Goal: Feedback & Contribution: Contribute content

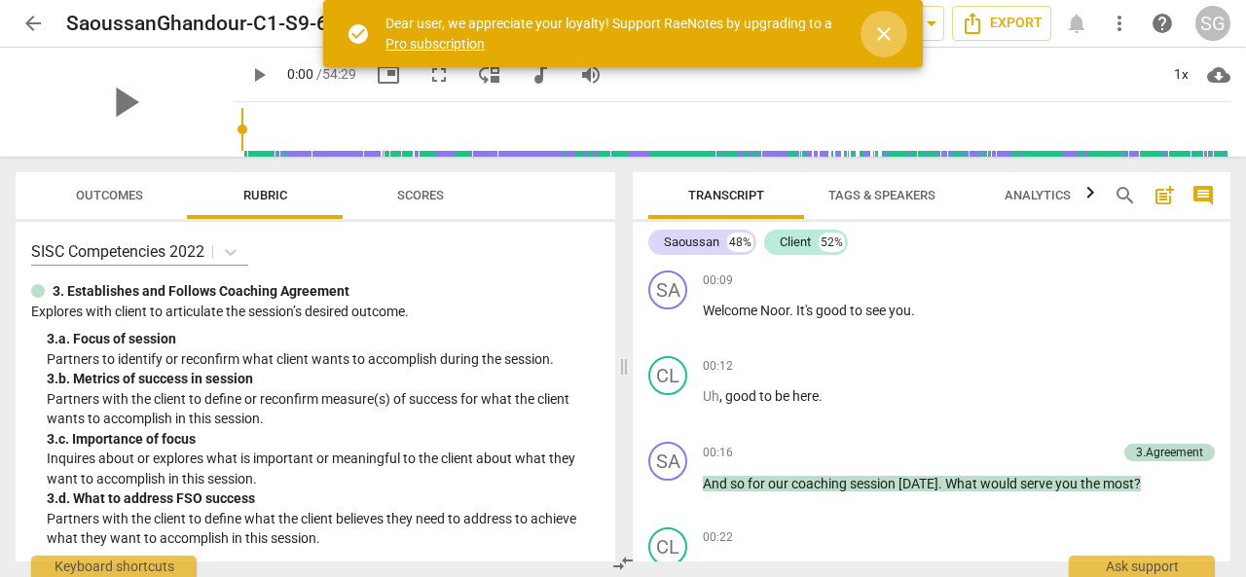
click at [880, 44] on span "close" at bounding box center [883, 33] width 23 height 23
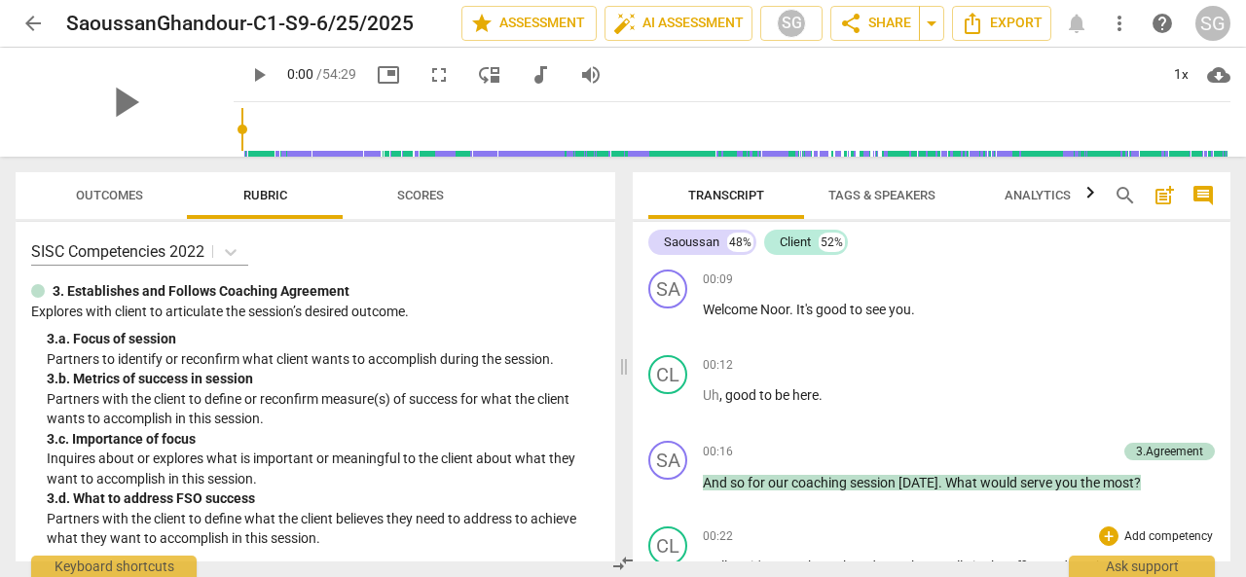
scroll to position [83, 0]
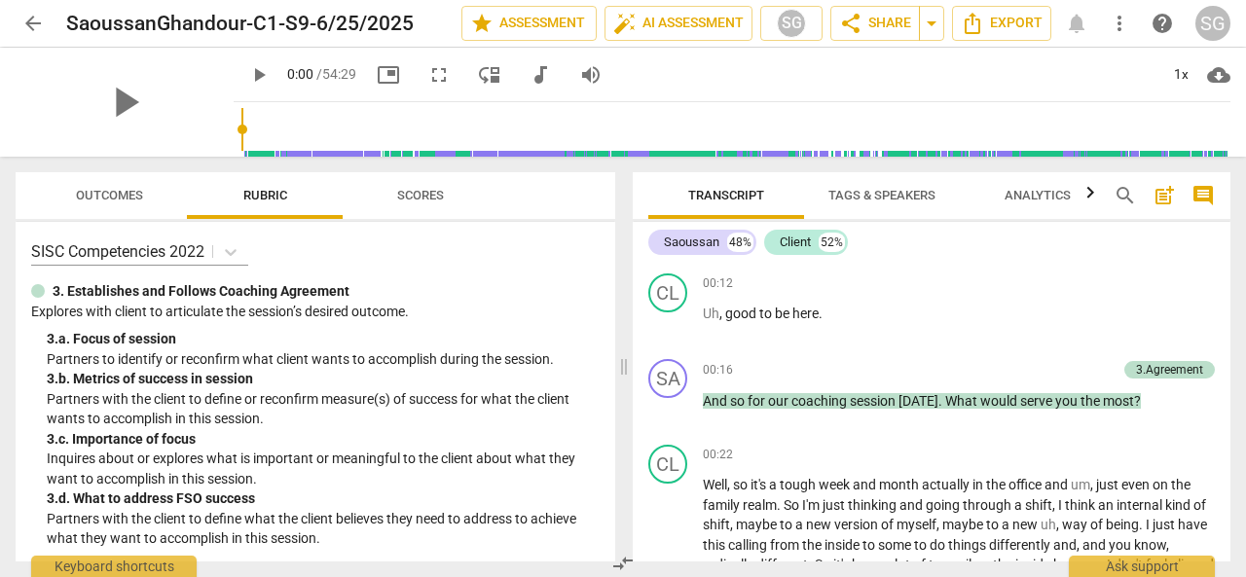
click at [247, 77] on span "play_arrow" at bounding box center [258, 74] width 23 height 23
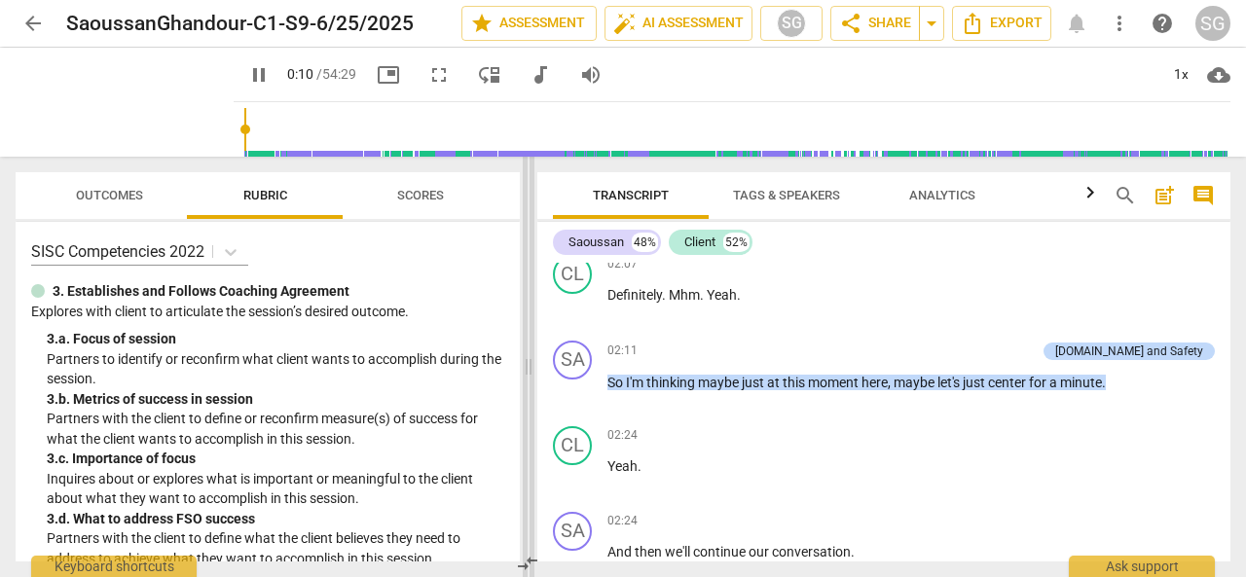
scroll to position [576, 0]
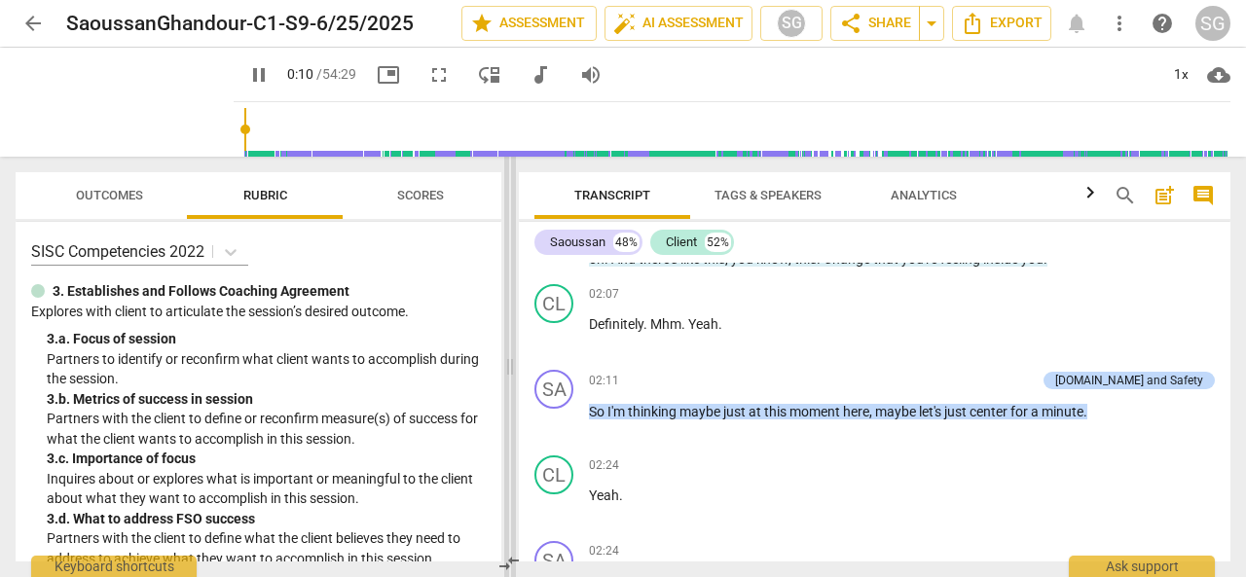
drag, startPoint x: 624, startPoint y: 366, endPoint x: 510, endPoint y: 369, distance: 113.9
click at [510, 369] on span at bounding box center [510, 367] width 12 height 421
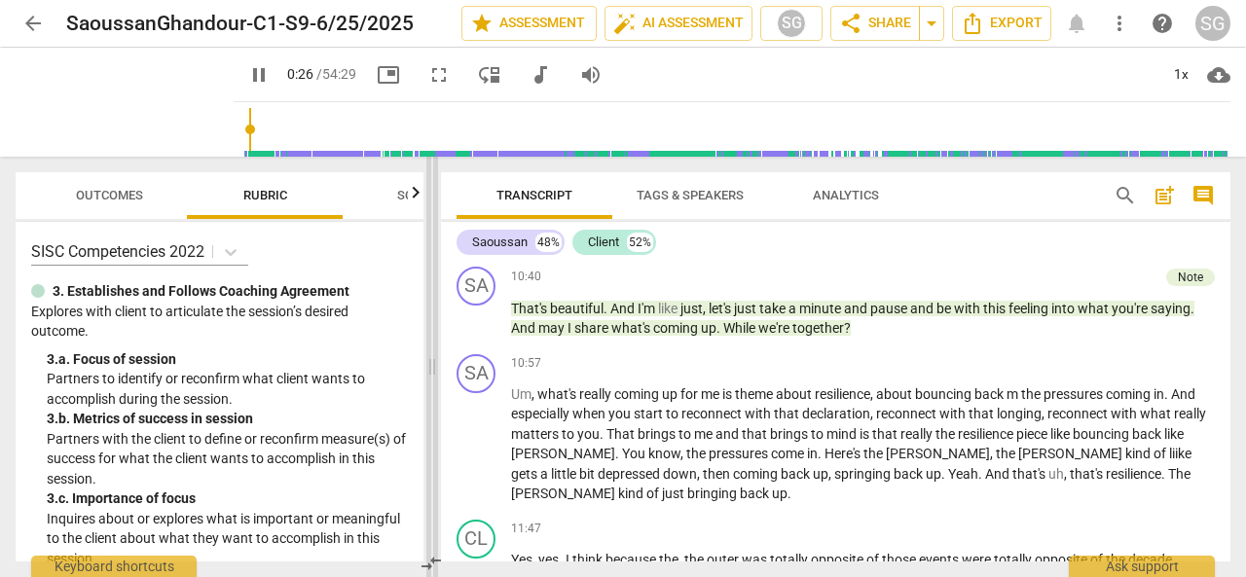
scroll to position [2628, 0]
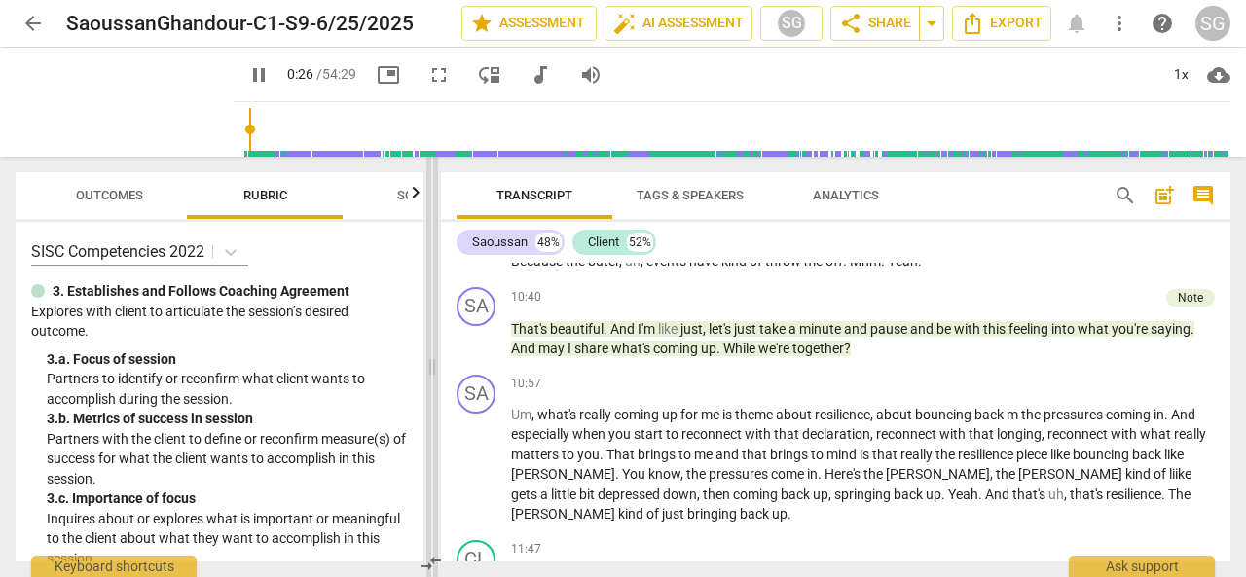
drag, startPoint x: 508, startPoint y: 377, endPoint x: 430, endPoint y: 384, distance: 78.2
click at [430, 384] on span at bounding box center [432, 367] width 12 height 421
click at [1187, 287] on div "+ Add competency Note" at bounding box center [1129, 297] width 172 height 21
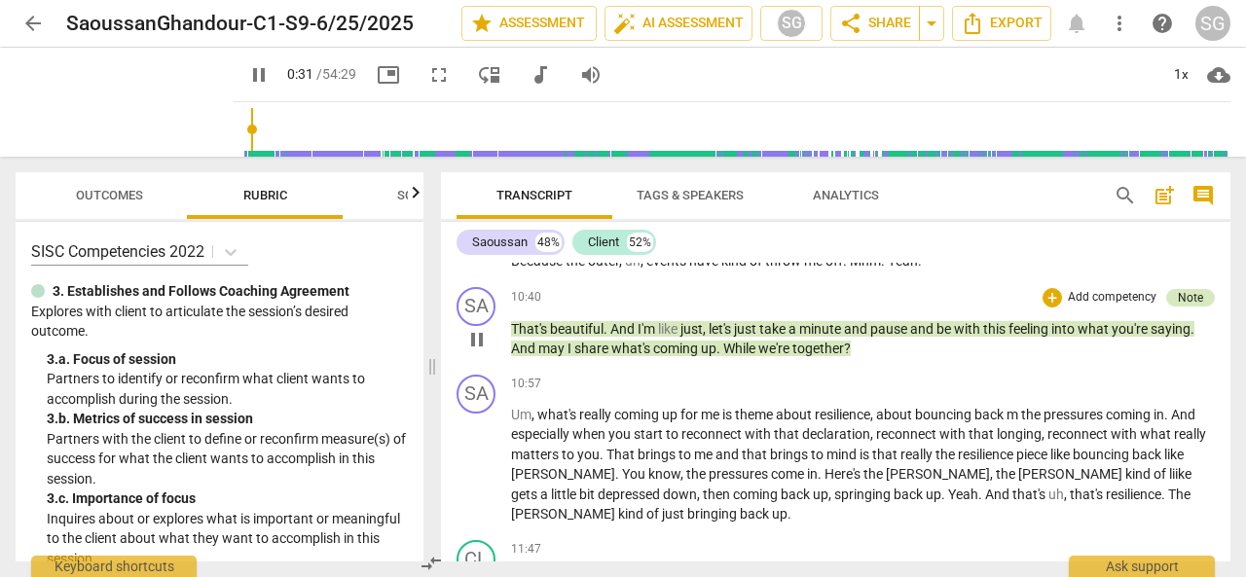
click at [1187, 303] on div "Note" at bounding box center [1190, 298] width 25 height 18
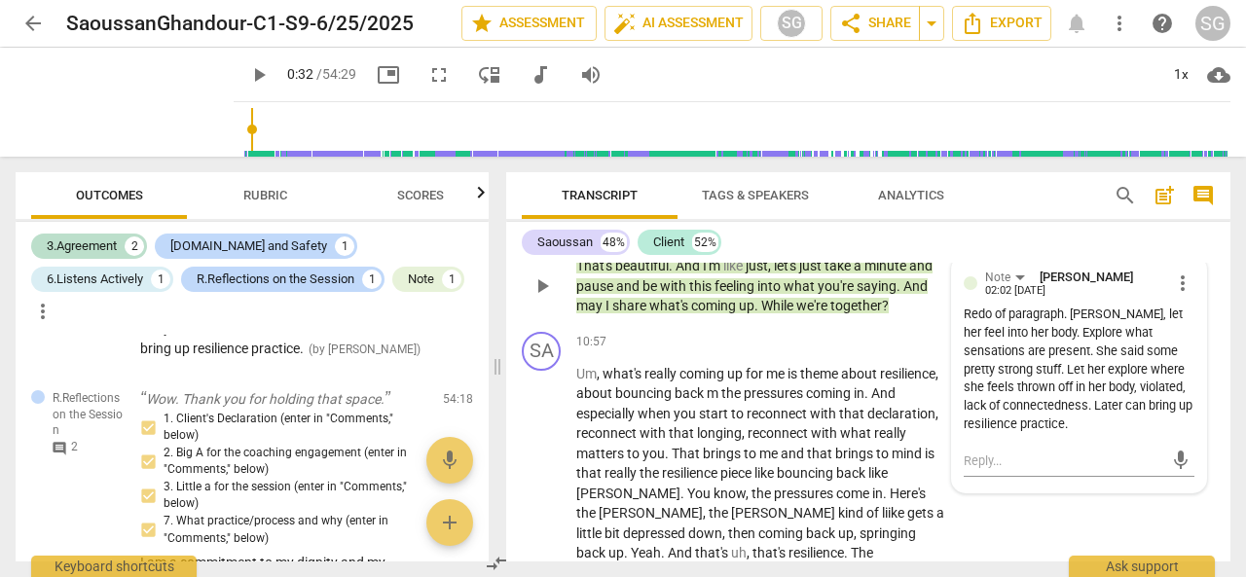
scroll to position [3655, 0]
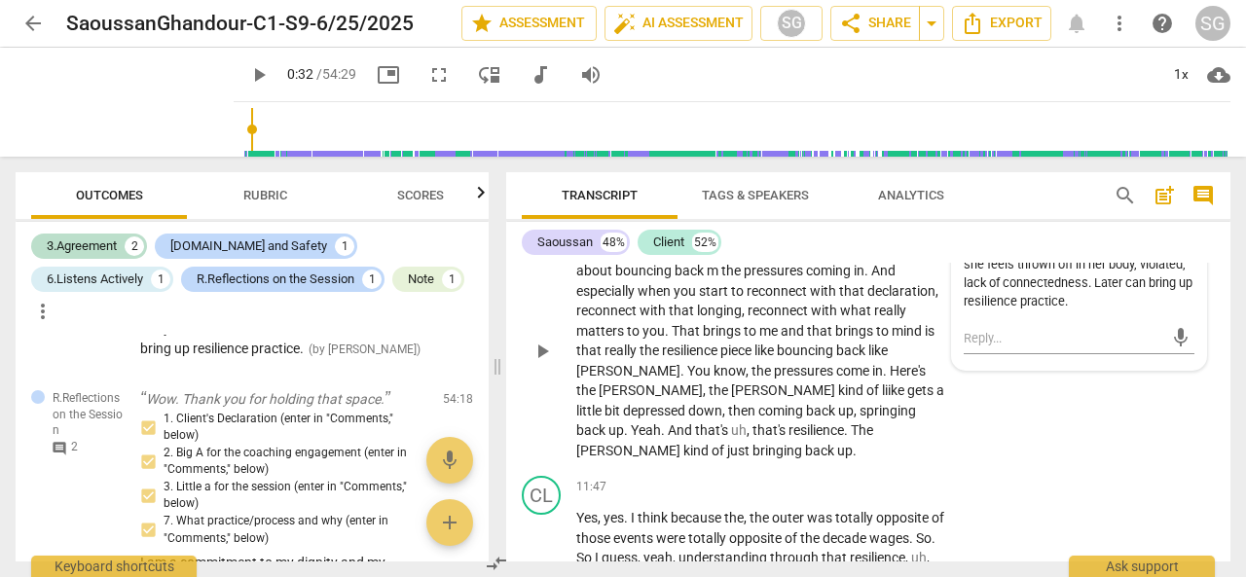
click at [703, 339] on span "That" at bounding box center [687, 331] width 31 height 16
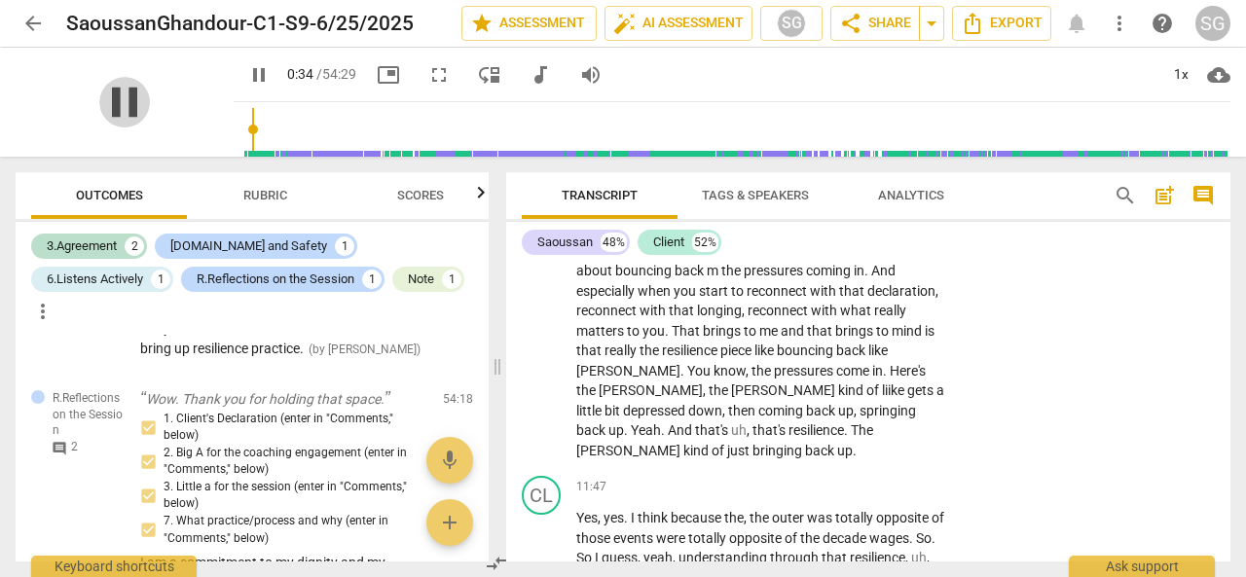
click at [120, 96] on span "pause" at bounding box center [124, 102] width 51 height 51
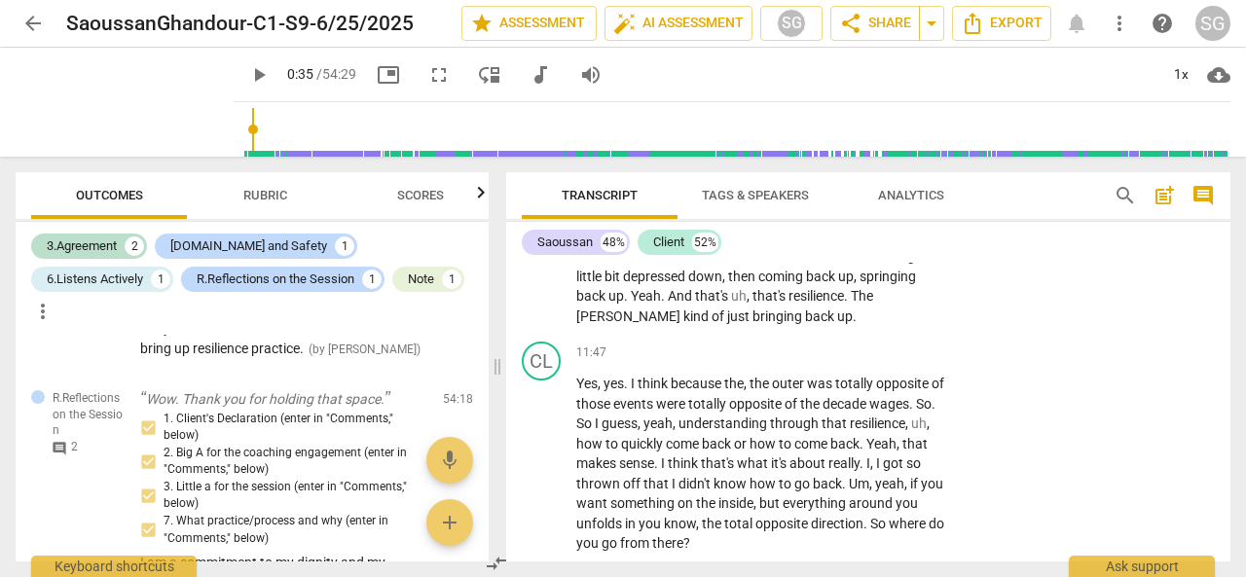
scroll to position [3791, 0]
click at [548, 475] on span "play_arrow" at bounding box center [542, 463] width 23 height 23
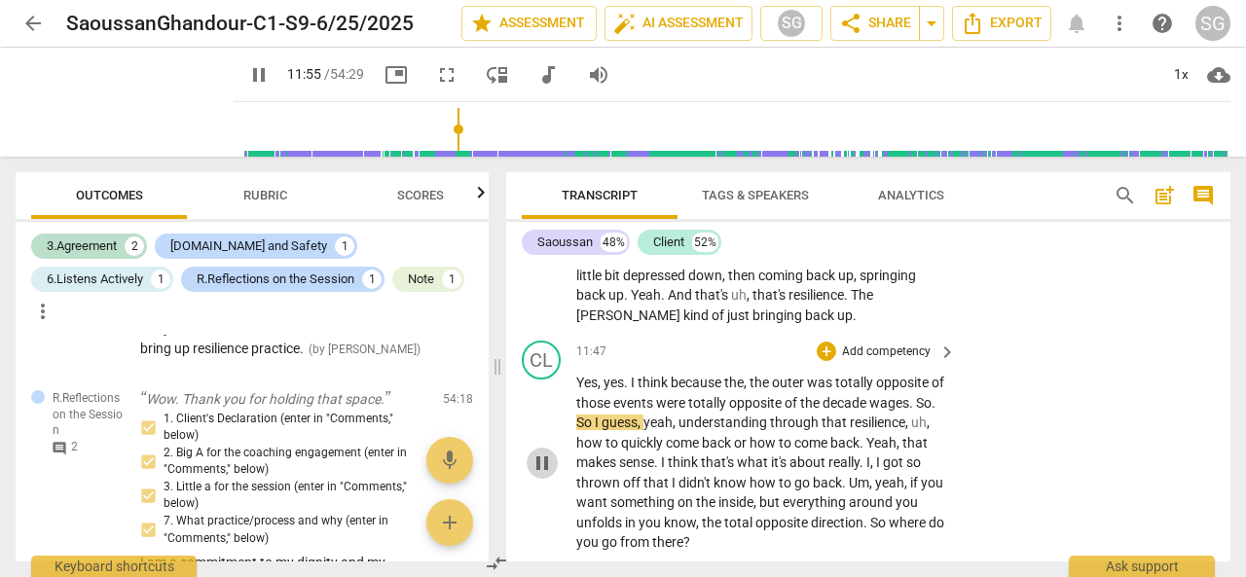
click at [546, 475] on span "pause" at bounding box center [542, 463] width 23 height 23
type input "716"
click at [909, 411] on span "wages" at bounding box center [889, 403] width 40 height 16
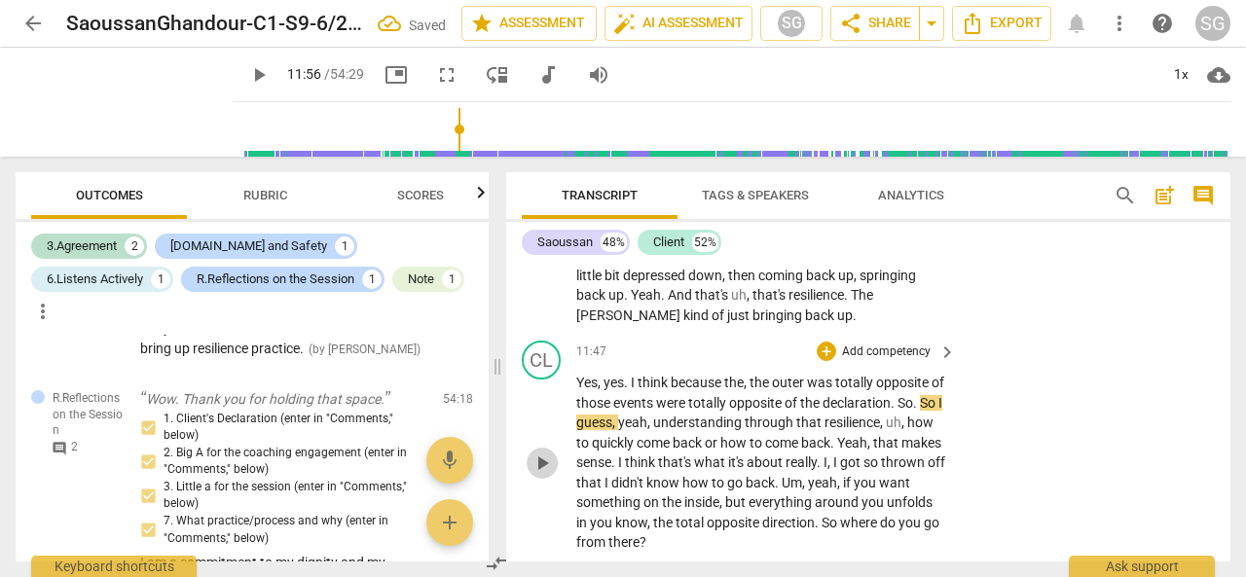
click at [543, 475] on span "play_arrow" at bounding box center [542, 463] width 23 height 23
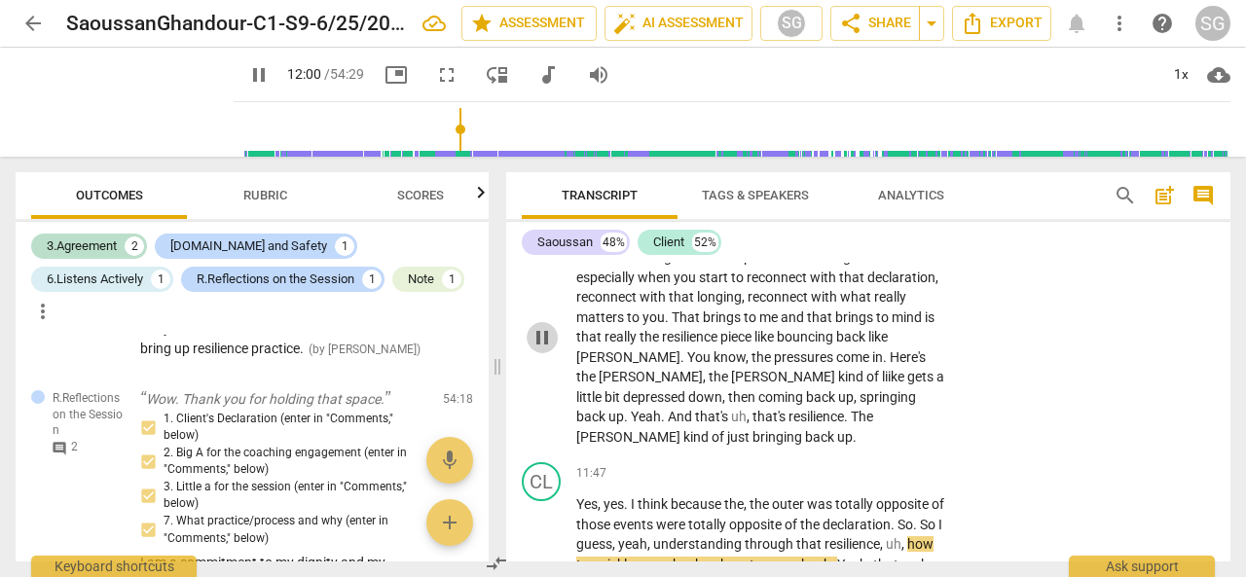
click at [541, 349] on span "pause" at bounding box center [542, 337] width 23 height 23
click at [541, 349] on span "play_arrow" at bounding box center [542, 337] width 23 height 23
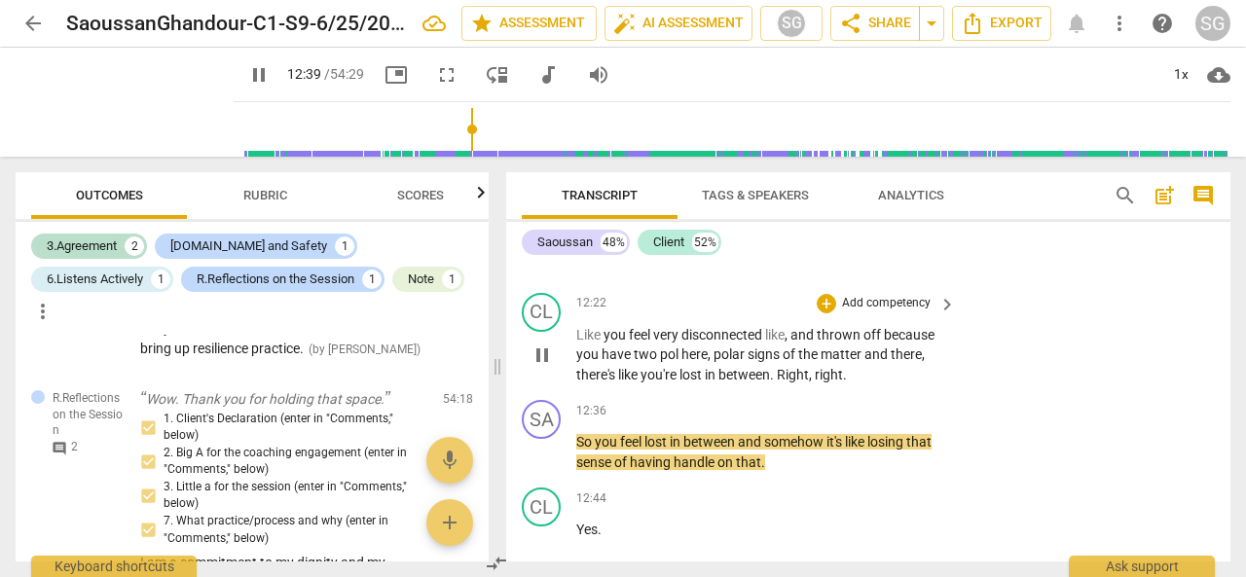
scroll to position [4153, 0]
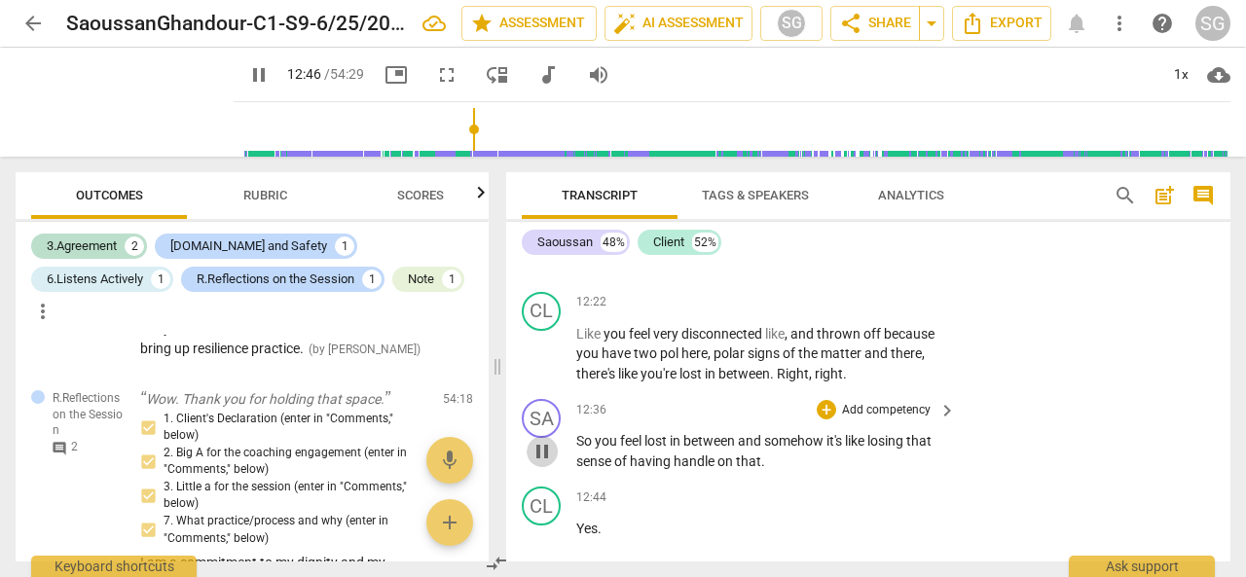
click at [545, 463] on span "pause" at bounding box center [542, 451] width 23 height 23
type input "767"
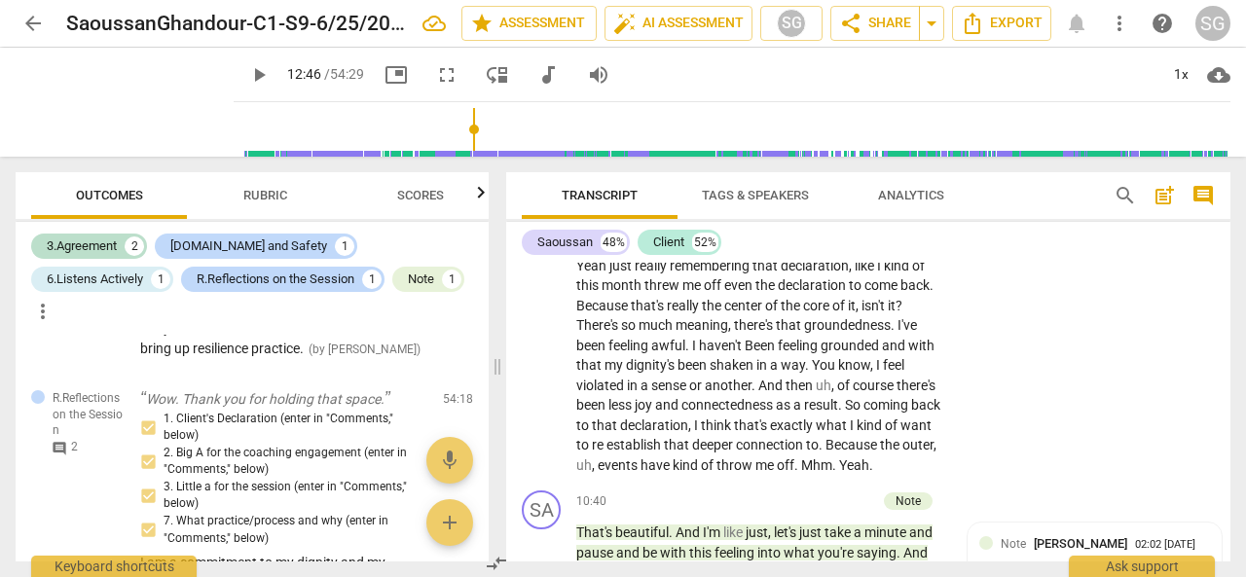
scroll to position [3267, 0]
click at [828, 243] on div "+" at bounding box center [826, 233] width 19 height 19
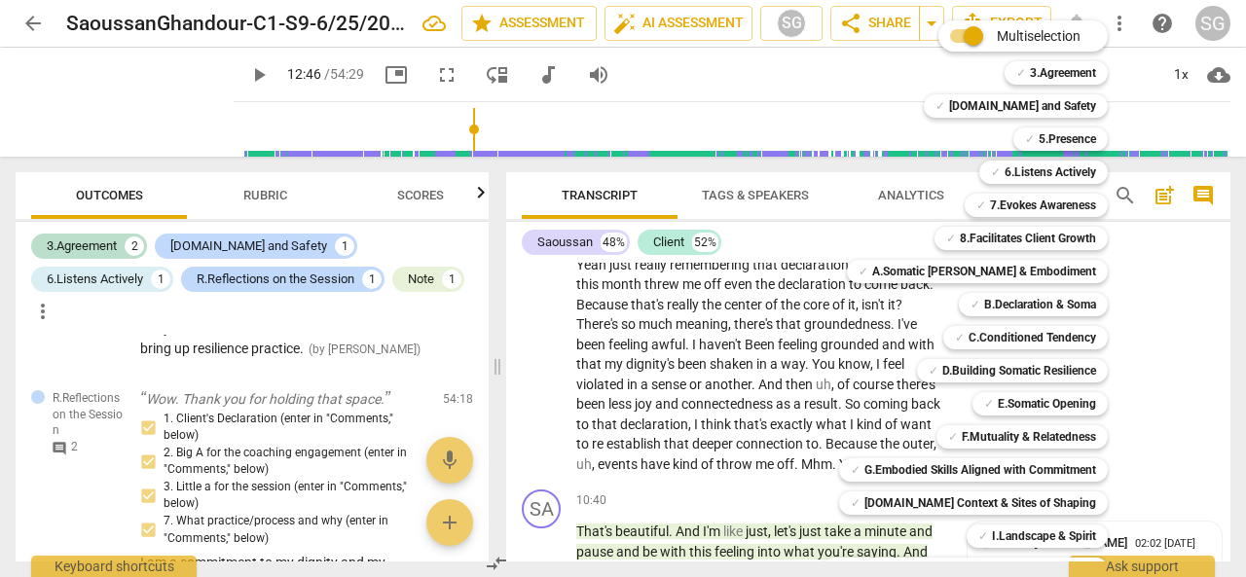
scroll to position [130, 0]
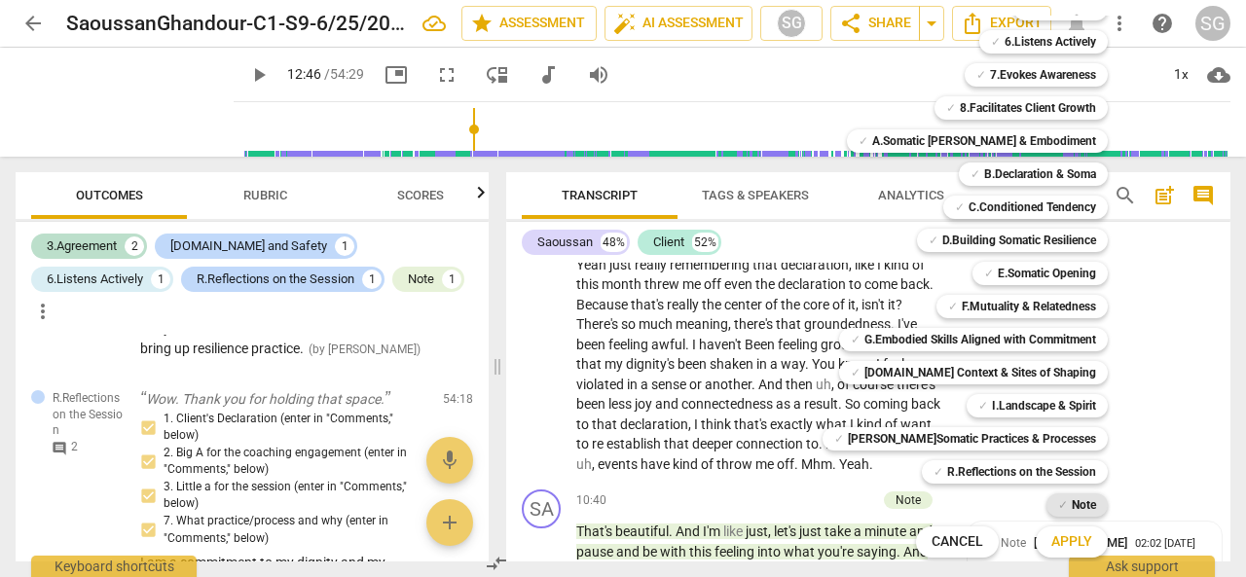
click at [1072, 502] on b "Note" at bounding box center [1084, 505] width 24 height 23
click at [746, 515] on div at bounding box center [623, 288] width 1246 height 577
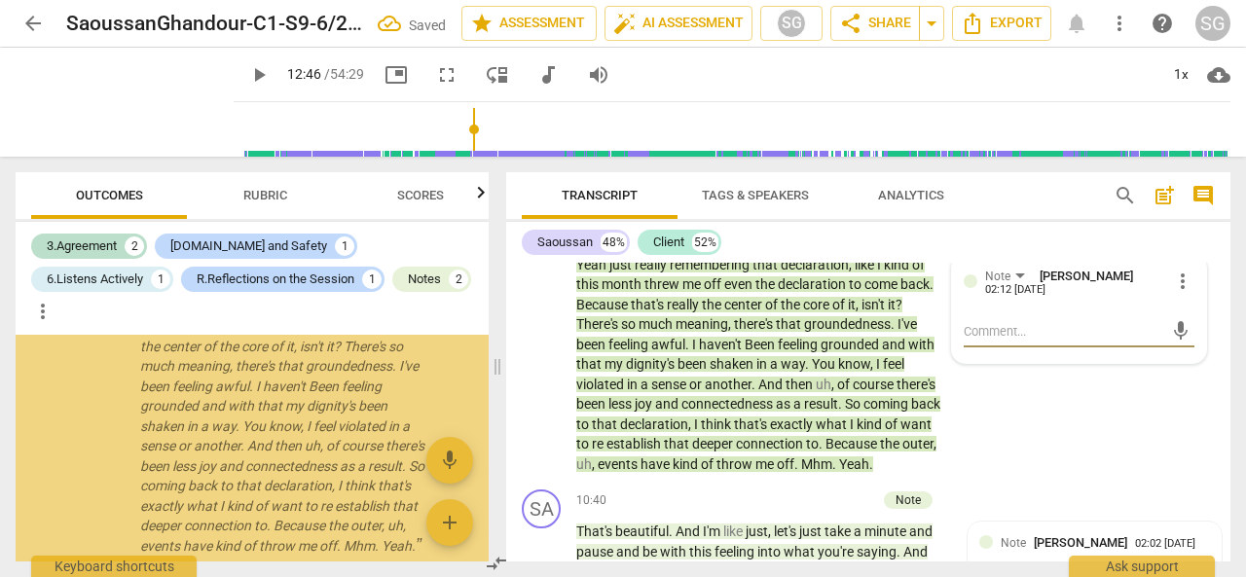
scroll to position [730, 0]
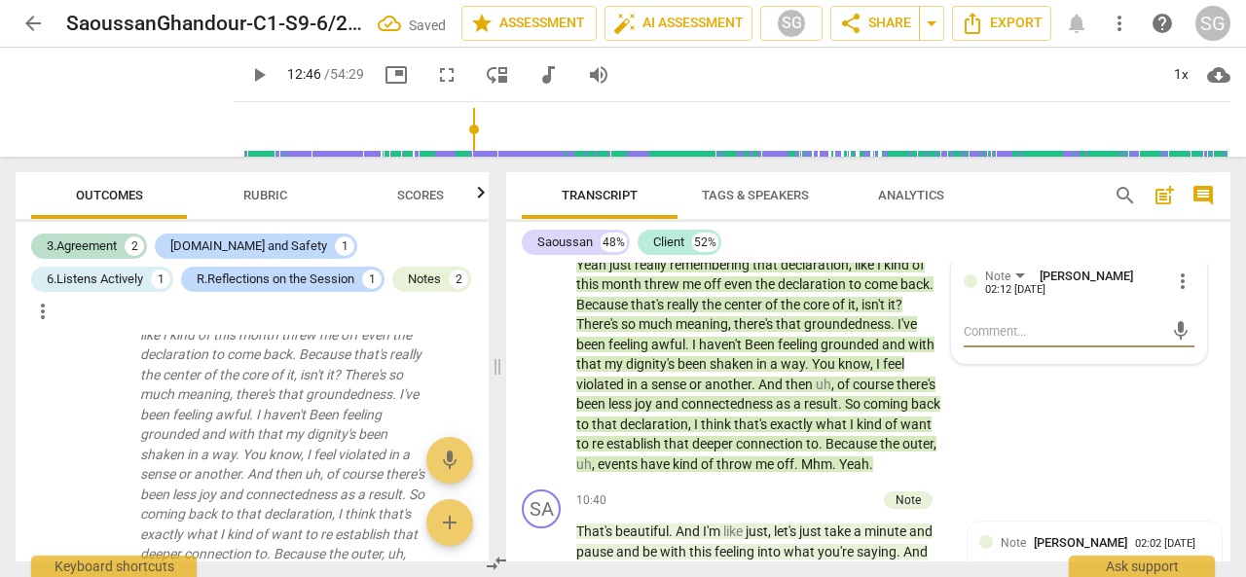
type textarea "I"
type textarea "I c"
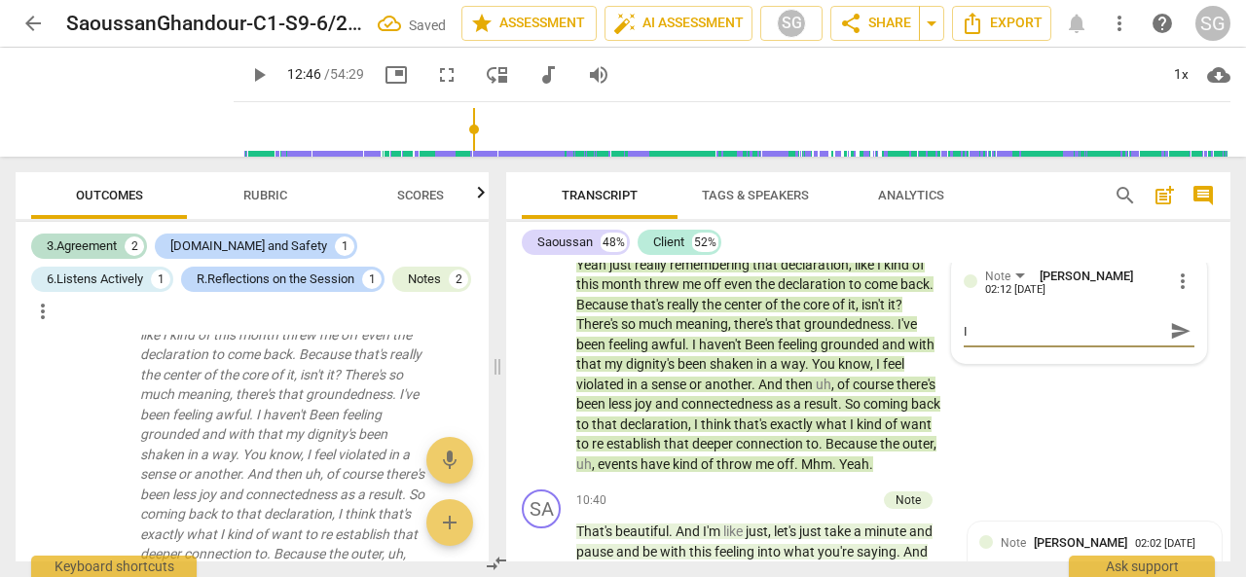
type textarea "I c"
type textarea "I co"
type textarea "I cou"
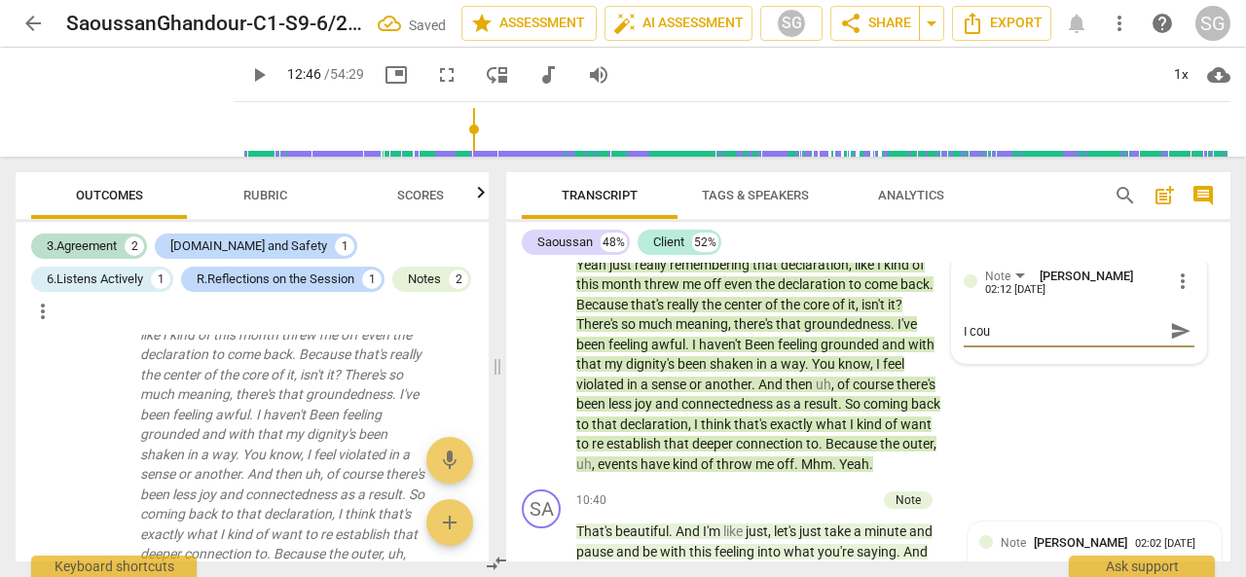
type textarea "I coul"
type textarea "I could"
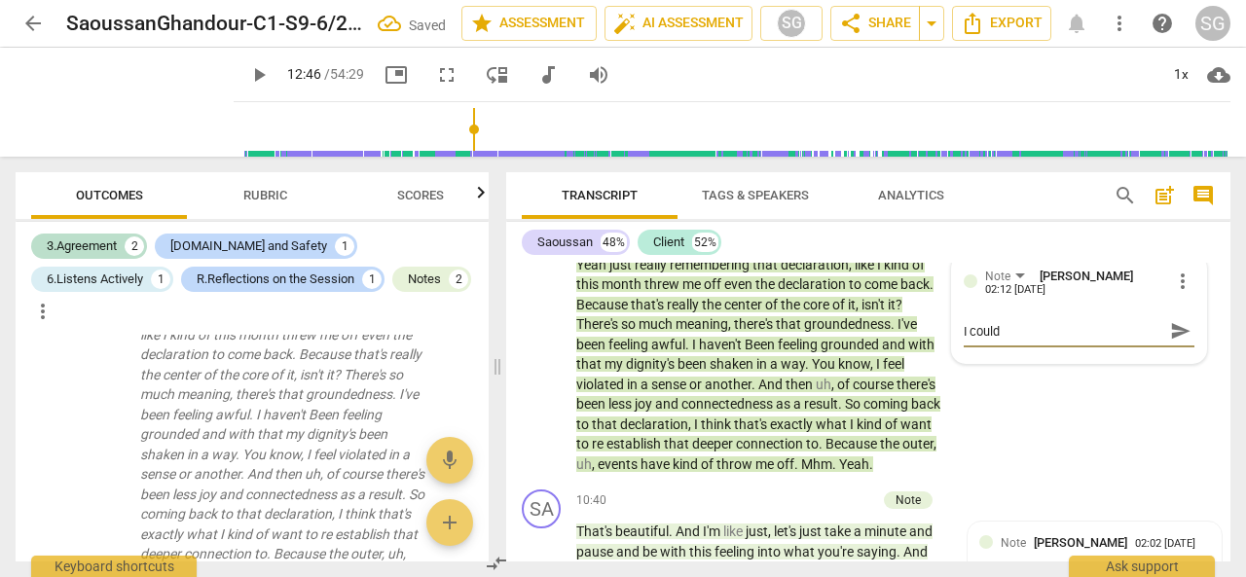
type textarea "I could"
type textarea "I could h"
type textarea "I could ha"
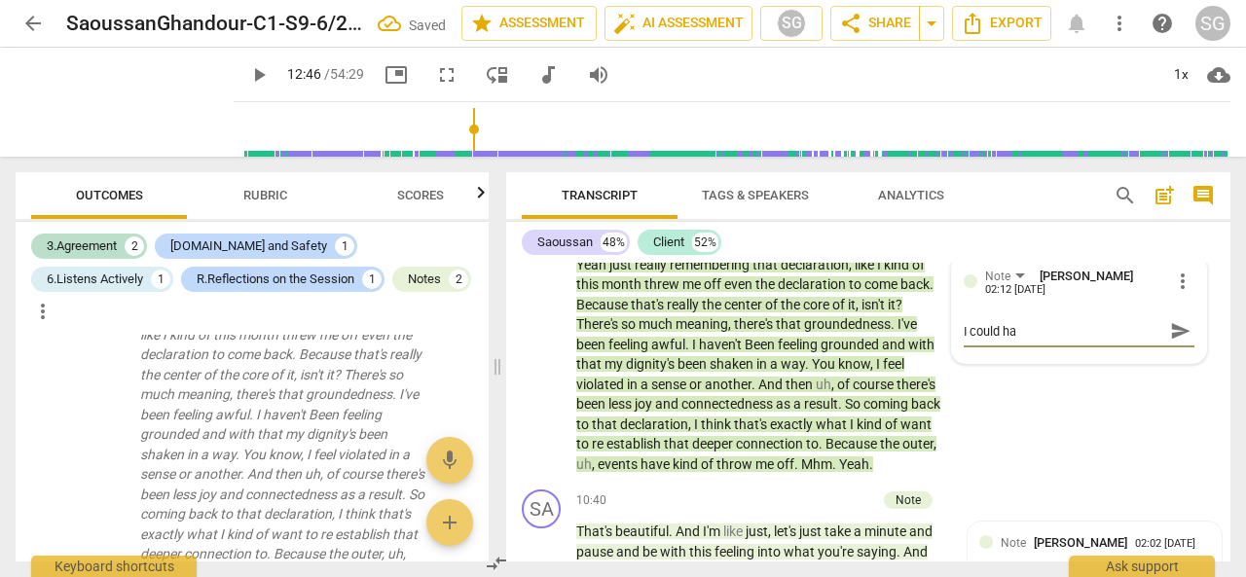
type textarea "I could hav"
type textarea "I could have"
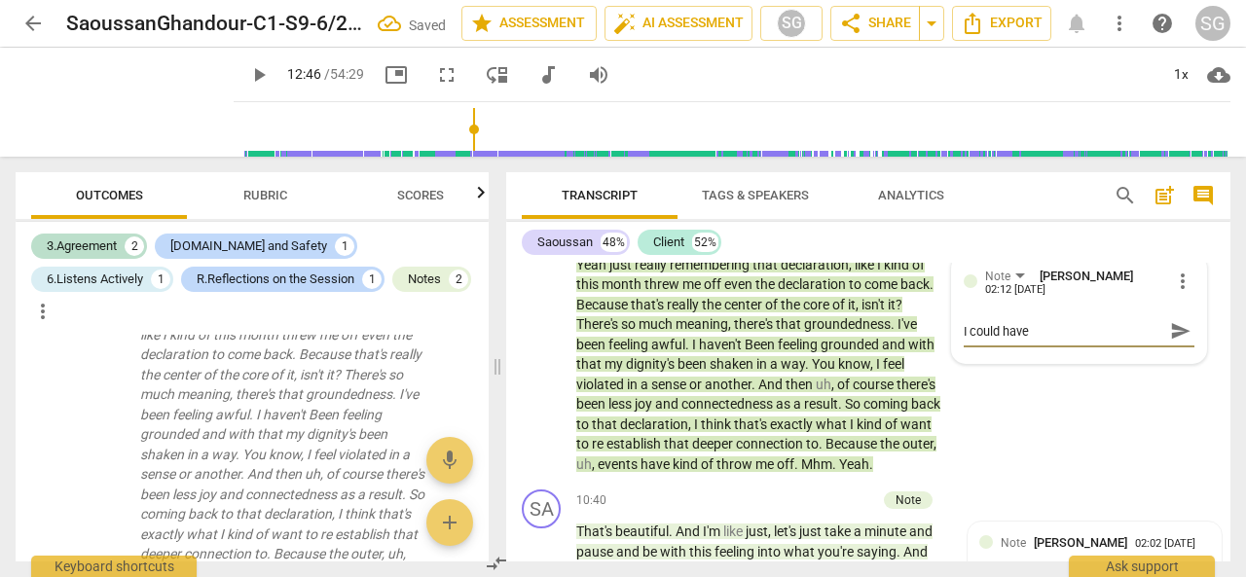
type textarea "I could have"
type textarea "I could have a"
type textarea "I could have as"
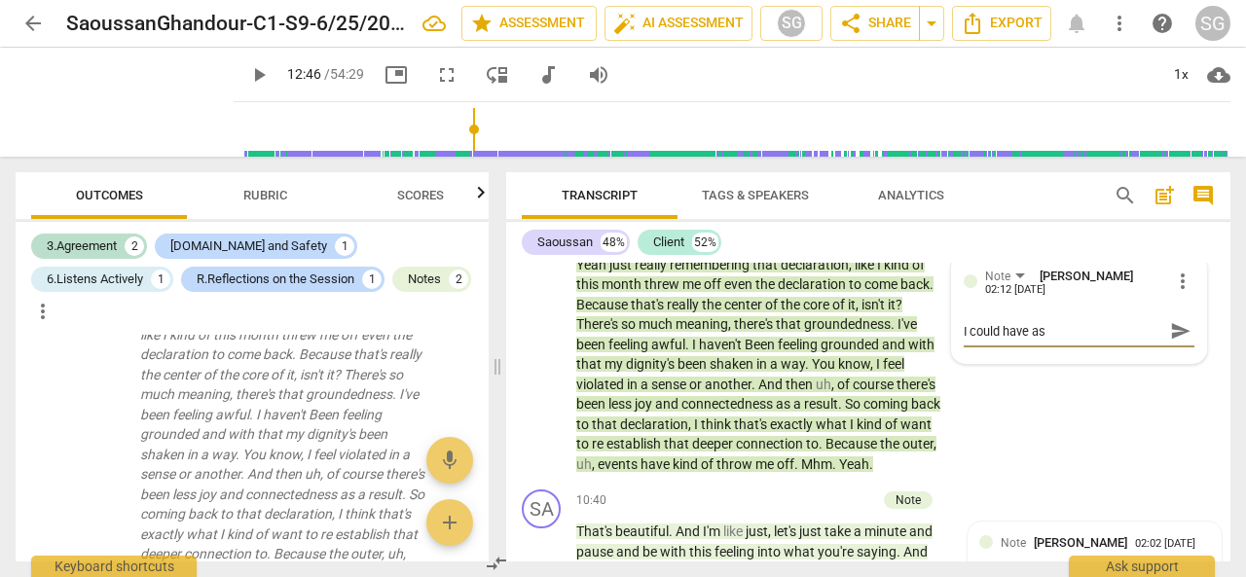
type textarea "I could have ask"
type textarea "I could have aske"
type textarea "I could have asked"
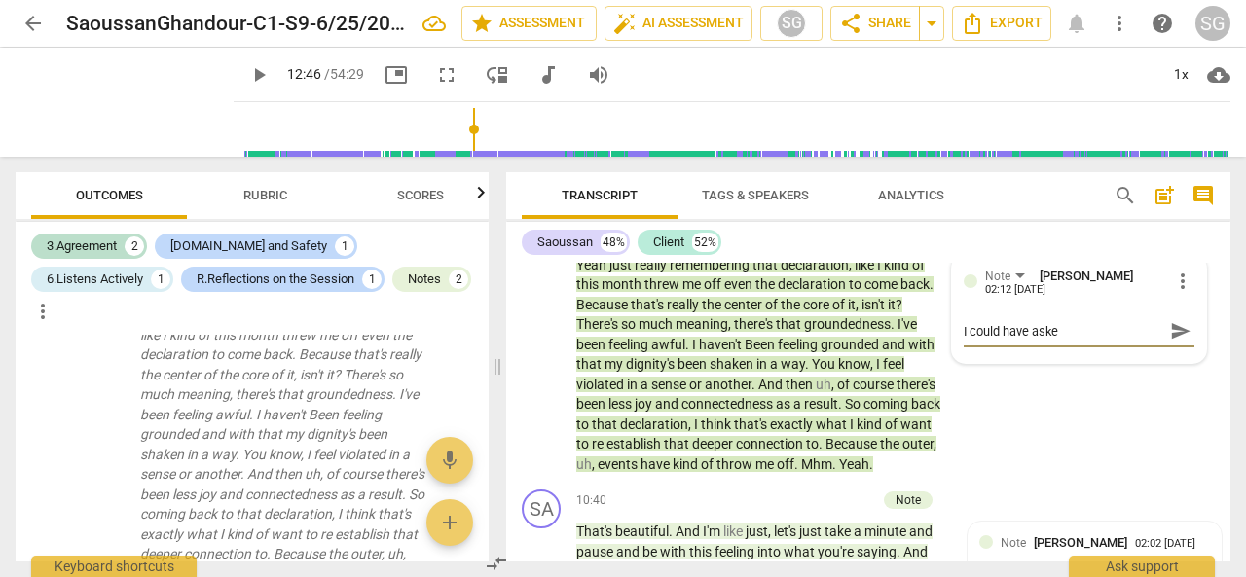
type textarea "I could have asked"
type textarea "I could have asked h"
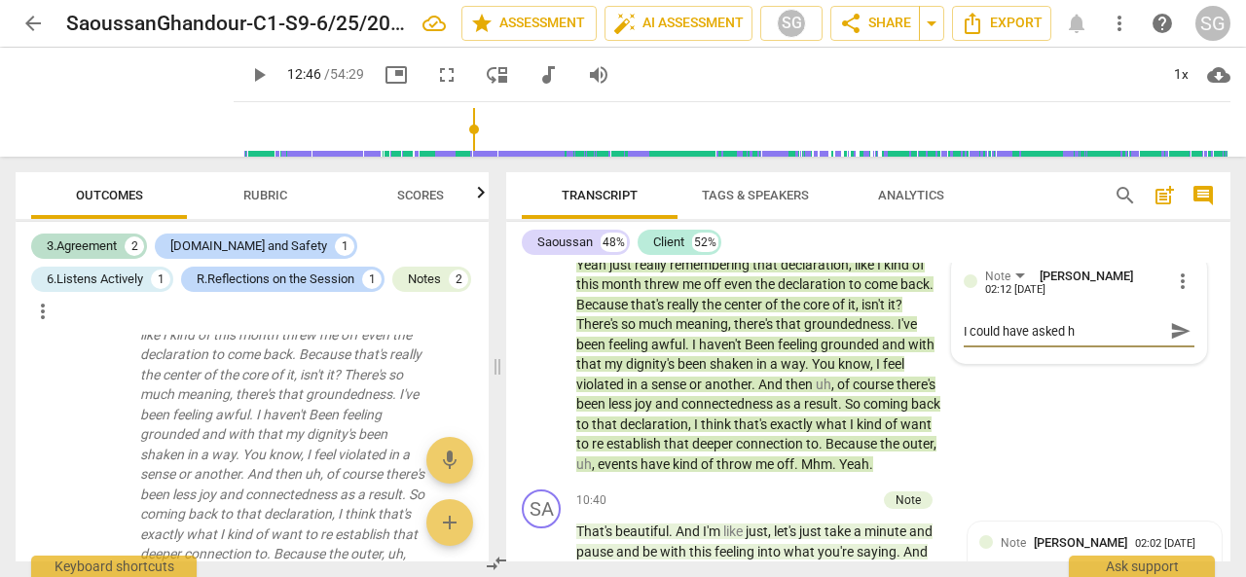
type textarea "I could have asked he"
type textarea "I could have asked her"
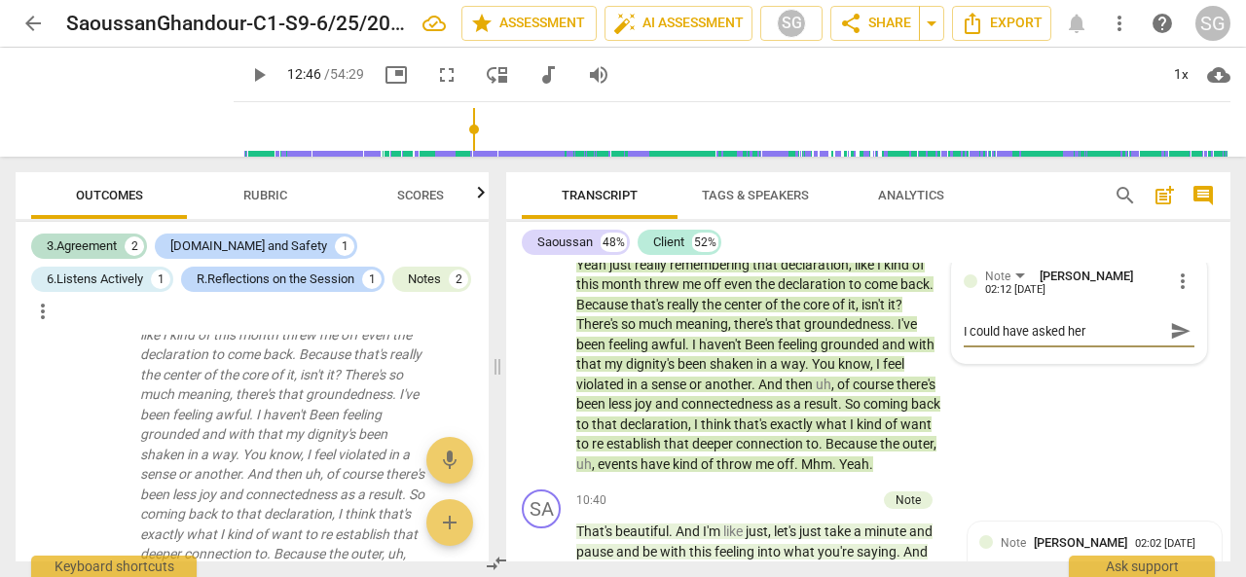
type textarea "I could have asked her"
type textarea "I could have asked her a"
type textarea "I could have asked her af"
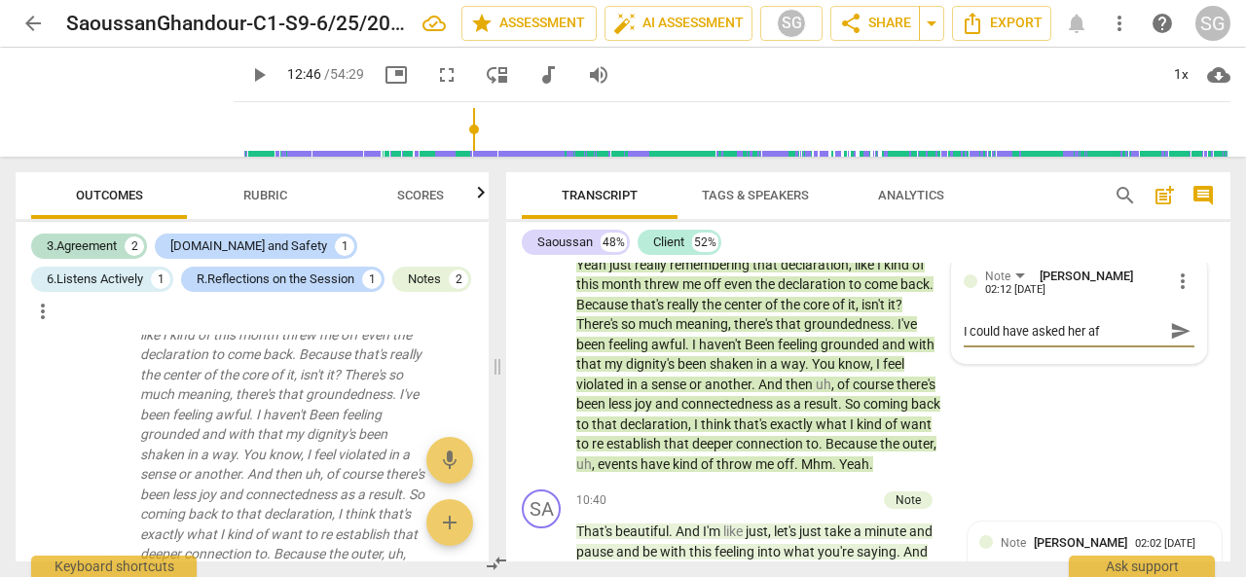
type textarea "I could have asked her aft"
type textarea "I could have asked her afte"
type textarea "I could have asked her after"
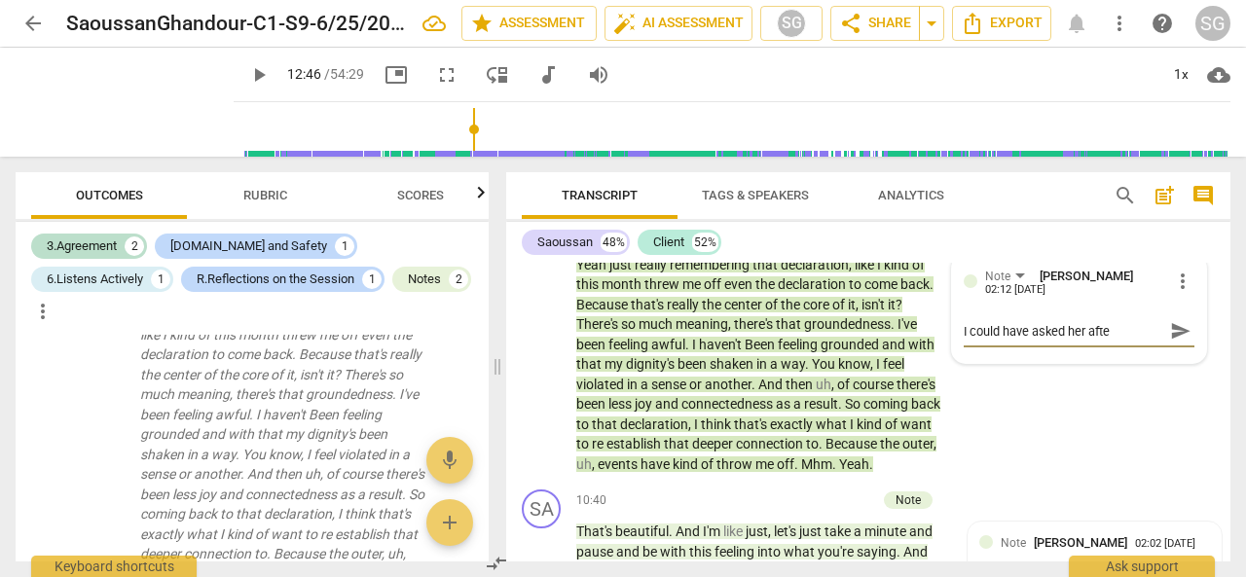
type textarea "I could have asked her after"
type textarea "I could have asked her after t"
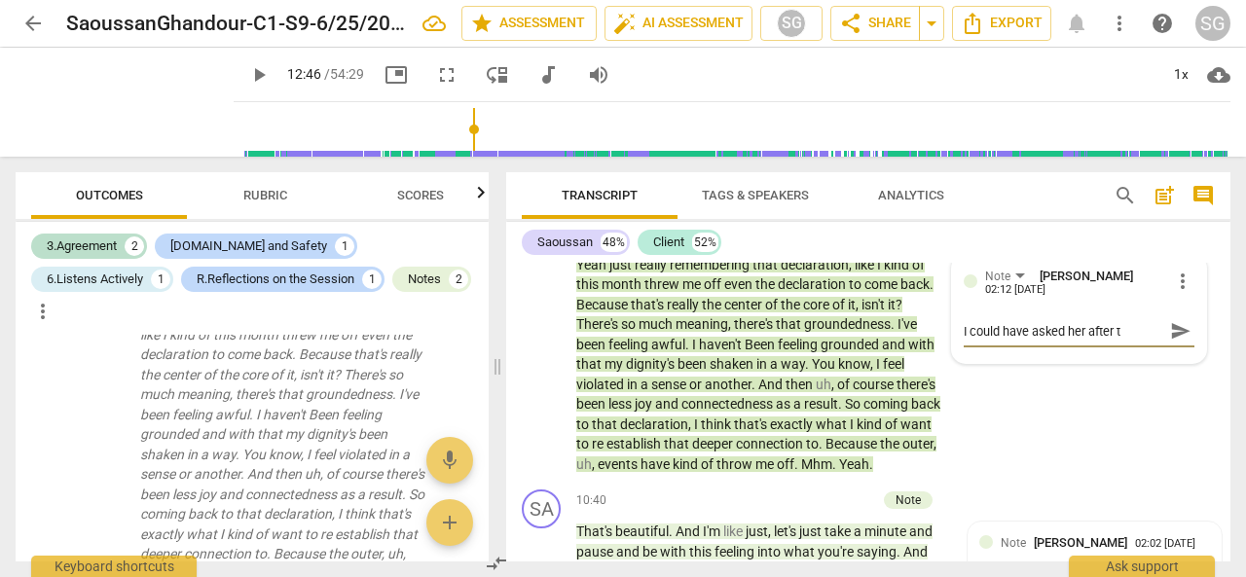
type textarea "I could have asked her after th"
type textarea "I could have asked her after thi"
type textarea "I could have asked her after this"
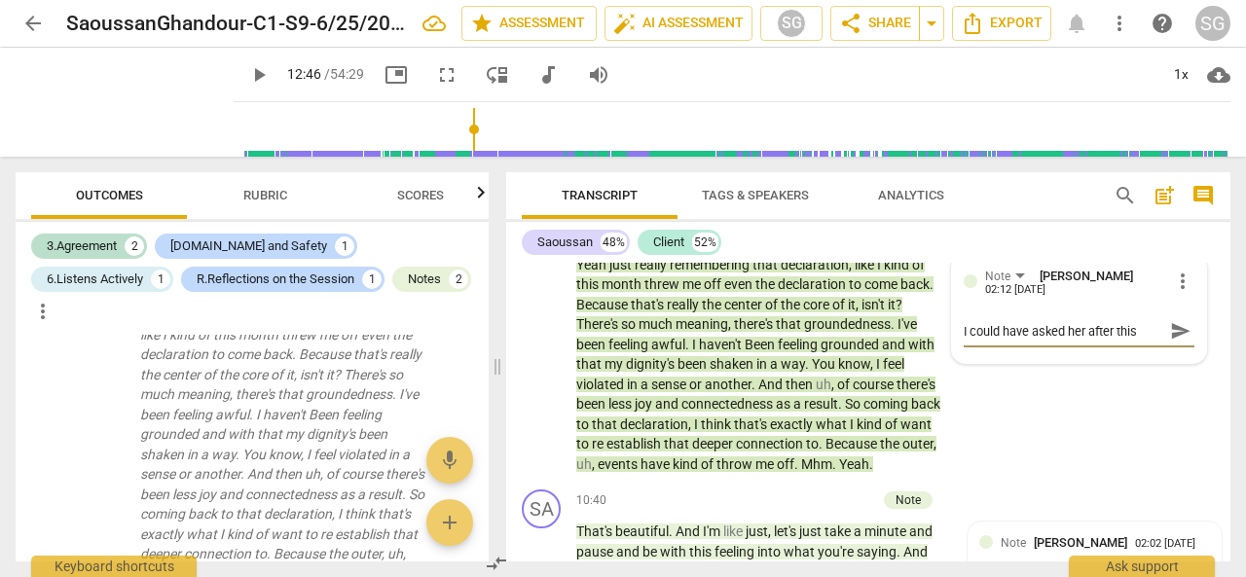
type textarea "I could have asked her after this"
type textarea "I could have asked her after this p"
type textarea "I could have asked her after this pa"
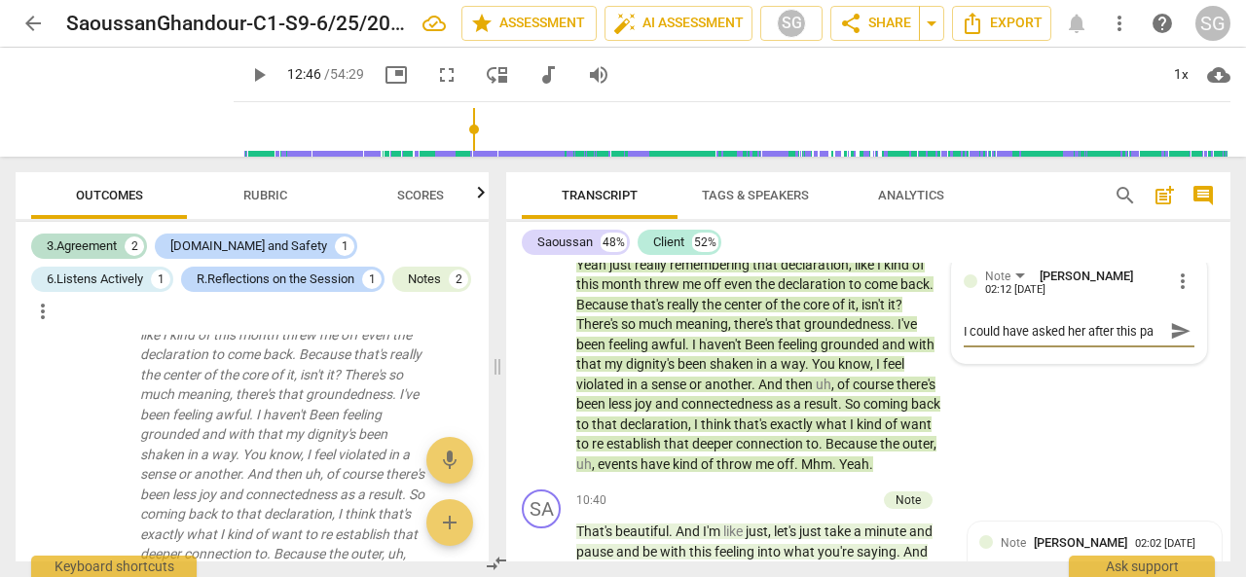
type textarea "I could have asked her after this par"
type textarea "I could have asked her after this para"
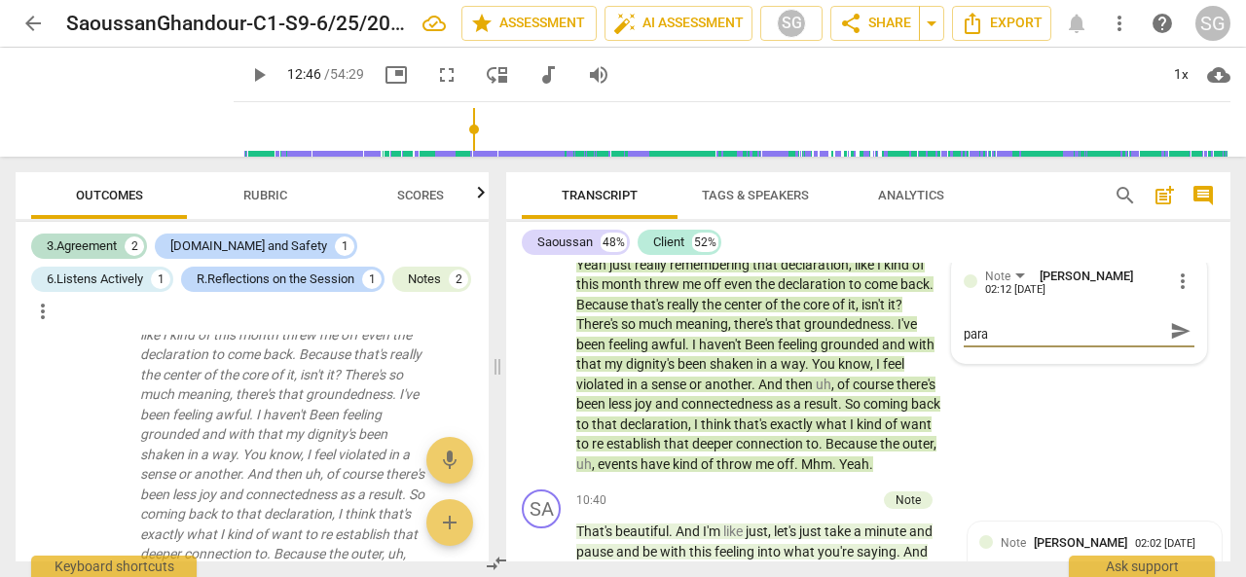
type textarea "I could have asked her after this [PERSON_NAME]"
type textarea "I could have asked her after this paragr"
type textarea "I could have asked her after this paragra"
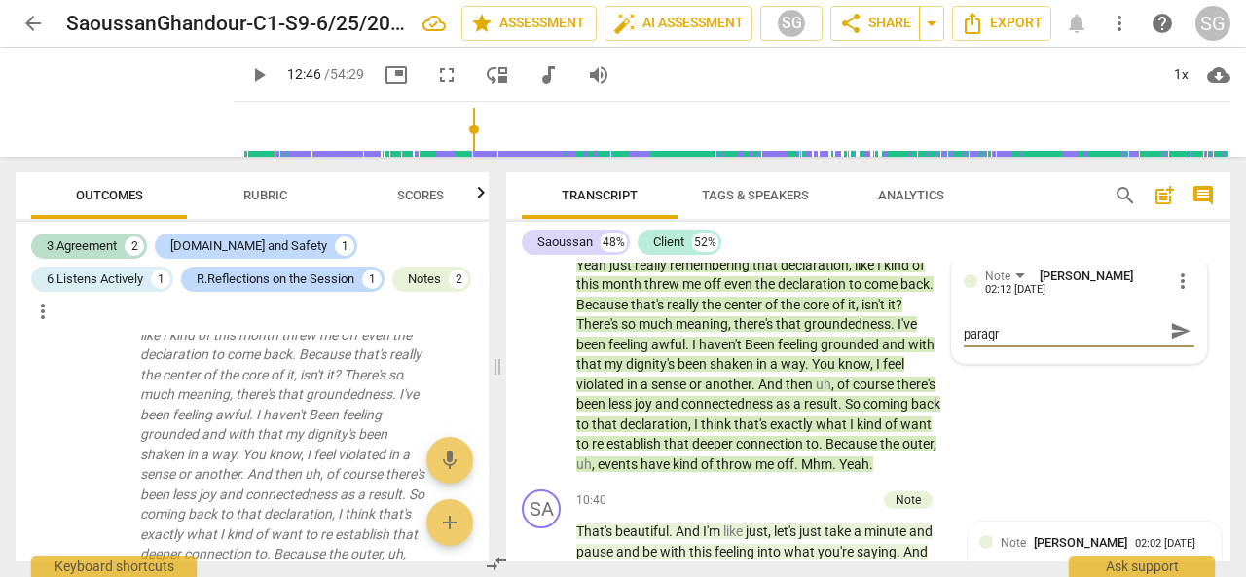
type textarea "I could have asked her after this paragra"
type textarea "I could have asked her after this paragrap"
type textarea "I could have asked her after this paragraph"
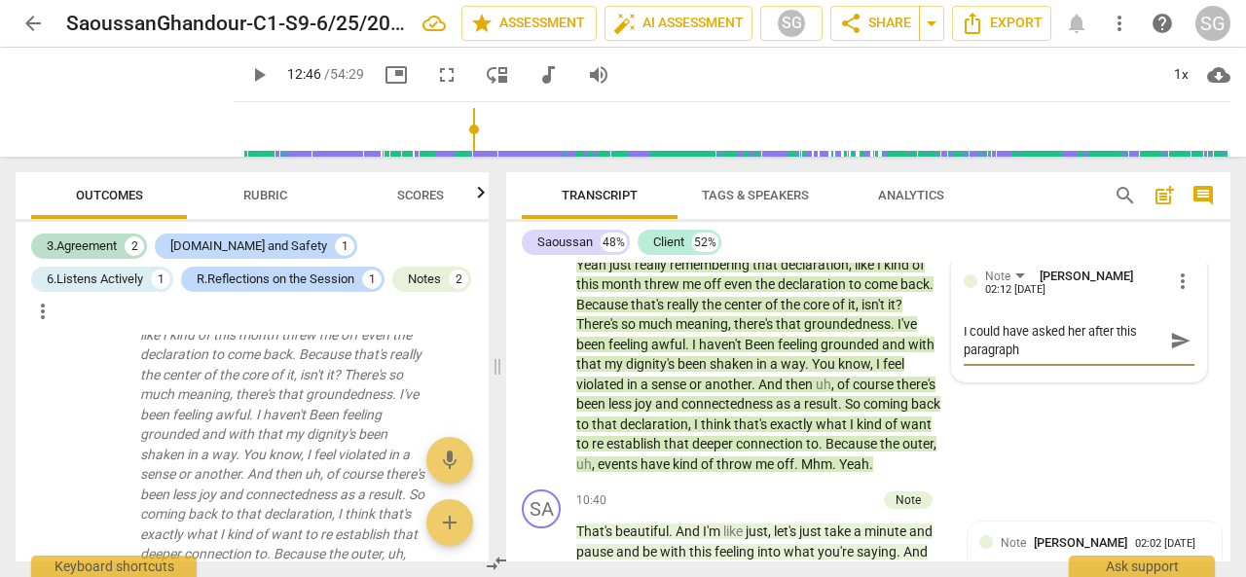
scroll to position [0, 0]
type textarea "I could have asked her after this paragraph,"
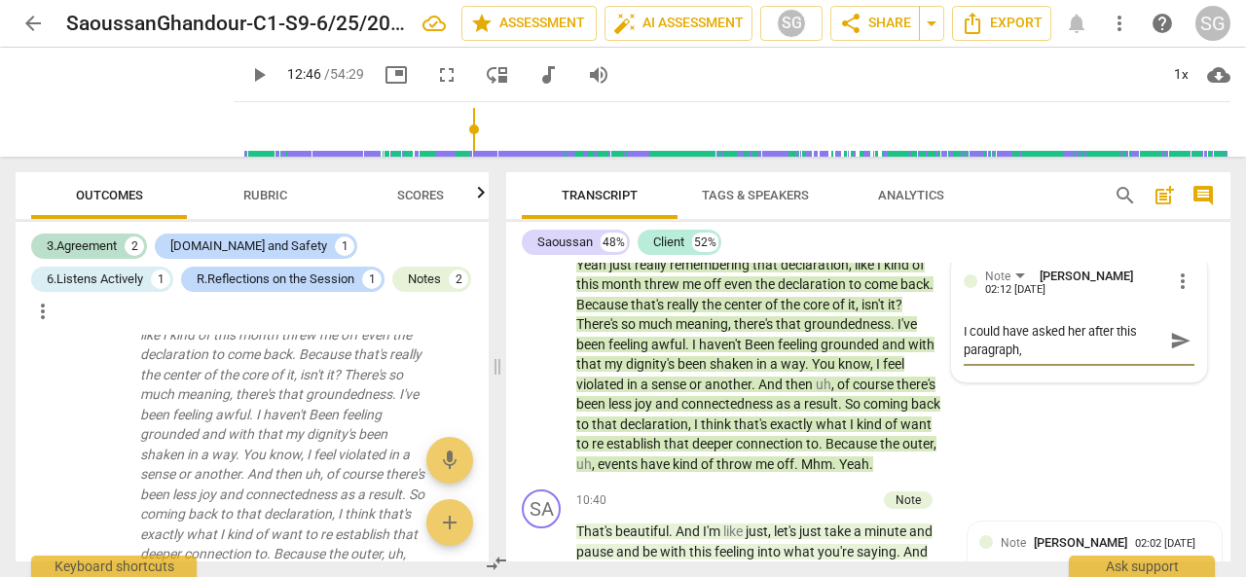
type textarea "I could have asked her after this paragraph, w"
type textarea "I could have asked her after this paragraph, wh"
type textarea "I could have asked her after this paragraph, wha"
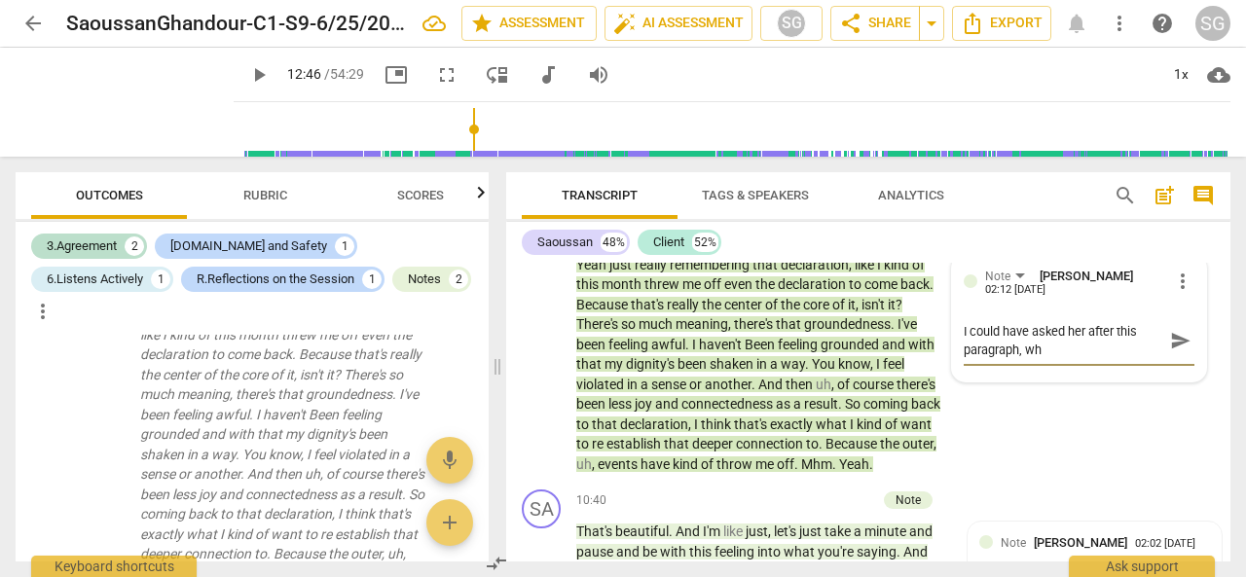
type textarea "I could have asked her after this paragraph, wha"
type textarea "I could have asked her after this paragraph, what"
type textarea "I could have asked her after this paragraph, what w"
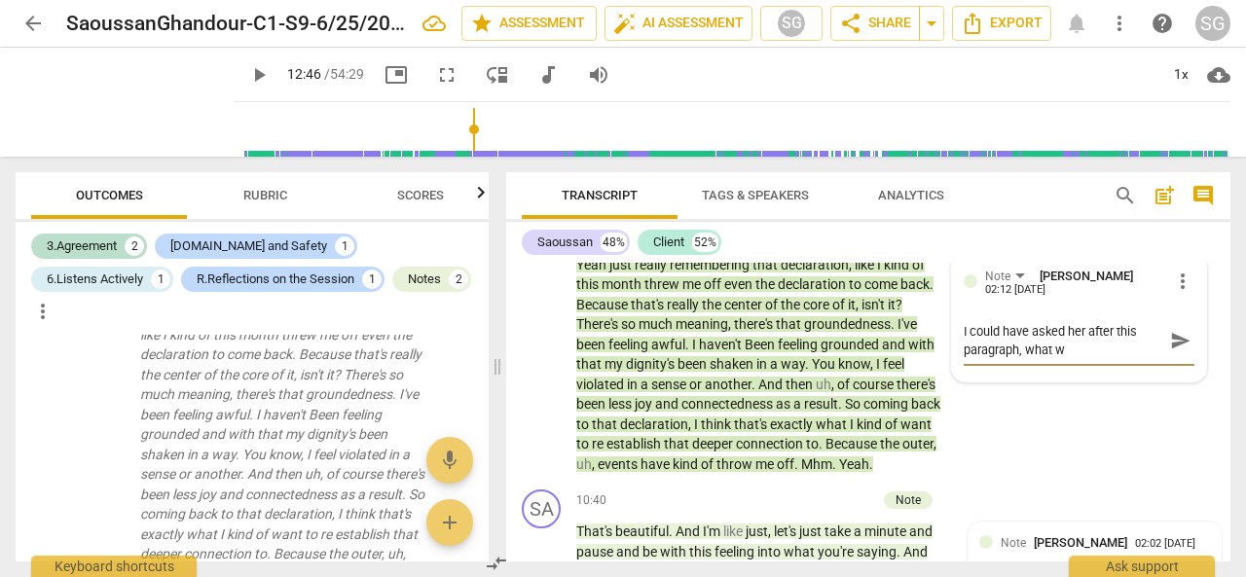
type textarea "I could have asked her after this paragraph, what wo"
type textarea "I could have asked her after this paragraph, what wou"
type textarea "I could have asked her after this paragraph, what [PERSON_NAME]"
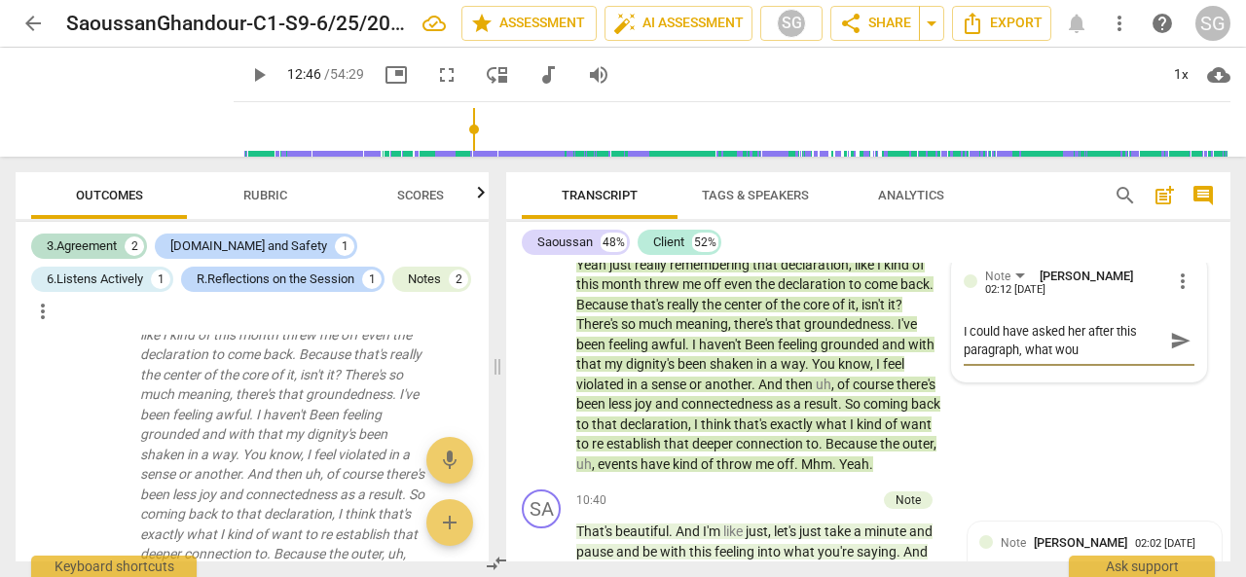
type textarea "I could have asked her after this paragraph, what [PERSON_NAME]"
type textarea "I could have asked her after this paragraph, what would"
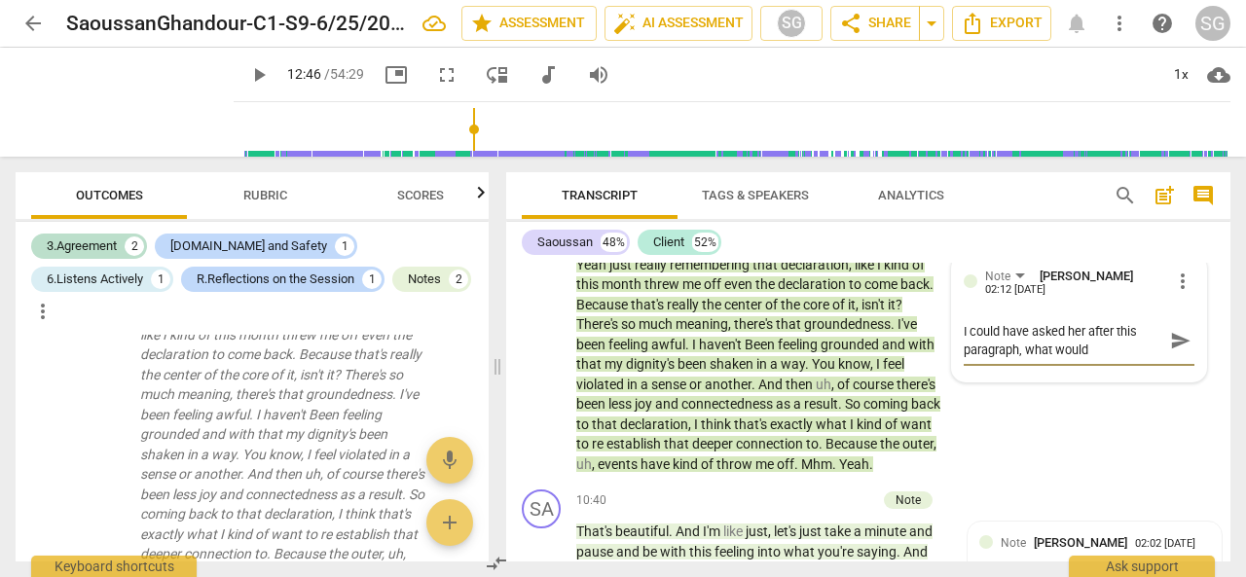
type textarea "I could have asked her after this paragraph, what would b"
type textarea "I could have asked her after this paragraph, what would be"
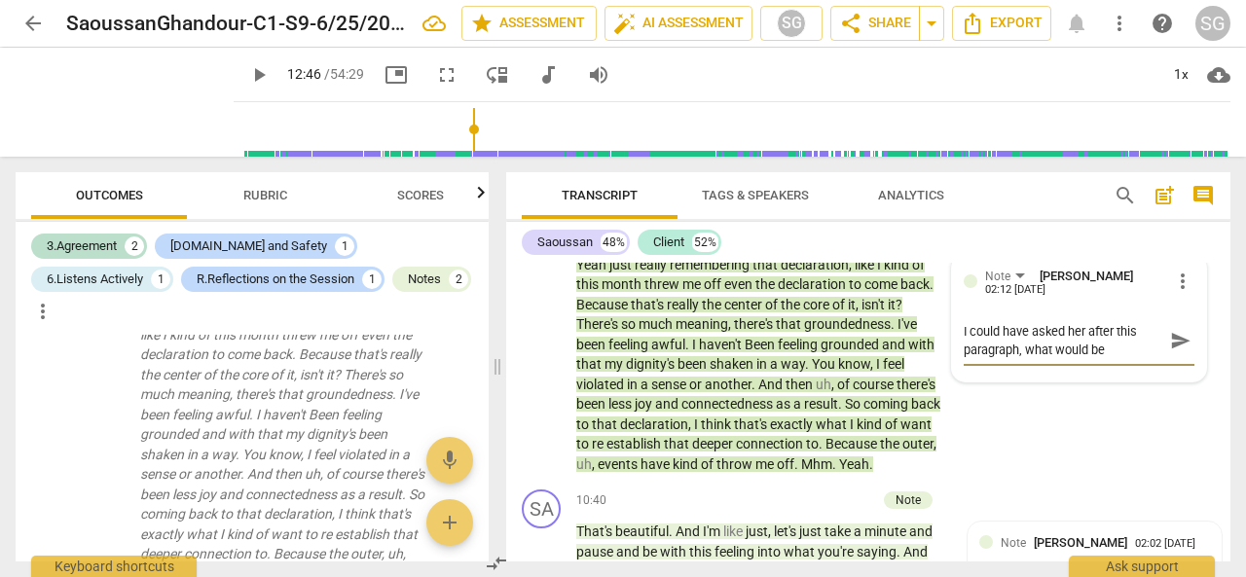
type textarea "I could have asked her after this paragraph, what would be"
type textarea "I could have asked her after this paragraph, what would be p"
type textarea "I could have asked her after this paragraph, what would be po"
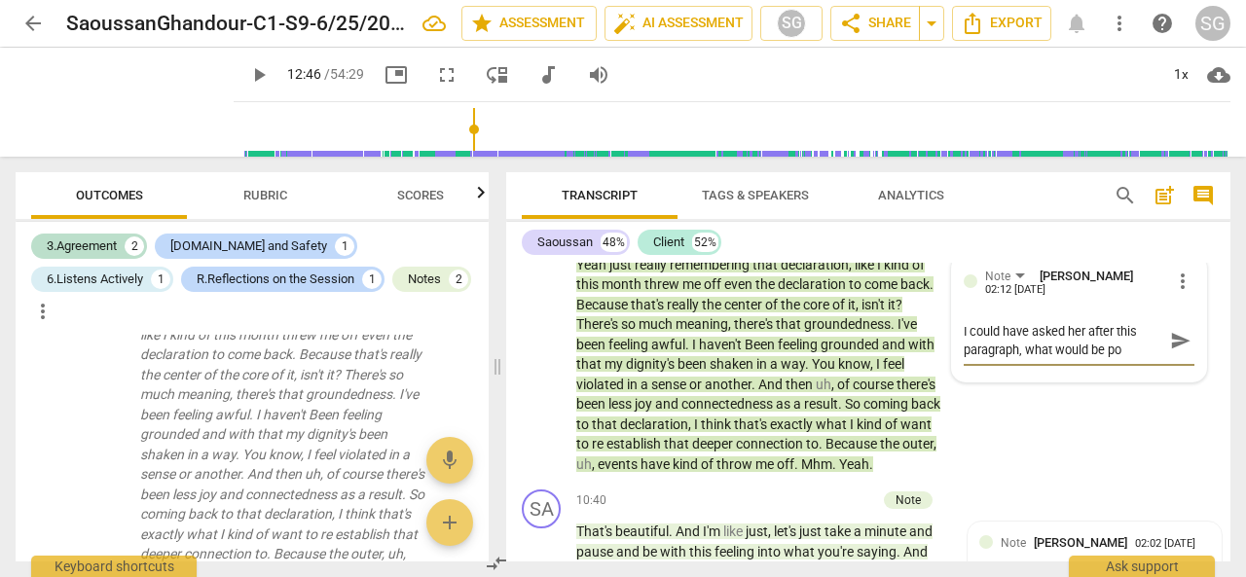
type textarea "I could have asked her after this paragraph, what would be pos"
type textarea "I could have asked her after this paragraph, what would be poss"
type textarea "I could have asked her after this paragraph, what would be possi"
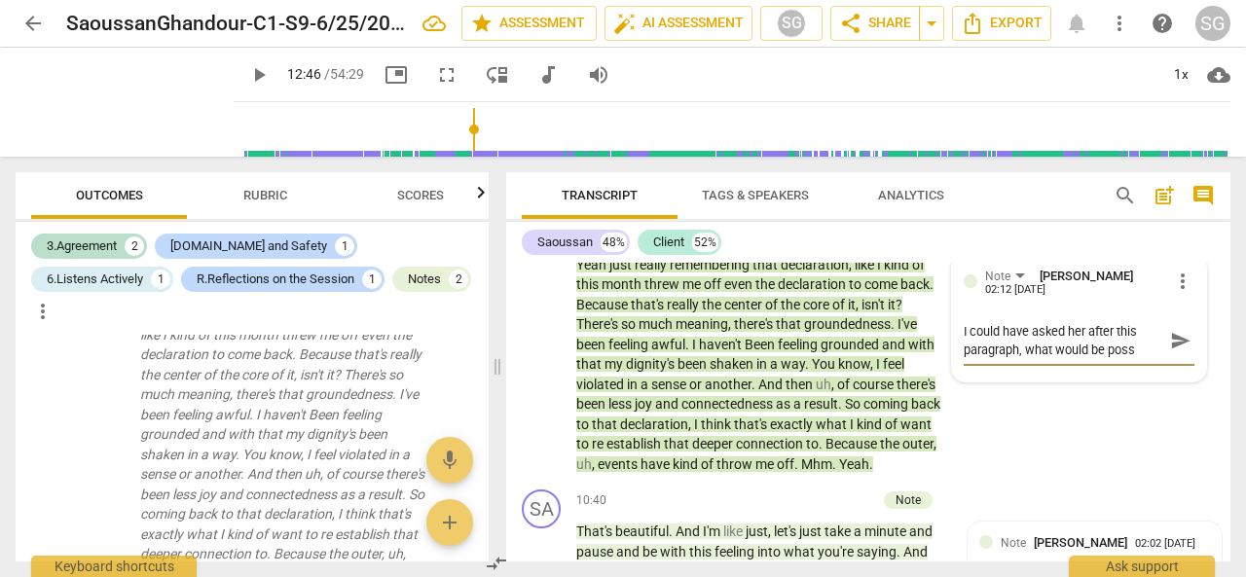
type textarea "I could have asked her after this paragraph, what would be possi"
type textarea "I could have asked her after this paragraph, what would be possib"
type textarea "I could have asked her after this paragraph, what would be possibl"
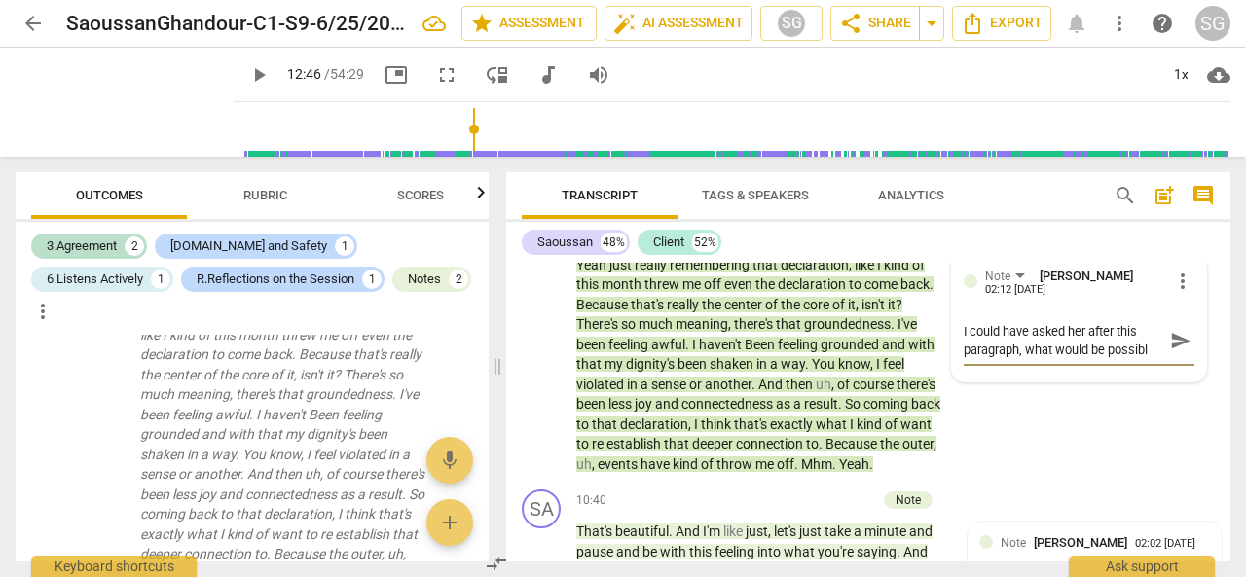
type textarea "I could have asked her after this paragraph, what would be possible"
type textarea "I could have asked her after this paragraph, what would be possible i"
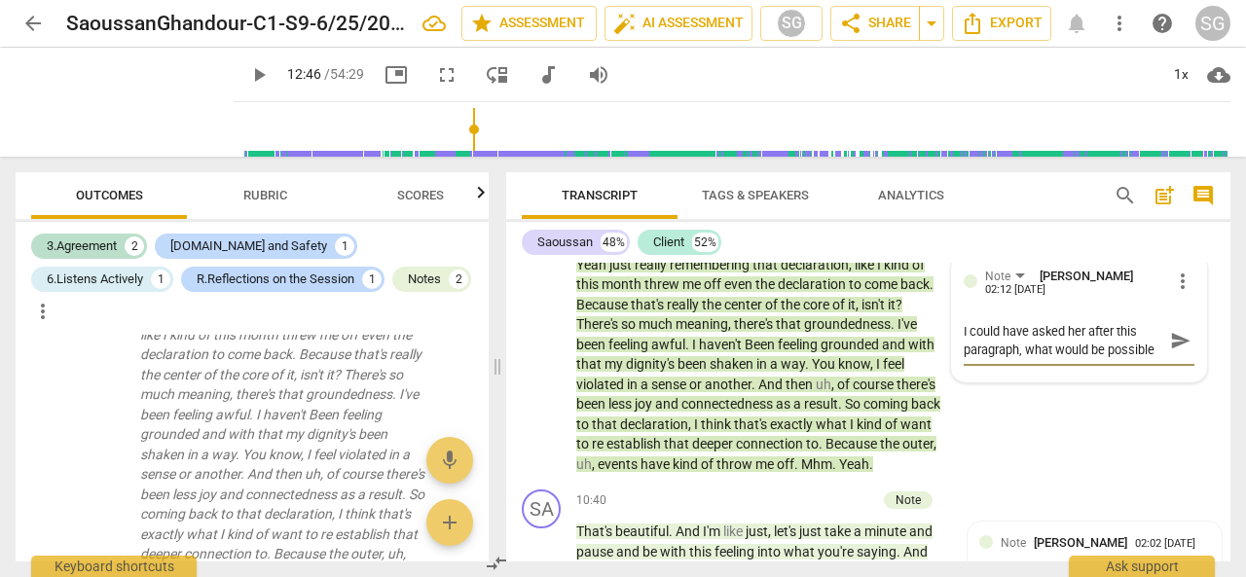
type textarea "I could have asked her after this paragraph, what would be possible i"
type textarea "I could have asked her after this paragraph, what would be possible if"
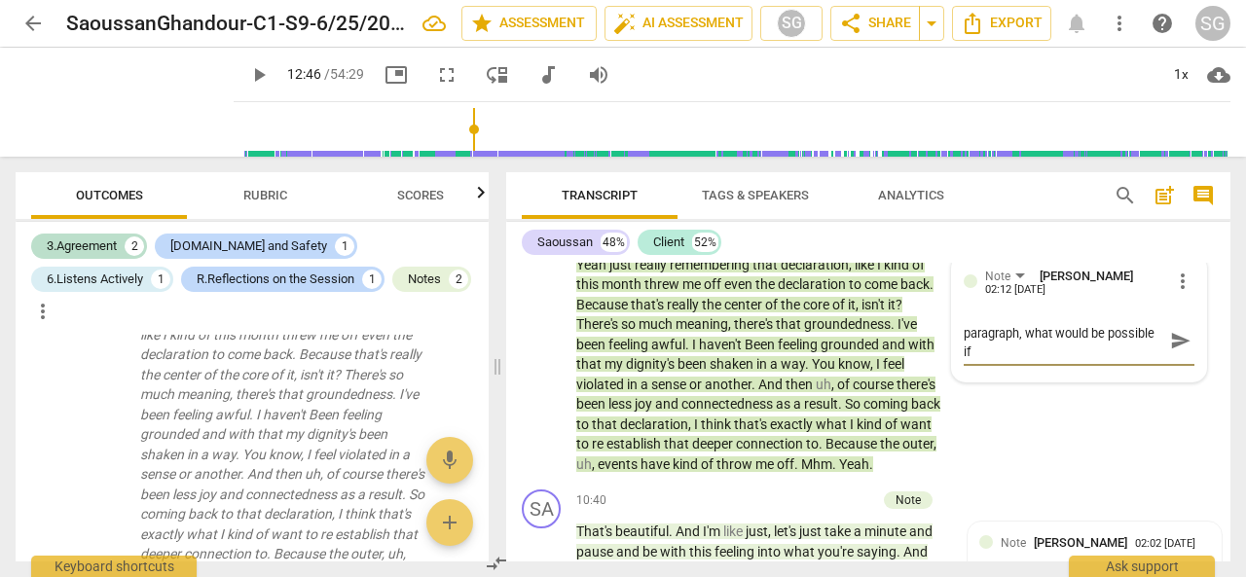
type textarea "I could have asked her after this paragraph, what would be possible if"
type textarea "I could have asked her after this paragraph, what would be possible if t"
type textarea "I could have asked her after this paragraph, what would be possible if th"
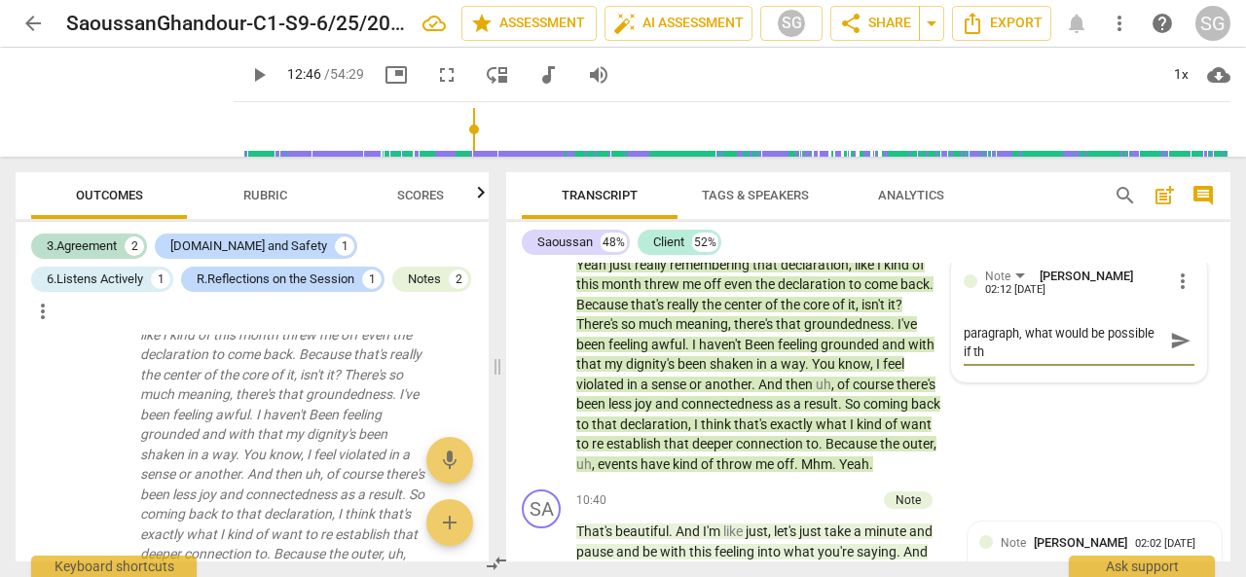
type textarea "I could have asked her after this paragraph, what would be possible if the"
type textarea "I could have asked her after this paragraph, what would be possible if the d"
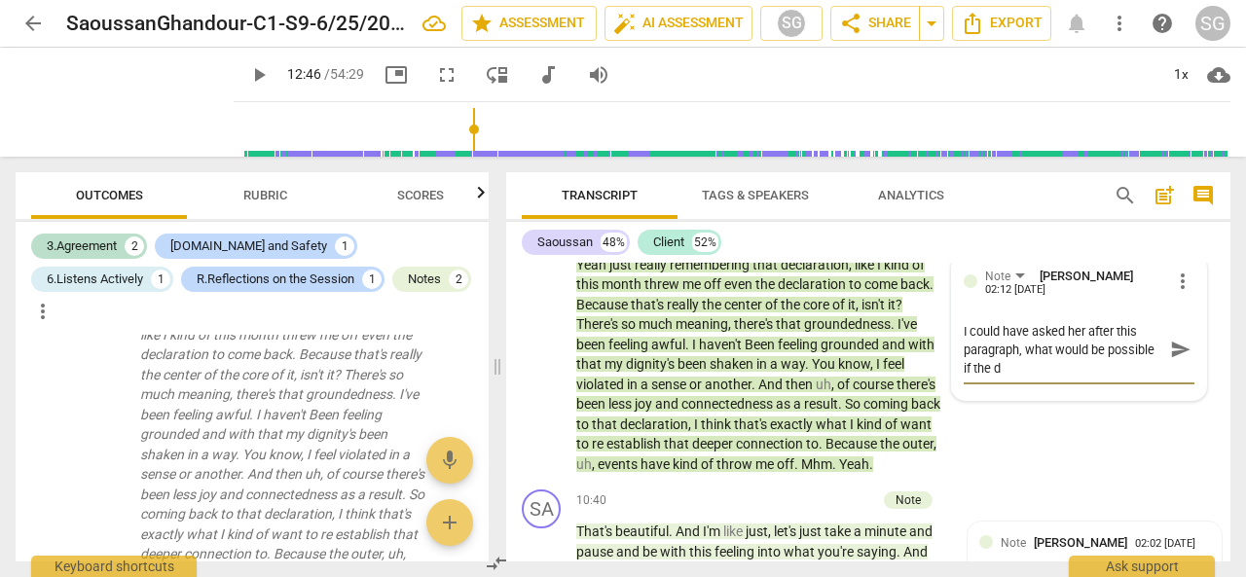
type textarea "I could have asked her after this paragraph, what would be possible if the de"
type textarea "I could have asked her after this paragraph, what would be possible if the dee"
type textarea "I could have asked her after this paragraph, what would be possible if the deep"
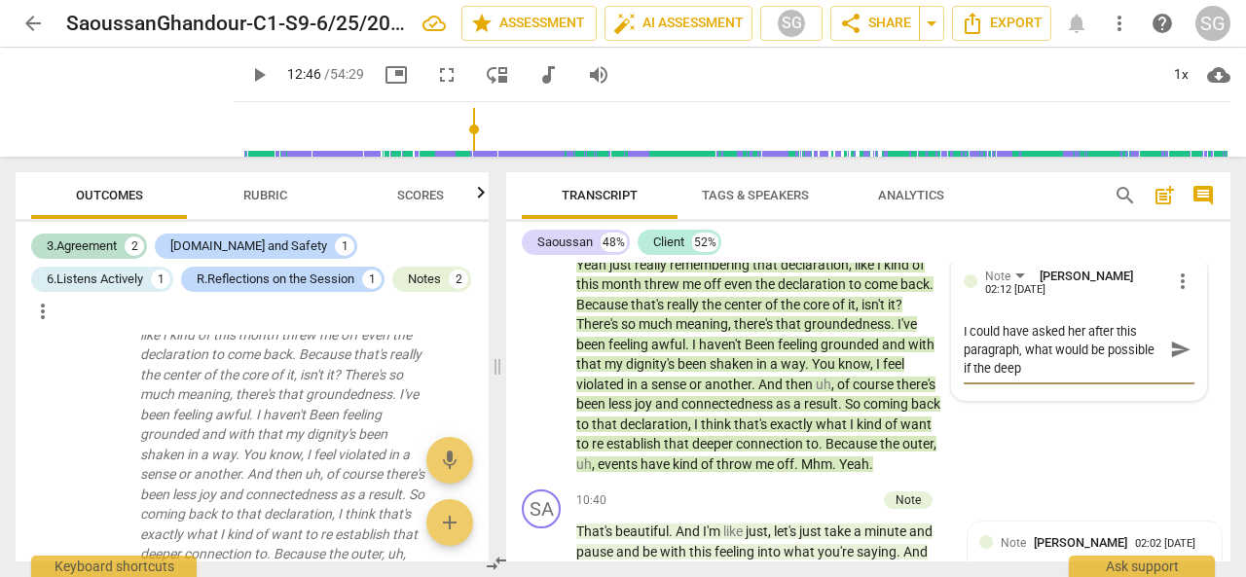
type textarea "I could have asked her after this paragraph, what would be possible if the deep"
type textarea "I could have asked her after this paragraph, what would be possible if the deep…"
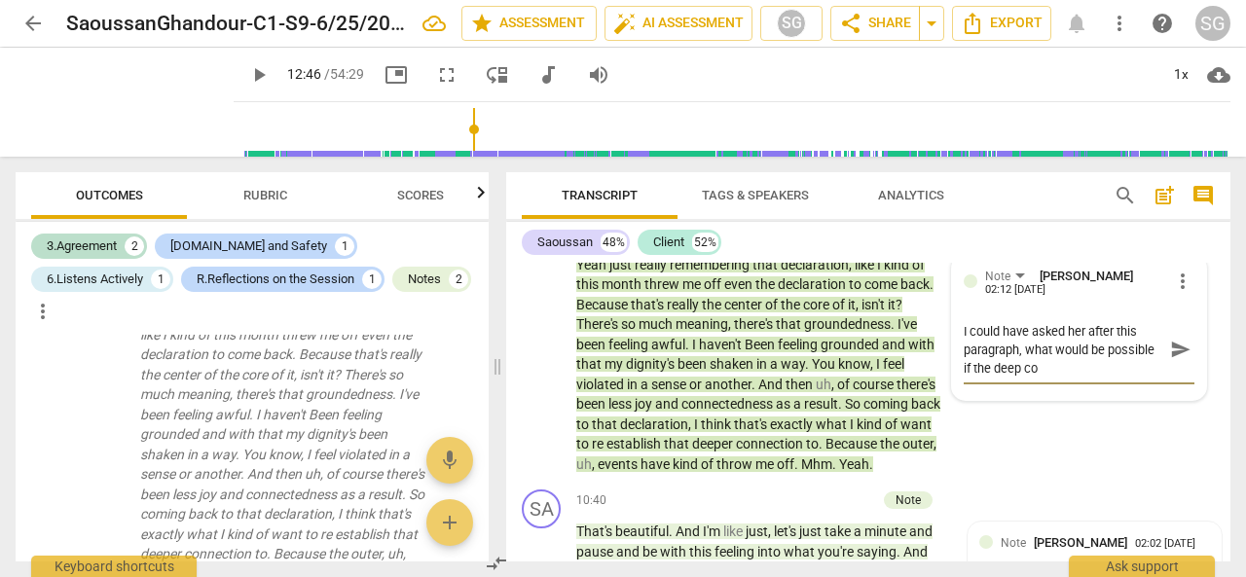
type textarea "I could have asked her after this paragraph, what would be possible if the deep…"
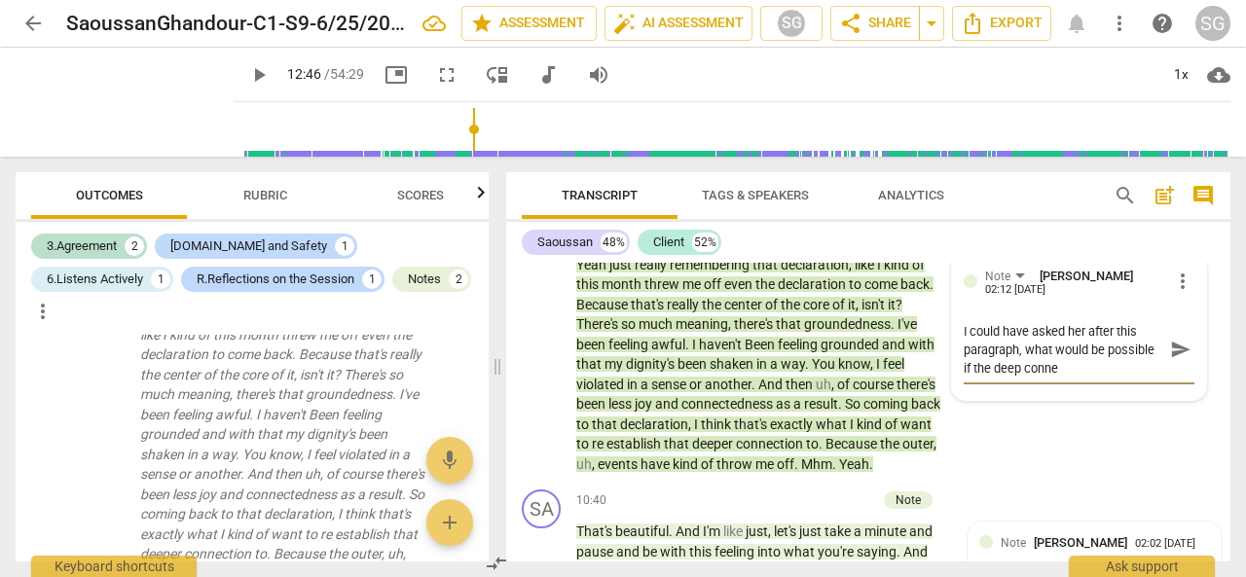
type textarea "I could have asked her after this paragraph, what would be possible if the deep…"
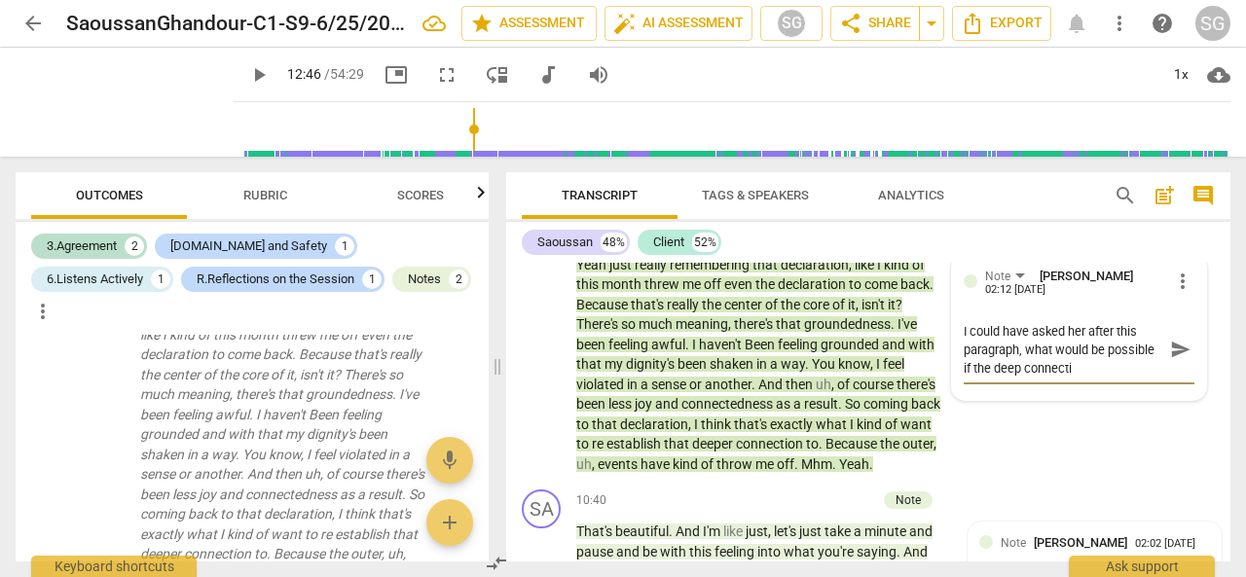
type textarea "I could have asked her after this paragraph, what would be possible if the deep…"
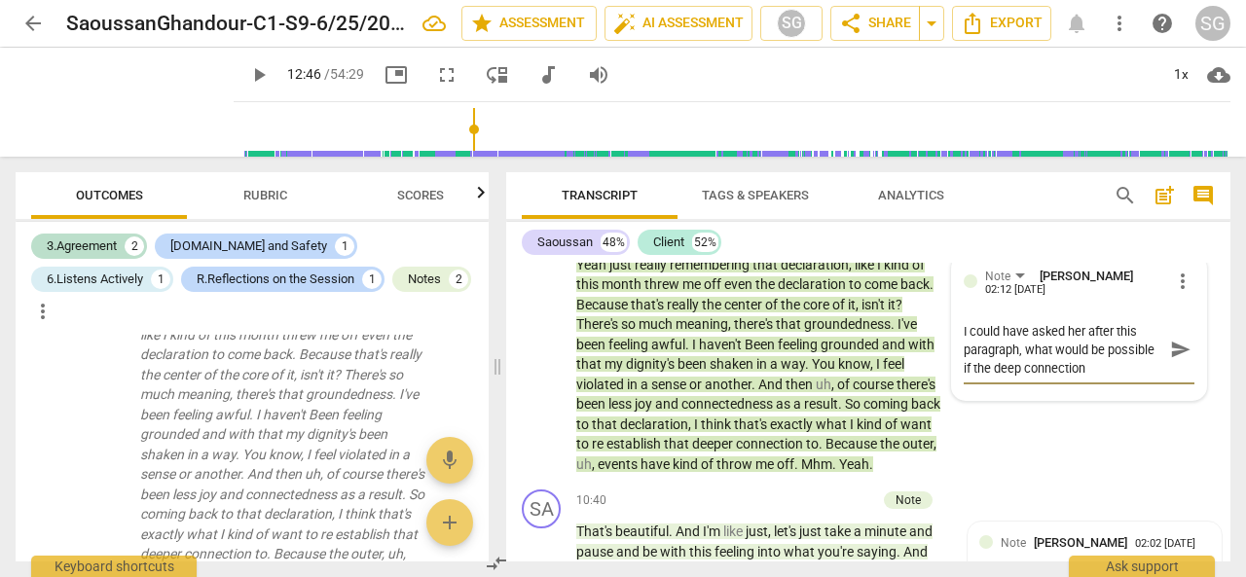
type textarea "I could have asked her after this paragraph, what would be possible if the deep…"
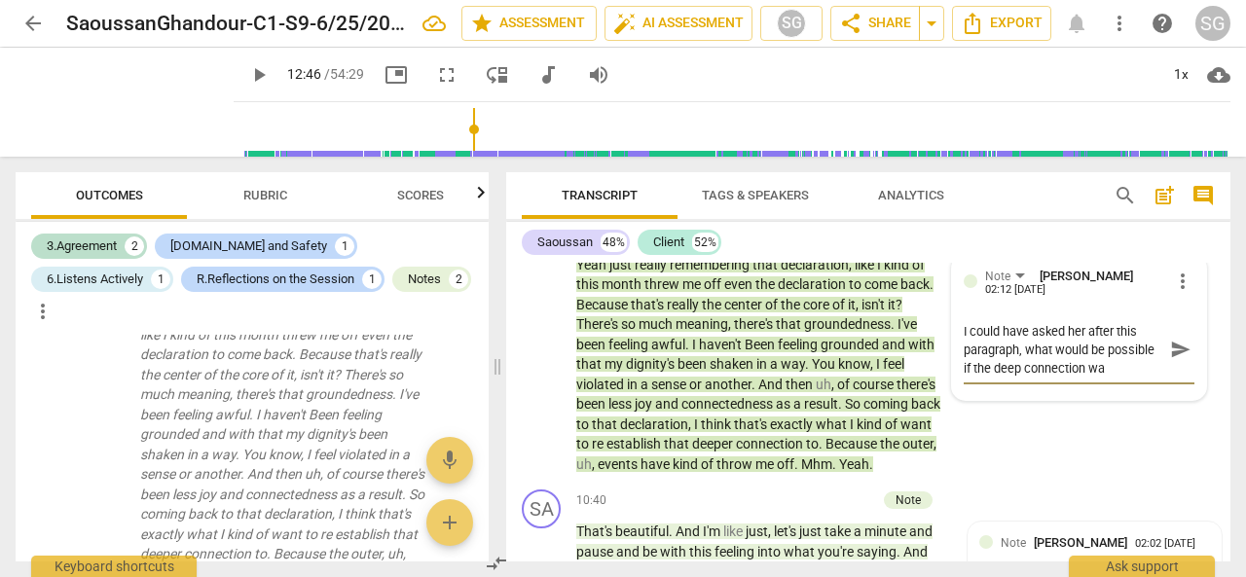
type textarea "I could have asked her after this paragraph, what would be possible if the deep…"
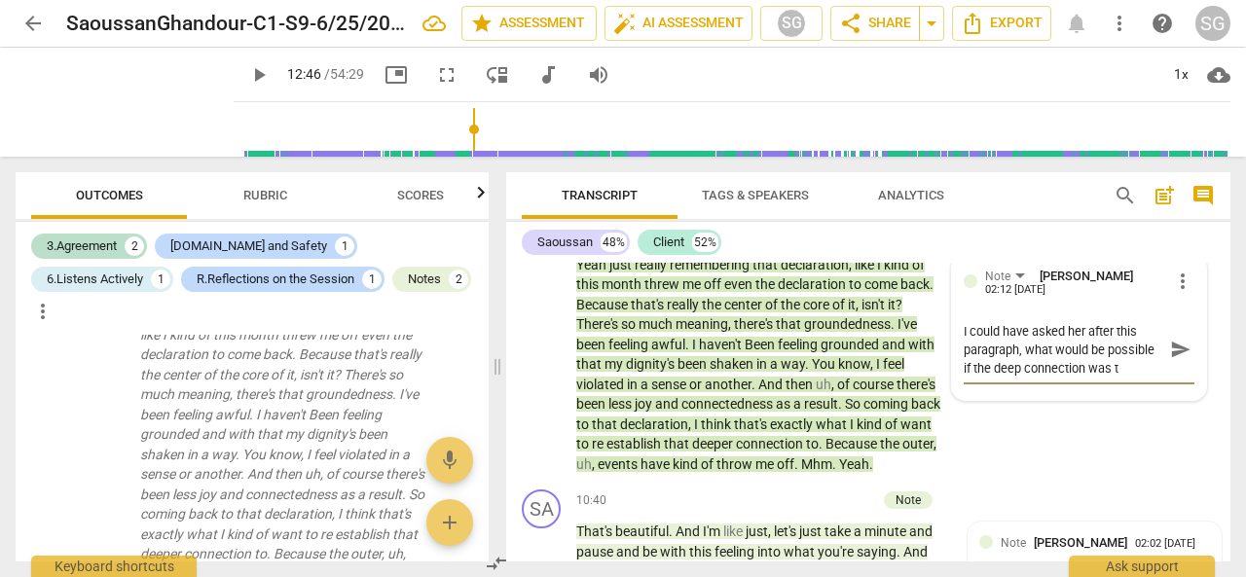
type textarea "I could have asked her after this paragraph, what would be possible if the deep…"
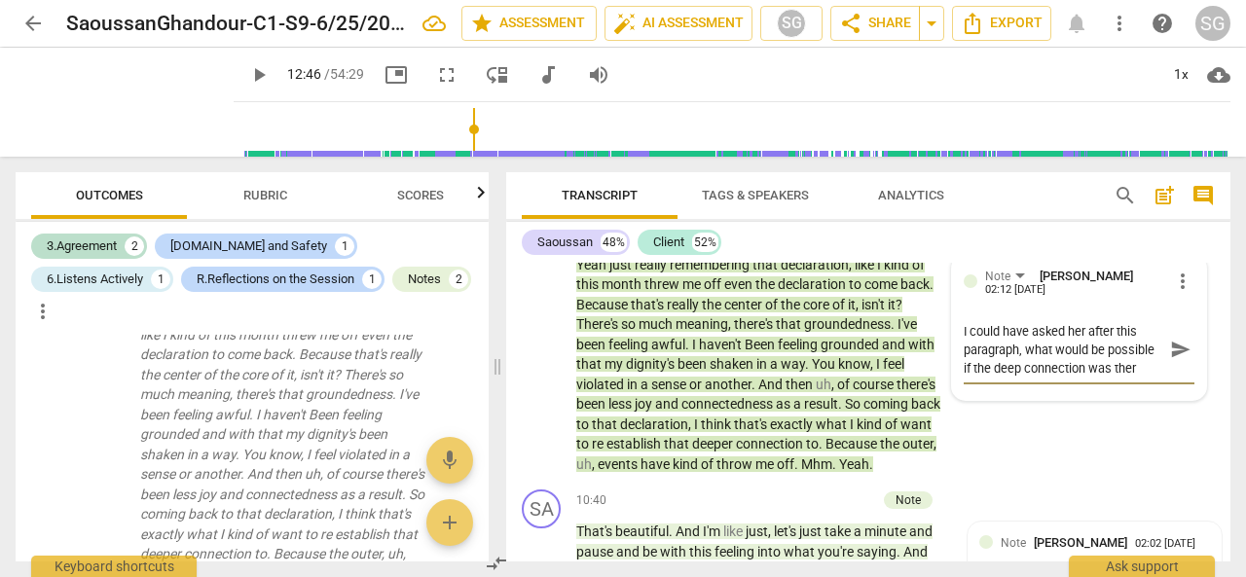
type textarea "I could have asked her after this paragraph, what would be possible if the deep…"
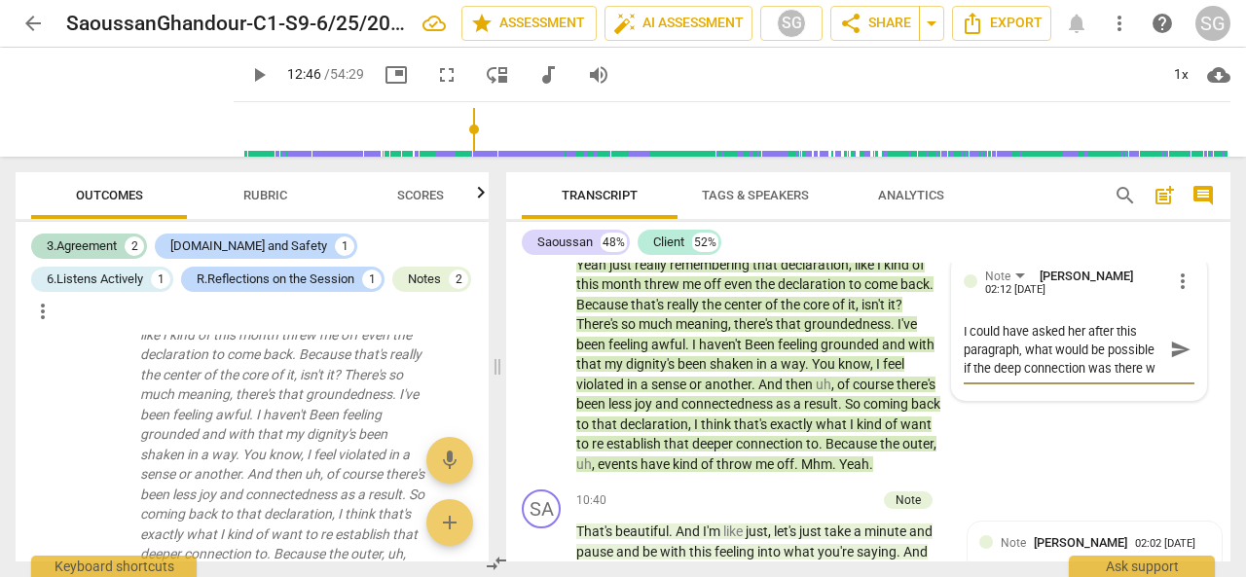
type textarea "I could have asked her after this paragraph, what would be possible if the deep…"
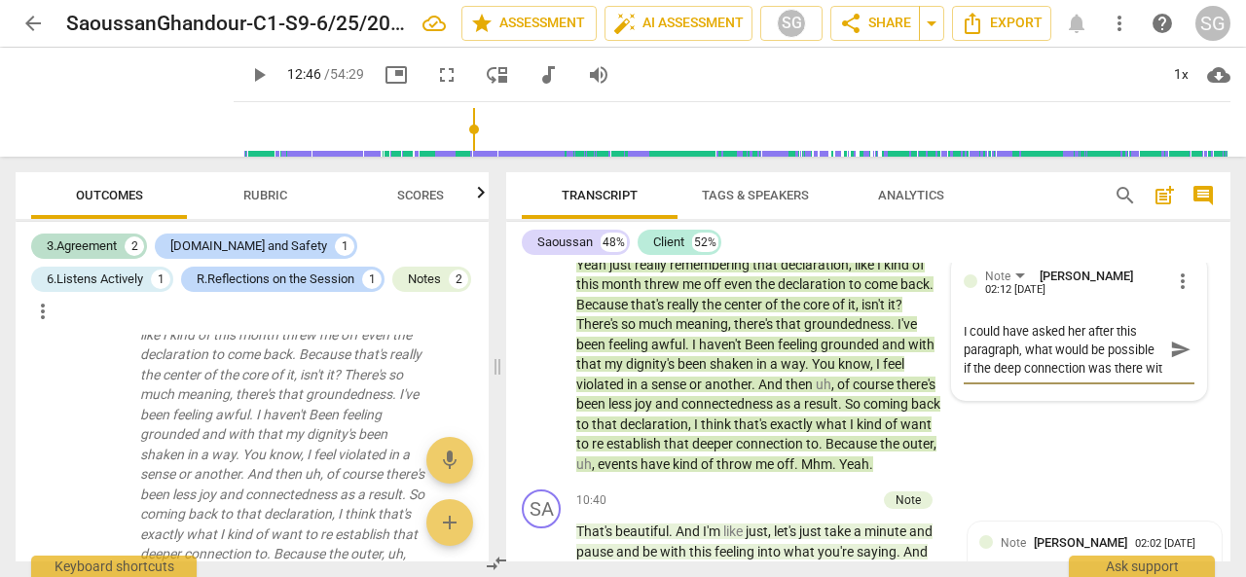
type textarea "I could have asked her after this paragraph, what would be possible if the deep…"
click at [964, 391] on textarea "I could have asked her after this paragraph, what would be possible if the deep…" at bounding box center [1064, 359] width 200 height 74
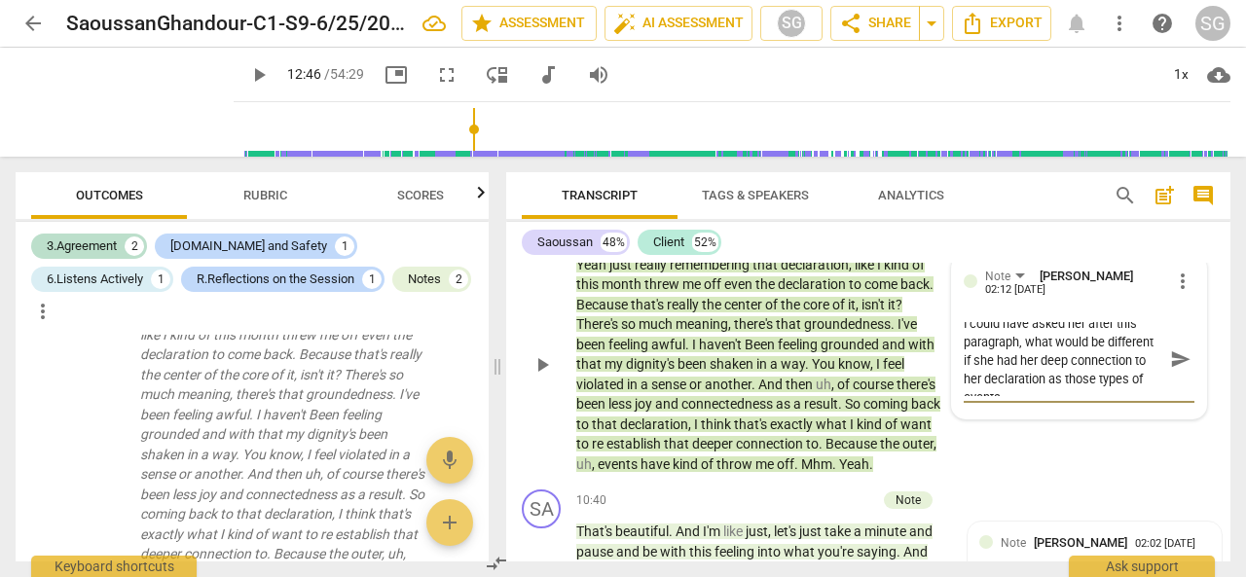
scroll to position [18, 0]
click at [981, 396] on textarea "I could have asked her after this paragraph, what would be different if she had…" at bounding box center [1064, 359] width 200 height 74
click at [1096, 396] on textarea "I could have asked her after this paragraph, what would be different if she had…" at bounding box center [1064, 359] width 200 height 74
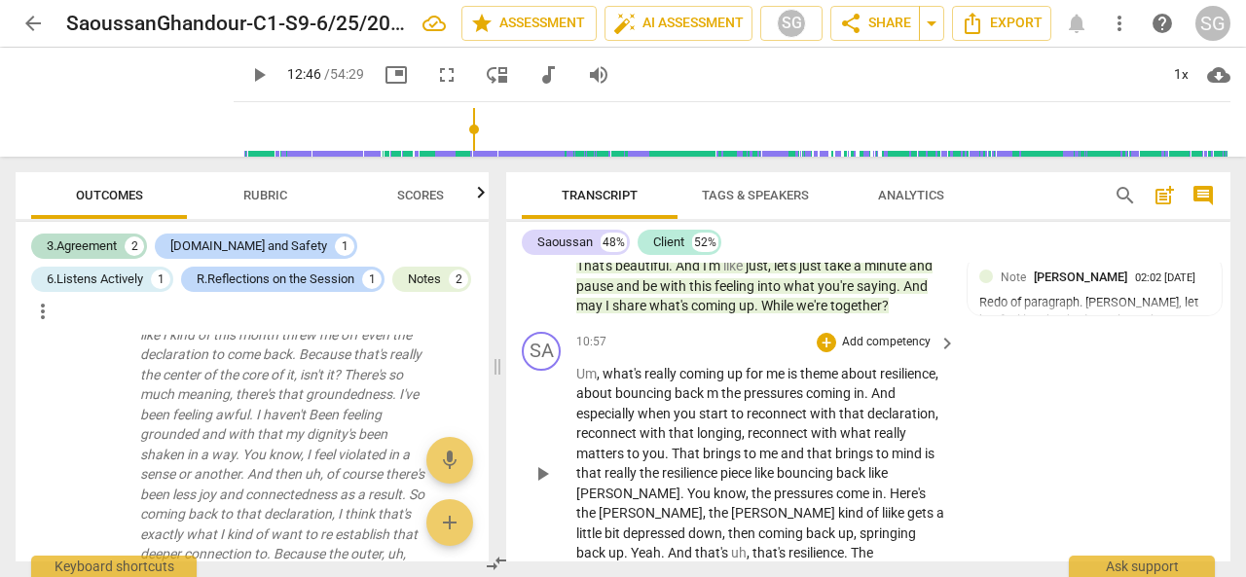
scroll to position [3524, 0]
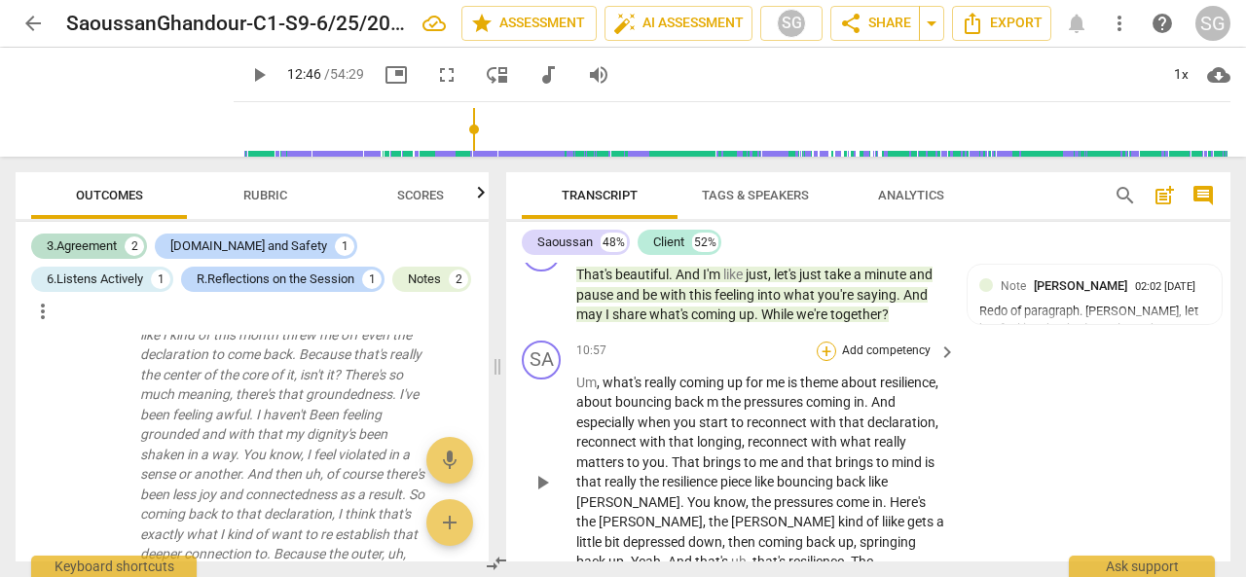
click at [824, 361] on div "+" at bounding box center [826, 351] width 19 height 19
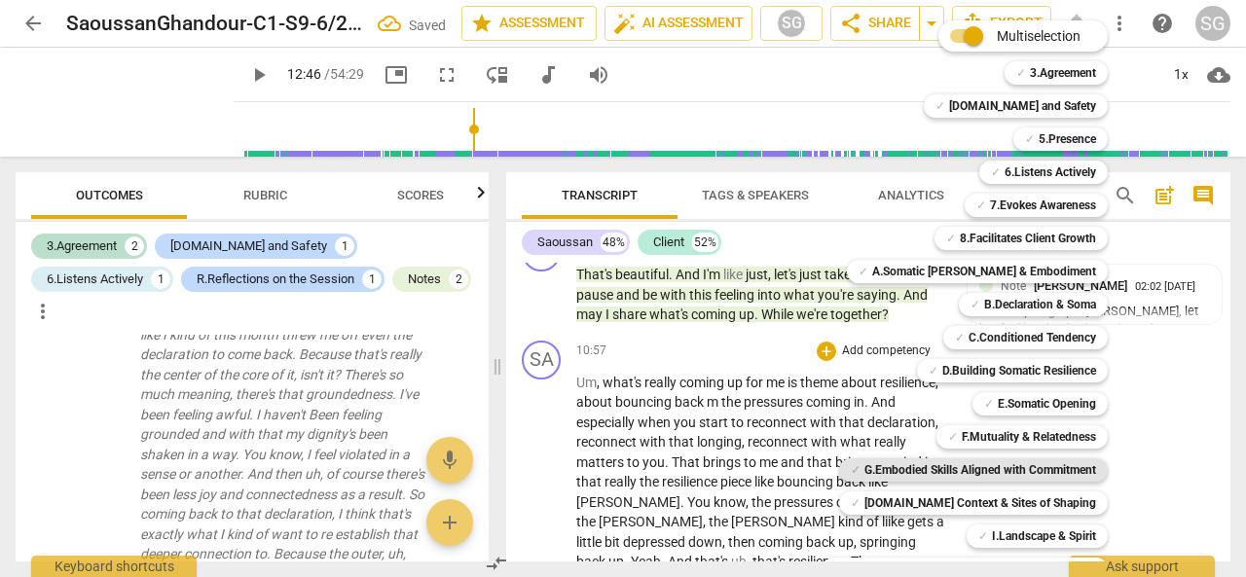
scroll to position [130, 0]
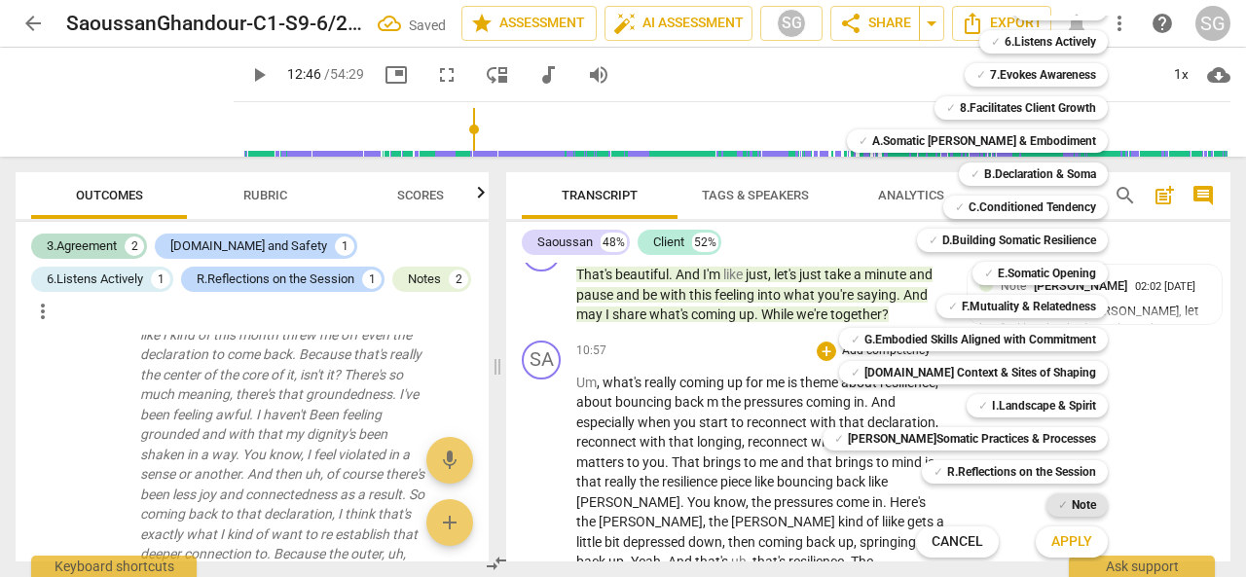
click at [1080, 505] on b "Note" at bounding box center [1084, 505] width 24 height 23
click at [1107, 466] on div "✓ R.Reflections on the Session p" at bounding box center [1025, 472] width 223 height 33
click at [780, 478] on div at bounding box center [623, 288] width 1246 height 577
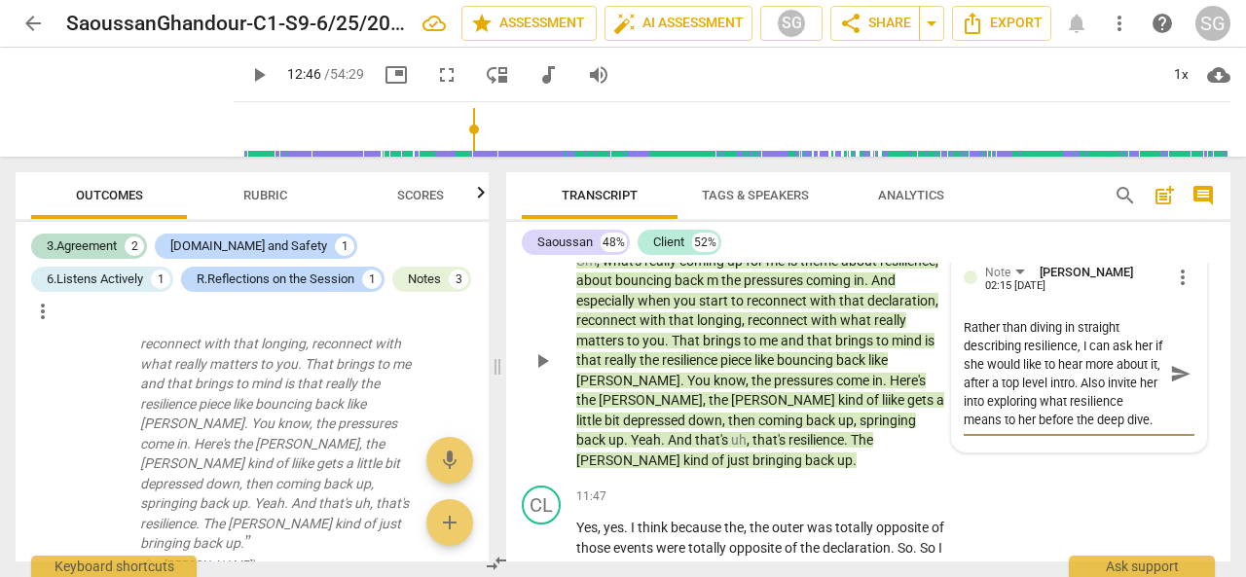
scroll to position [0, 0]
click at [1001, 422] on textarea "Rather than diving in straight describing resilience, I can ask her if she woul…" at bounding box center [1064, 373] width 200 height 111
click at [1110, 386] on textarea "Rather than diving in straight describing resilience, I can ask her if she woul…" at bounding box center [1064, 373] width 200 height 111
click at [1123, 404] on textarea "Rather than diving in straight describing resilience, I can introduce it briefl…" at bounding box center [1064, 373] width 200 height 111
click at [1133, 421] on textarea "Rather than diving in straight describing resilience, I can introduce it briefl…" at bounding box center [1064, 373] width 200 height 111
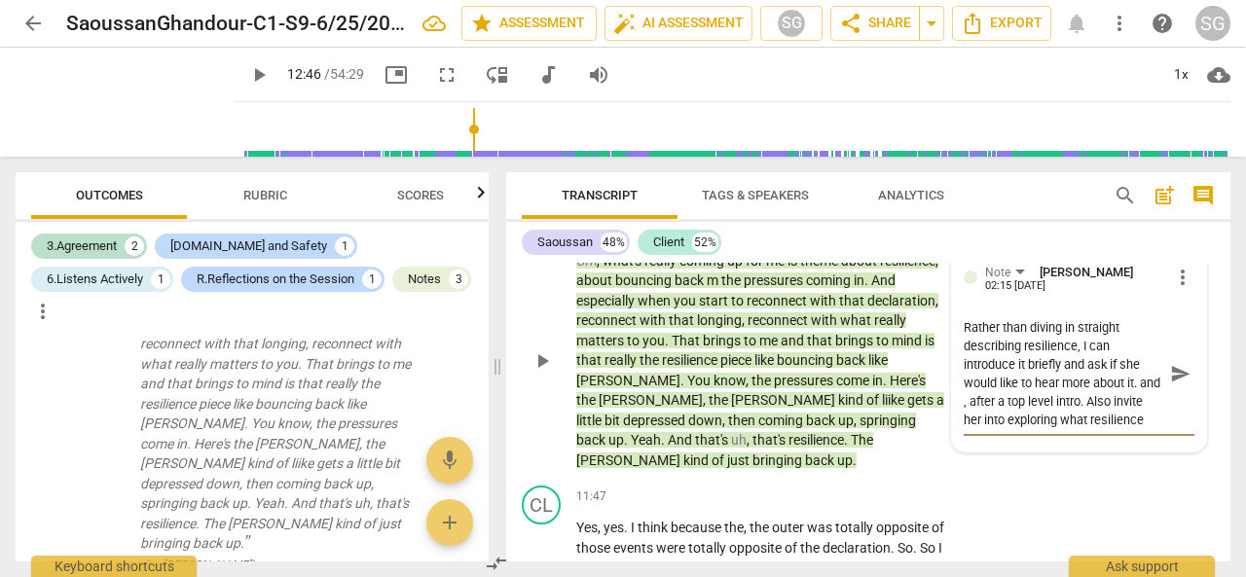
click at [956, 439] on div "Note [PERSON_NAME] 02:15 [DATE] more_vert Rather than diving in straight descri…" at bounding box center [1079, 351] width 254 height 201
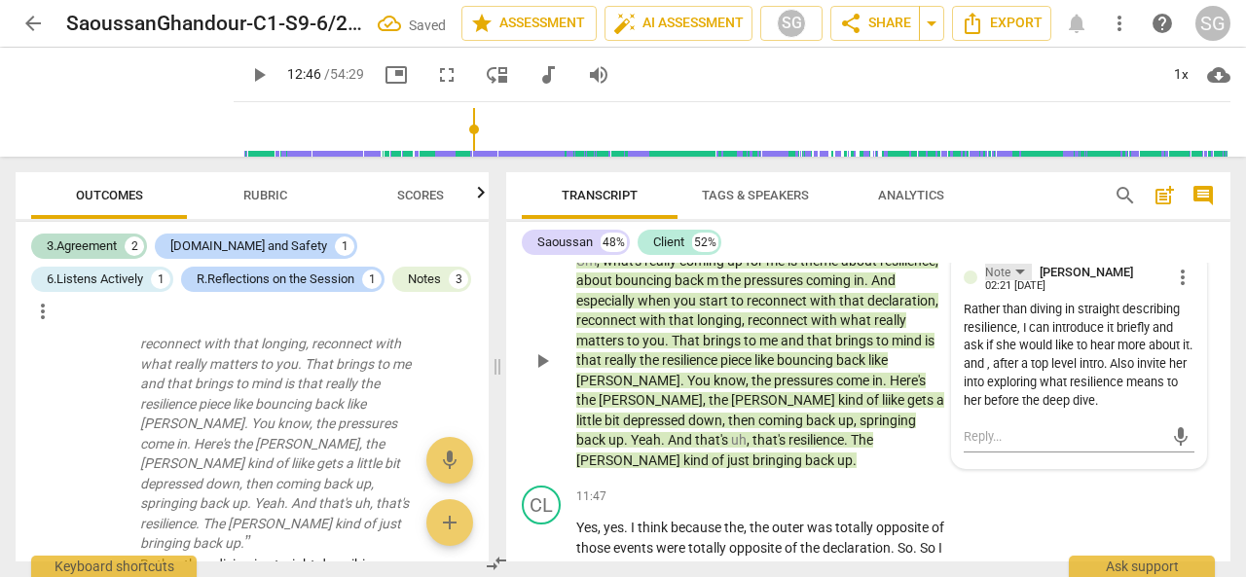
click at [1010, 280] on div "Note" at bounding box center [1008, 272] width 47 height 17
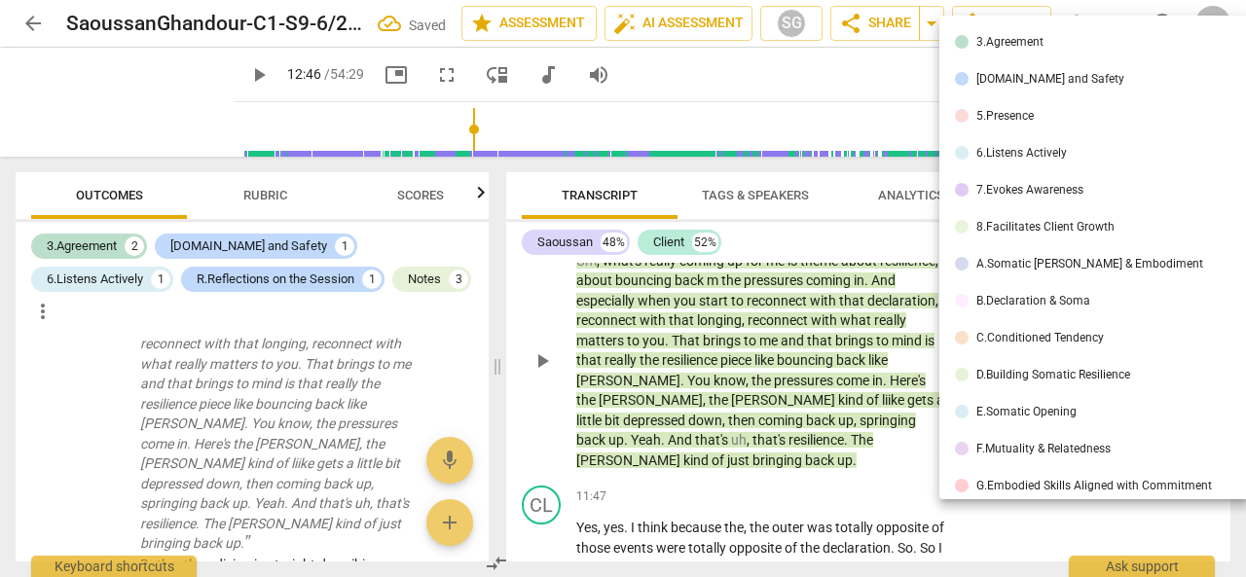
scroll to position [197, 0]
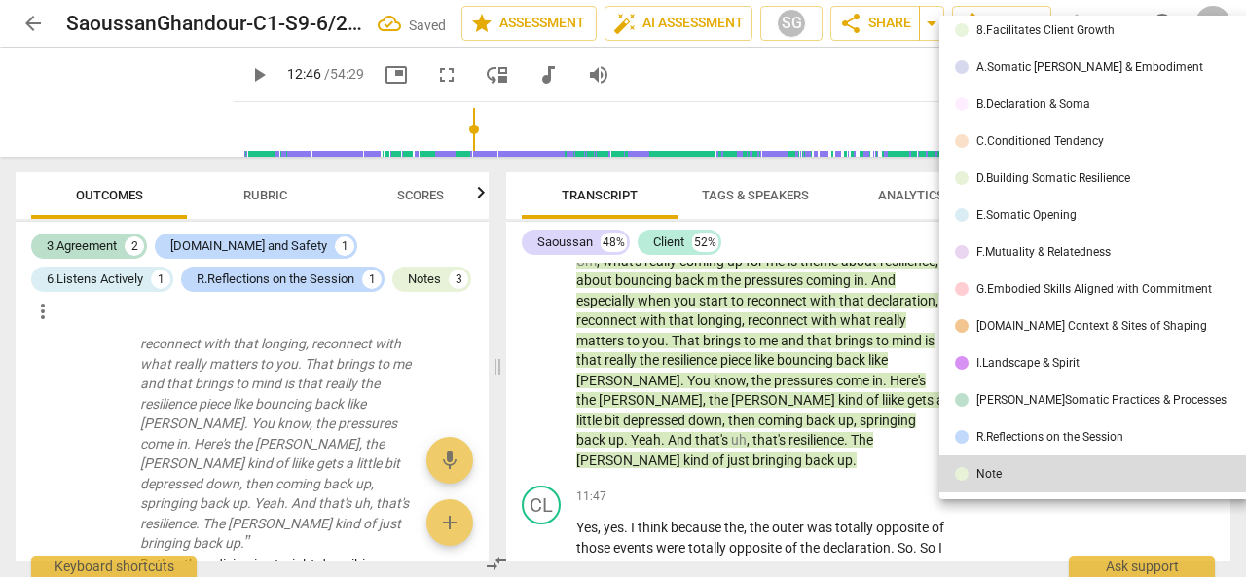
click at [999, 526] on div at bounding box center [623, 288] width 1246 height 577
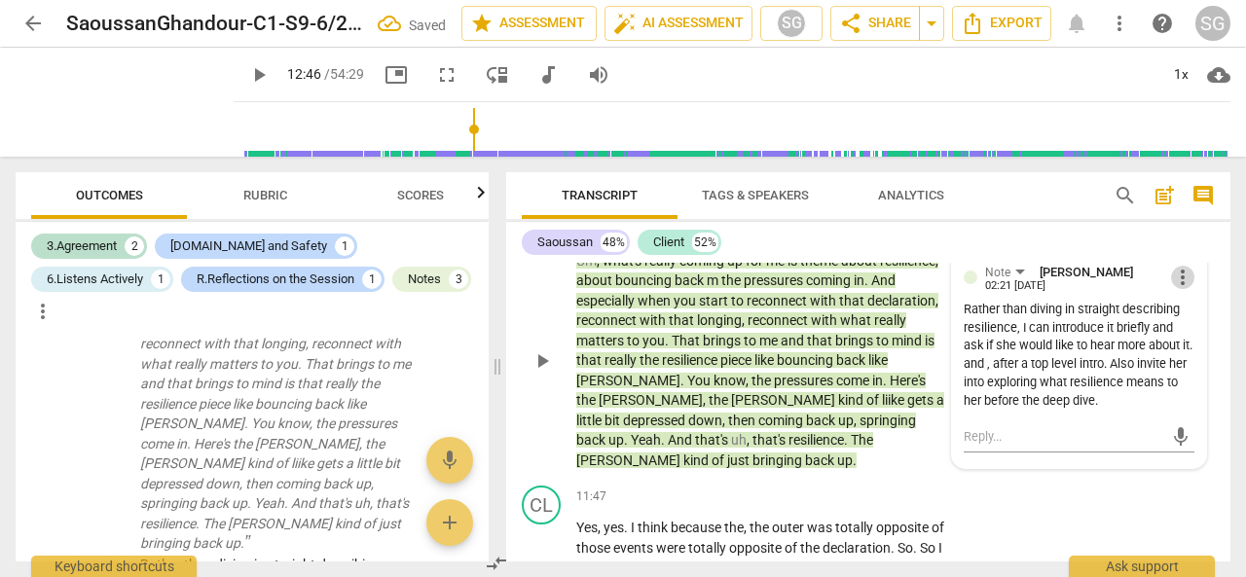
click at [1176, 289] on span "more_vert" at bounding box center [1182, 277] width 23 height 23
click at [1178, 310] on li "Edit" at bounding box center [1195, 316] width 67 height 37
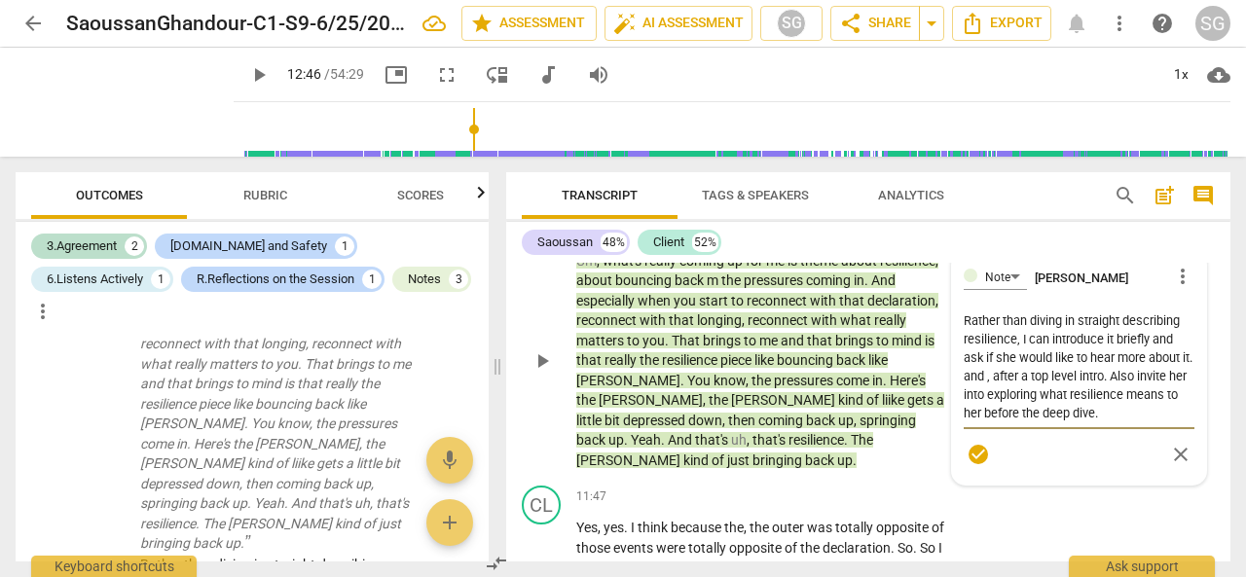
drag, startPoint x: 973, startPoint y: 416, endPoint x: 1153, endPoint y: 461, distance: 185.8
click at [1153, 429] on div "Rather than diving in straight describing resilience, I can introduce it briefl…" at bounding box center [1079, 368] width 231 height 124
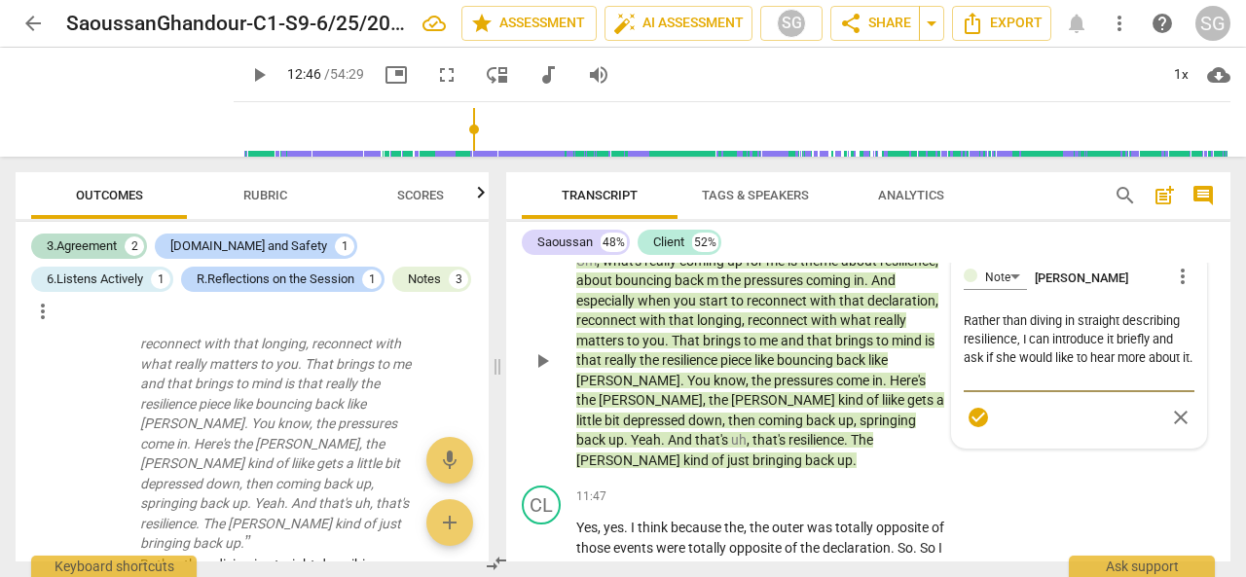
click at [995, 386] on textarea "Rather than diving in straight describing resilience, I can introduce it briefl…" at bounding box center [1079, 349] width 231 height 74
click at [647, 507] on div "11:47 + Add competency keyboard_arrow_right" at bounding box center [767, 496] width 382 height 21
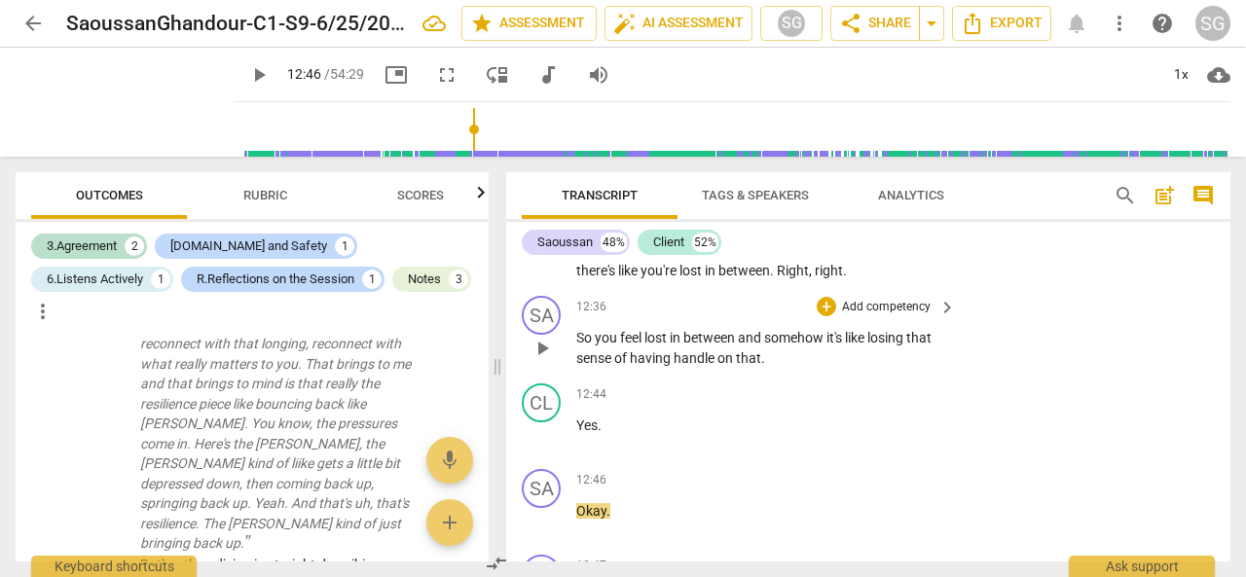
scroll to position [4196, 0]
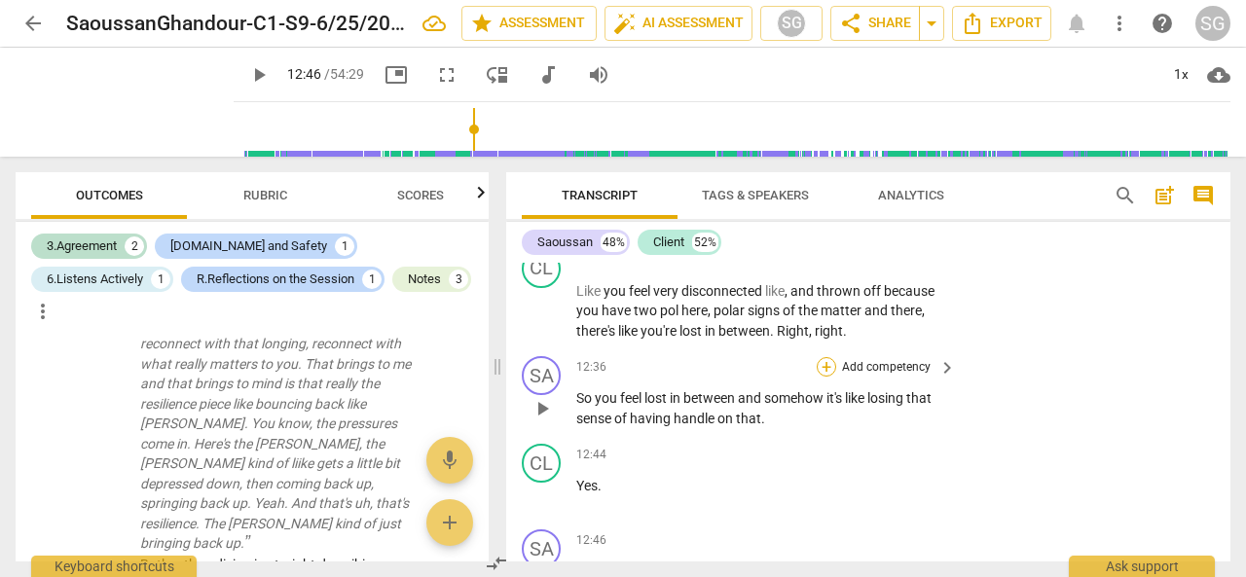
click at [826, 377] on div "+" at bounding box center [826, 366] width 19 height 19
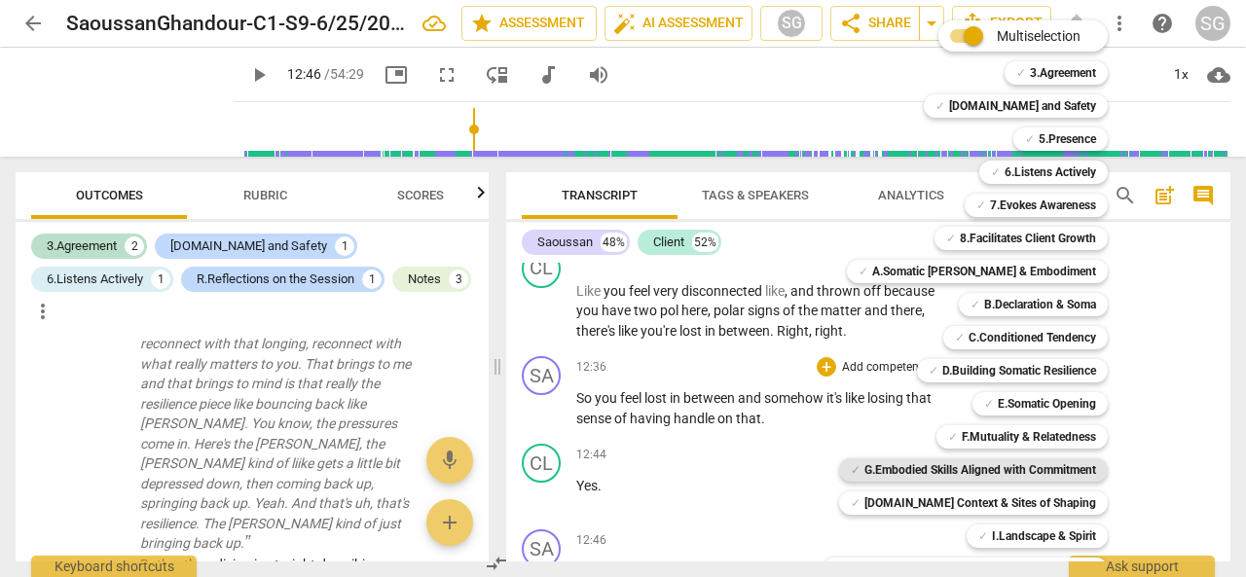
scroll to position [130, 0]
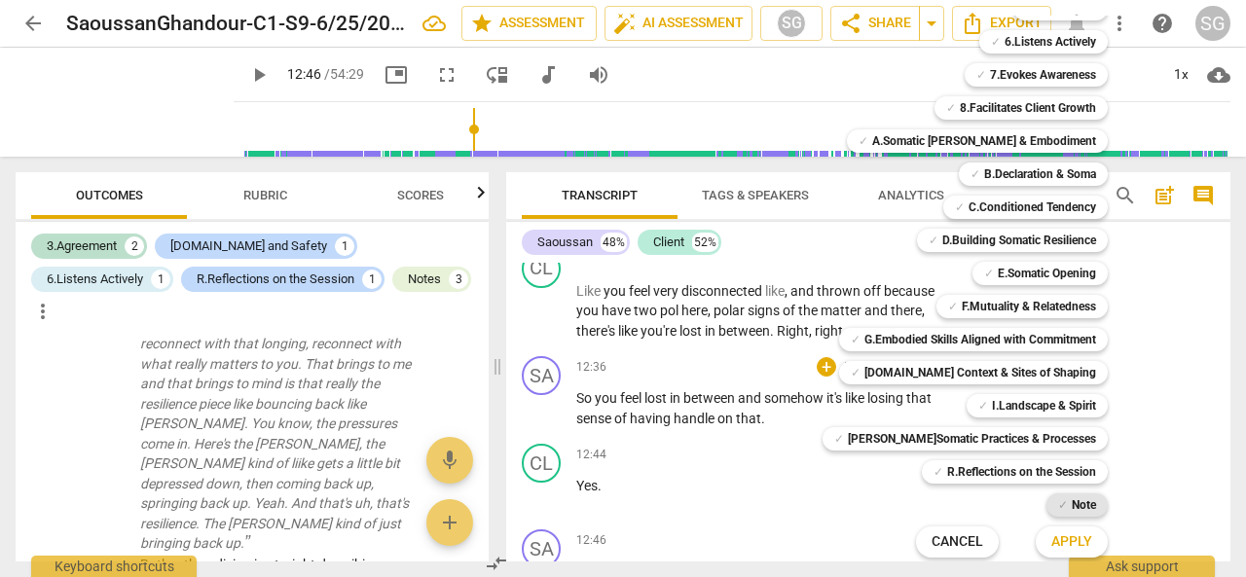
click at [1072, 507] on b "Note" at bounding box center [1084, 505] width 24 height 23
click at [781, 482] on div at bounding box center [623, 288] width 1246 height 577
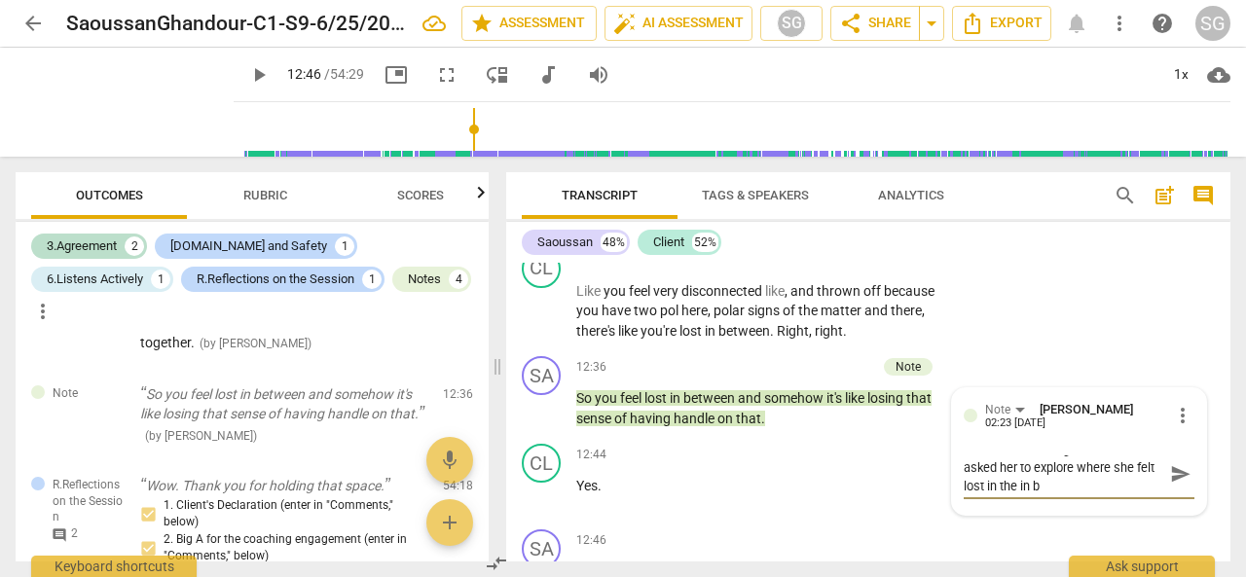
scroll to position [0, 0]
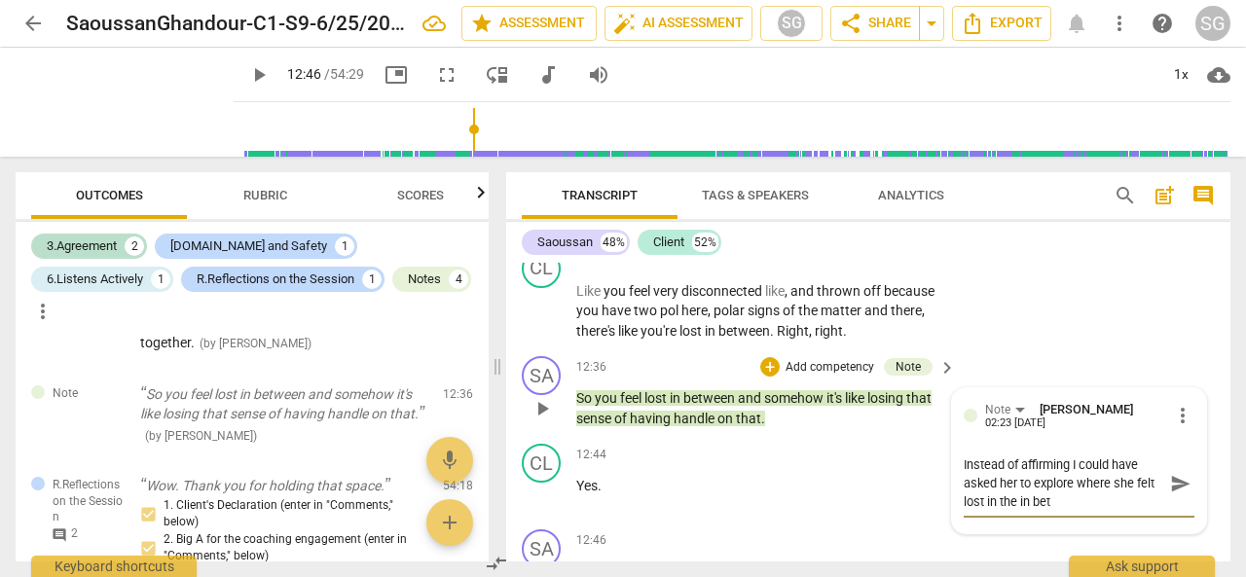
click at [1104, 505] on textarea "Instead of affirming I could have asked her to explore where she felt lost in t…" at bounding box center [1064, 483] width 200 height 55
click at [1089, 511] on textarea "Instead of affirming I could have asked her to explore where in her body she fe…" at bounding box center [1064, 483] width 200 height 55
click at [1143, 511] on textarea "Instead of affirming I could have asked her to explore where in her body she fe…" at bounding box center [1064, 483] width 200 height 55
click at [1066, 485] on textarea "Instead of affirming I could have asked her to explore where in her body she fe…" at bounding box center [1064, 483] width 200 height 55
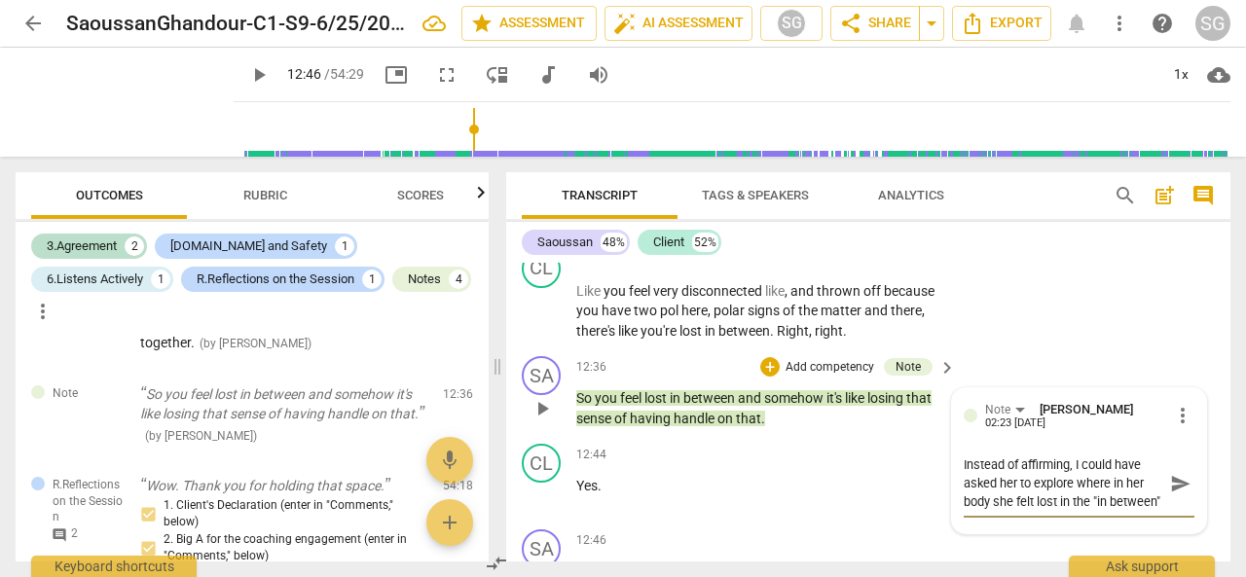
click at [1022, 511] on textarea "Instead of affirming, I could have asked her to explore where in her body she f…" at bounding box center [1064, 483] width 200 height 55
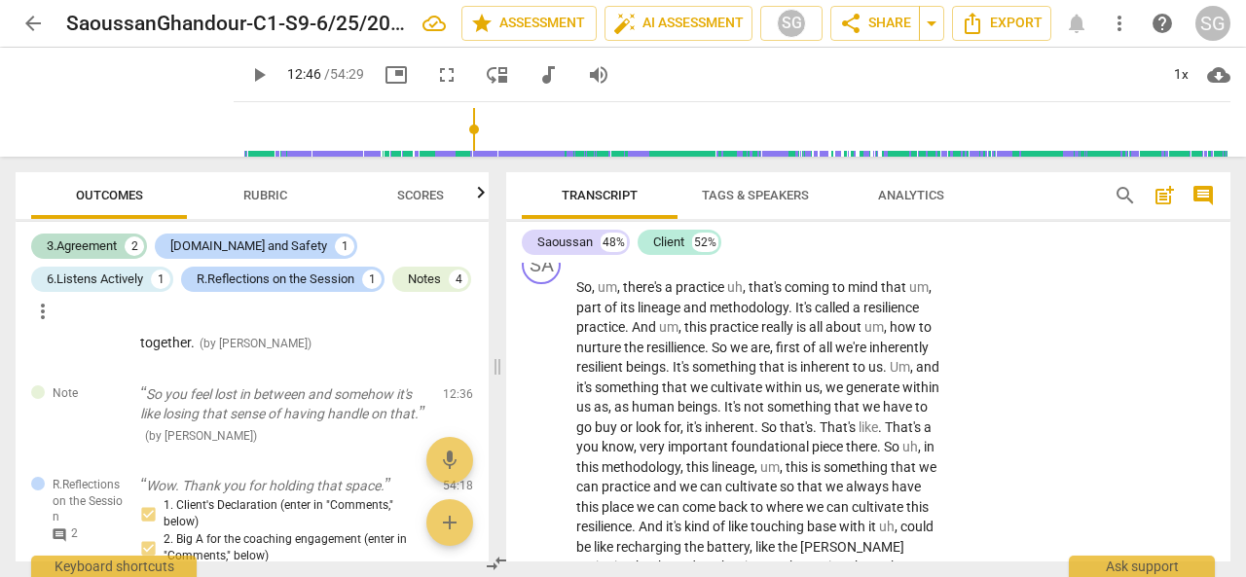
scroll to position [4567, 0]
click at [829, 265] on div "+" at bounding box center [826, 254] width 19 height 19
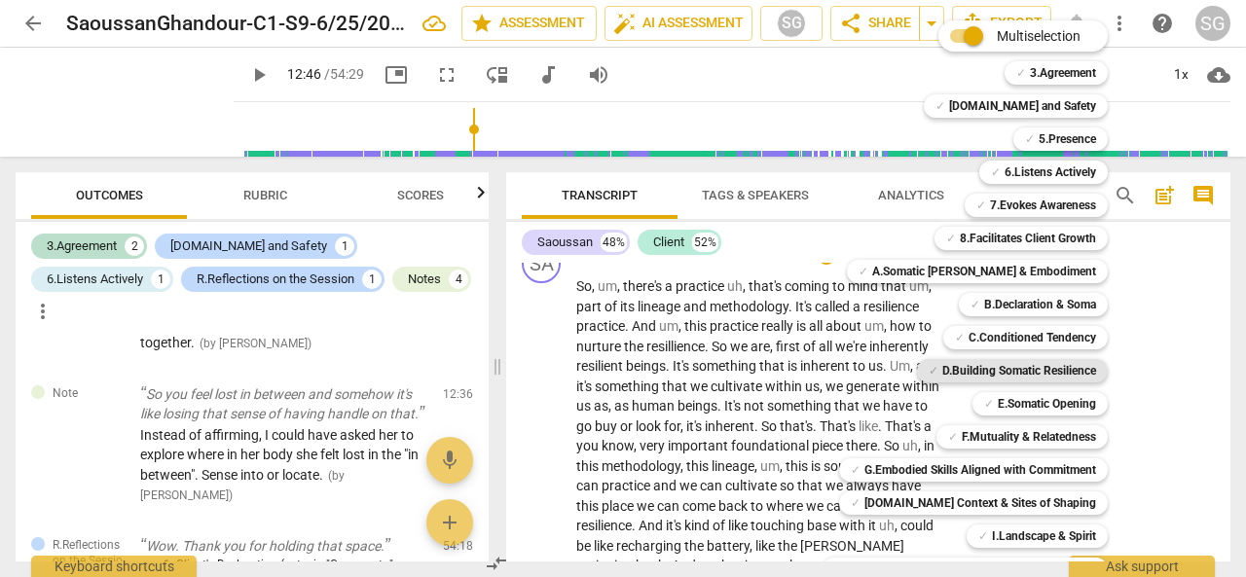
click at [983, 371] on b "D.Building Somatic Resilience" at bounding box center [1019, 370] width 154 height 23
click at [753, 401] on div at bounding box center [623, 288] width 1246 height 577
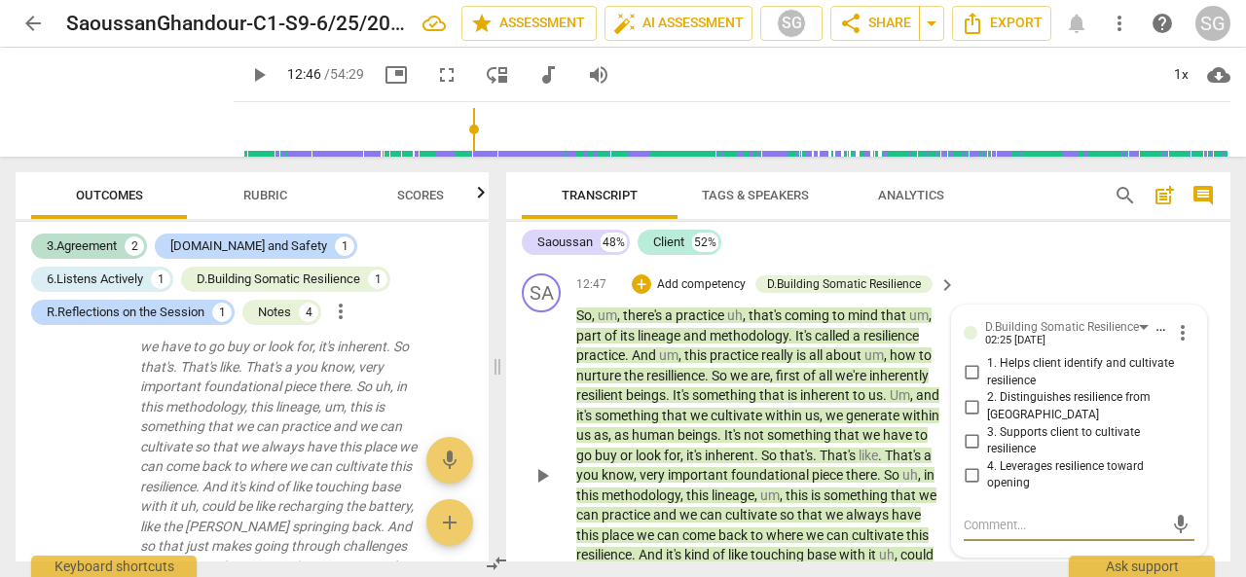
scroll to position [4536, 0]
click at [1178, 347] on span "more_vert" at bounding box center [1182, 334] width 23 height 23
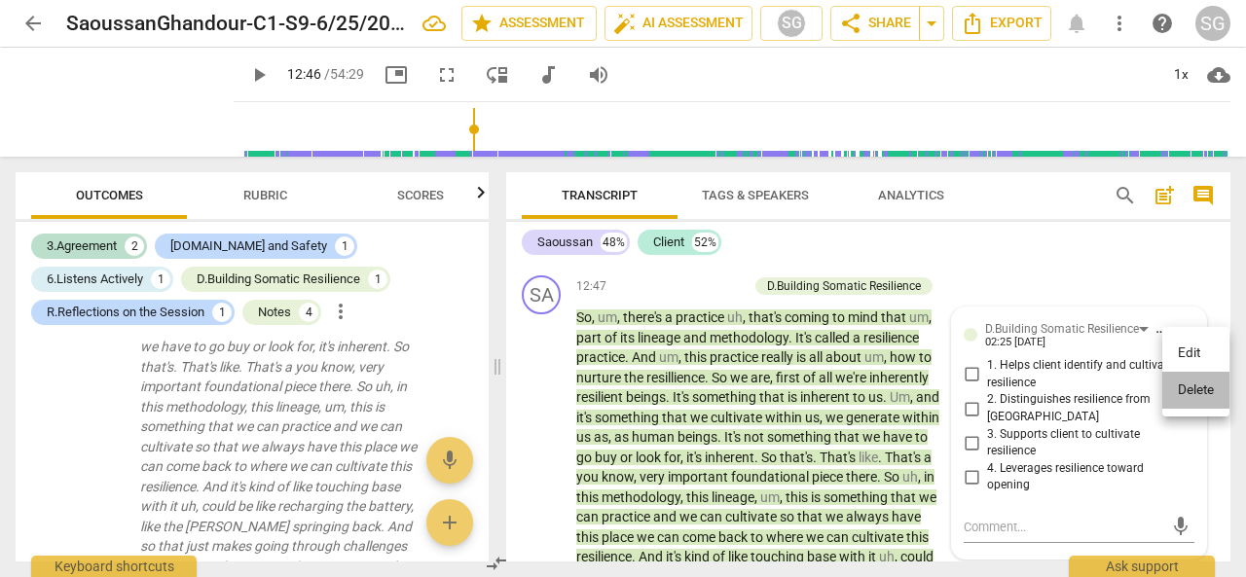
click at [1187, 382] on li "Delete" at bounding box center [1195, 390] width 67 height 37
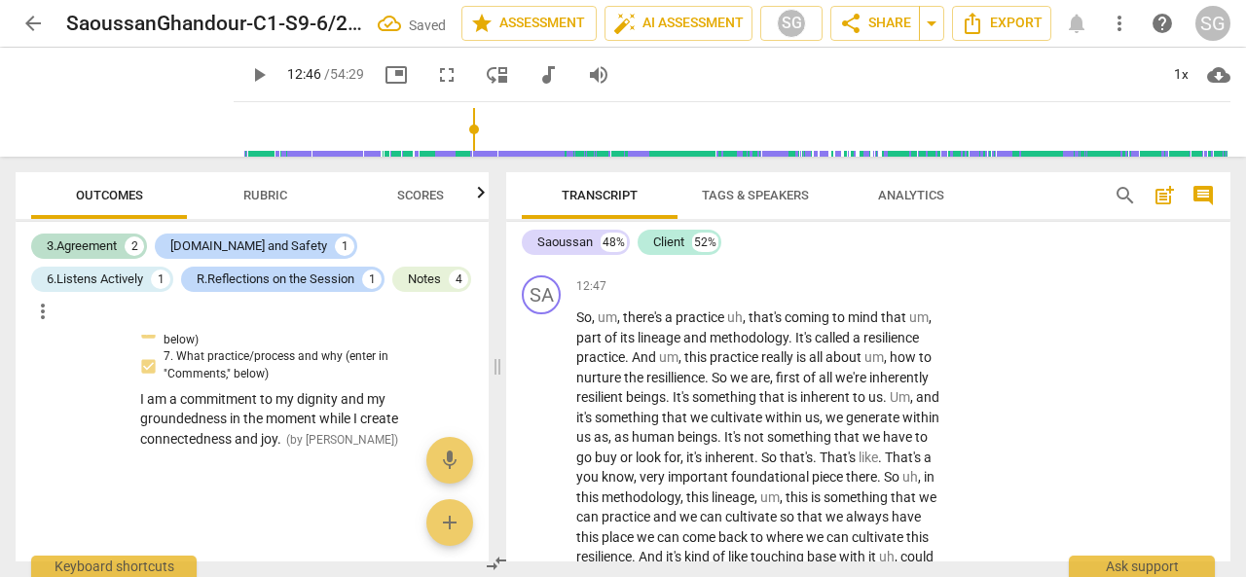
scroll to position [2024, 0]
click at [821, 296] on div "+" at bounding box center [826, 285] width 19 height 19
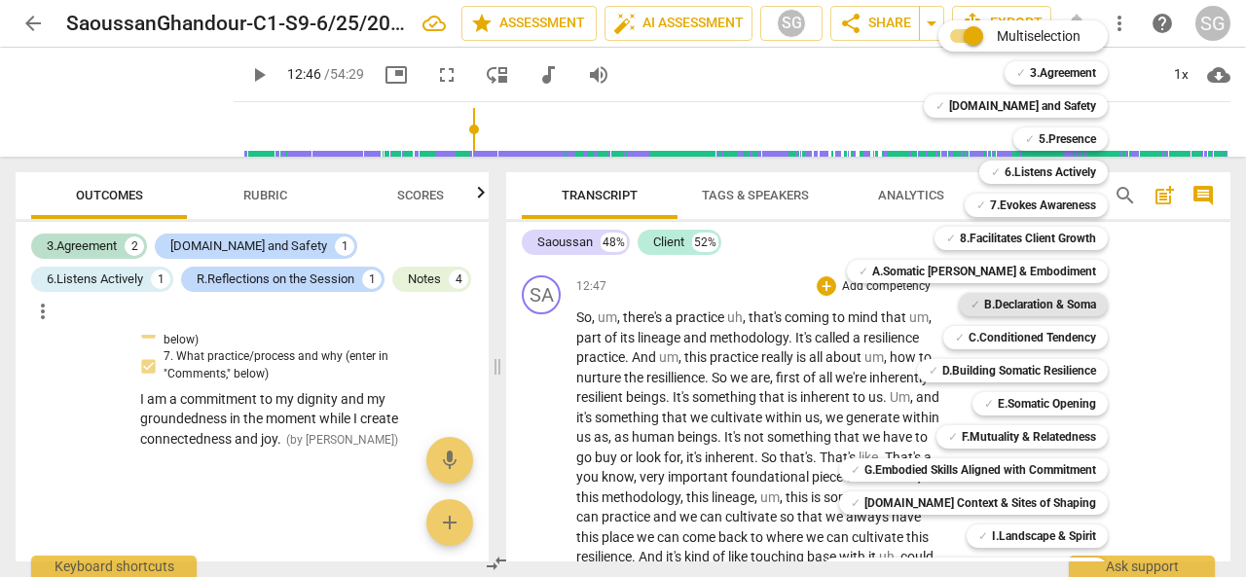
click at [1012, 298] on b "B.Declaration & Soma" at bounding box center [1040, 304] width 112 height 23
click at [745, 422] on div at bounding box center [623, 288] width 1246 height 577
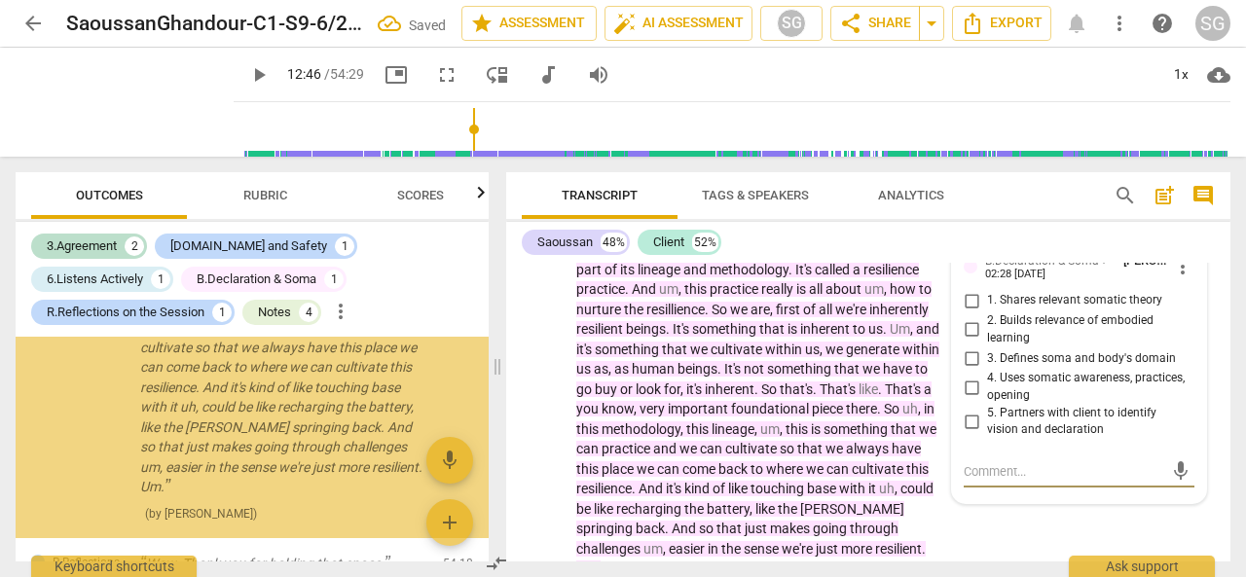
scroll to position [2066, 0]
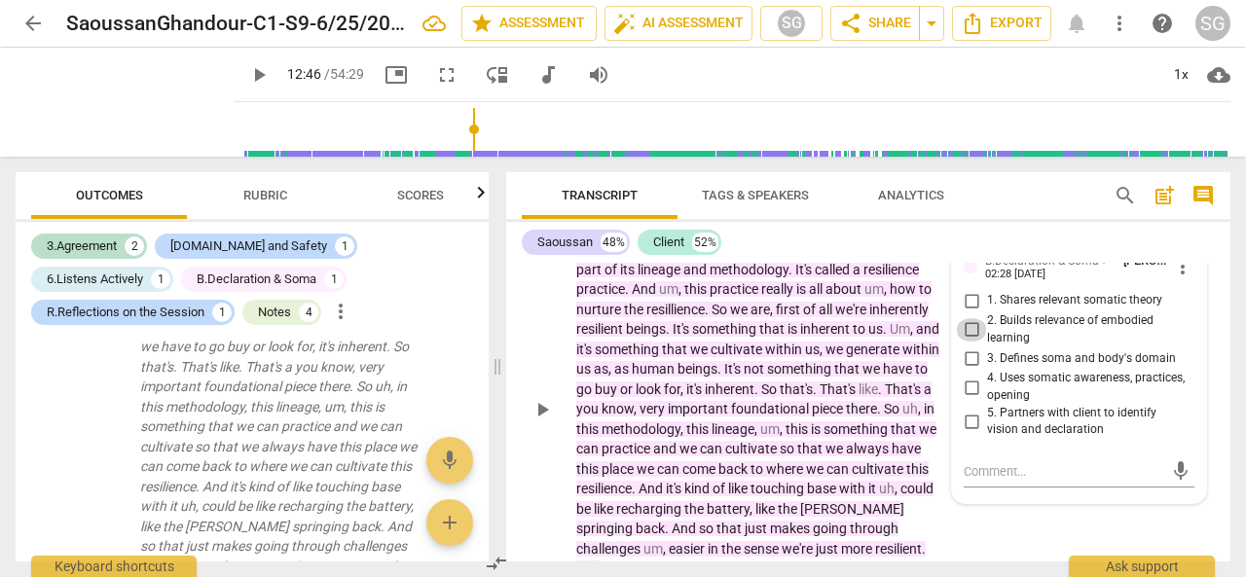
click at [970, 342] on input "2. Builds relevance of embodied learning" at bounding box center [971, 329] width 31 height 23
click at [988, 481] on textarea at bounding box center [1064, 471] width 200 height 18
click at [973, 547] on div "SA play_arrow pause 12:47 + Add competency B.Declaration & Soma keyboard_arrow_…" at bounding box center [868, 393] width 724 height 387
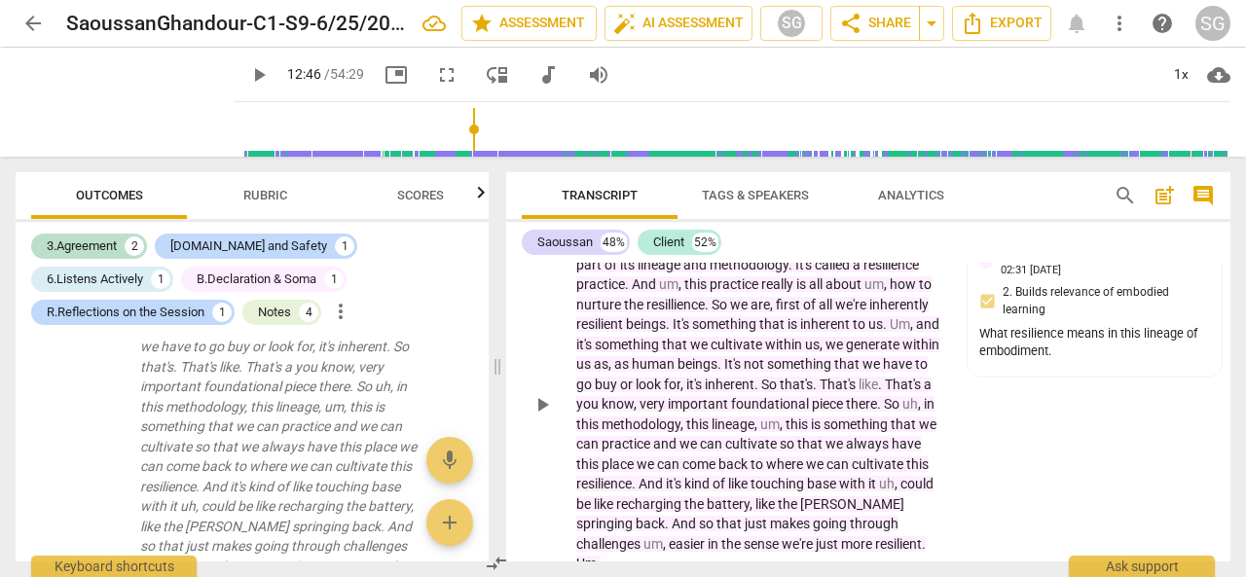
scroll to position [4608, 0]
click at [653, 453] on span "practice" at bounding box center [628, 445] width 52 height 16
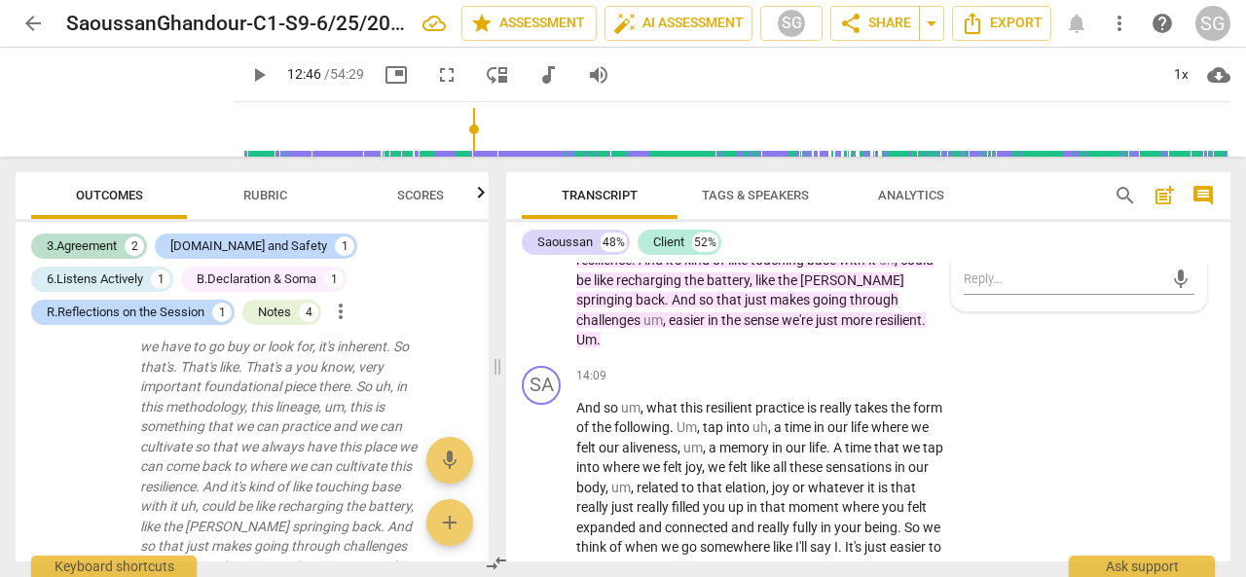
scroll to position [4831, 0]
click at [831, 387] on div "+" at bounding box center [826, 377] width 19 height 19
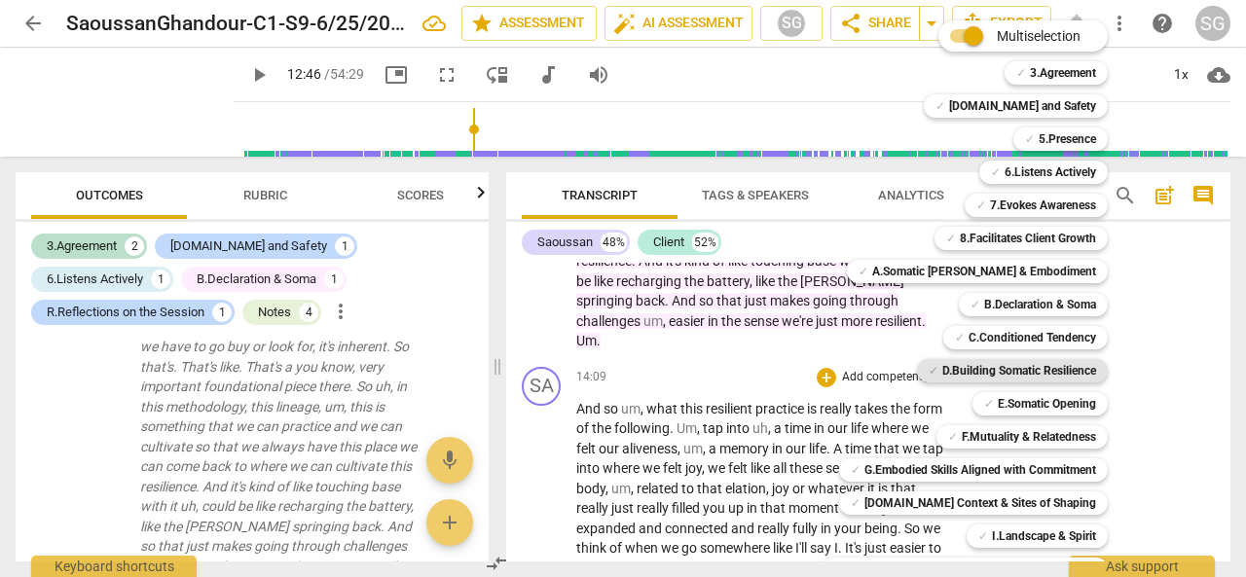
click at [961, 368] on b "D.Building Somatic Resilience" at bounding box center [1019, 370] width 154 height 23
click at [722, 435] on div at bounding box center [623, 288] width 1246 height 577
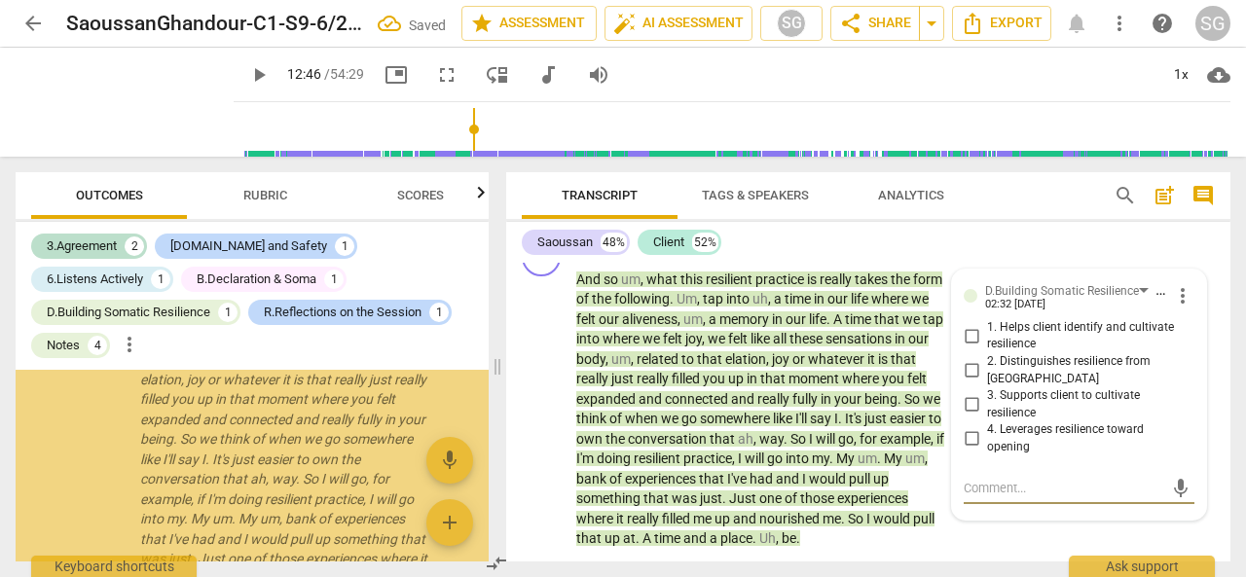
scroll to position [2576, 0]
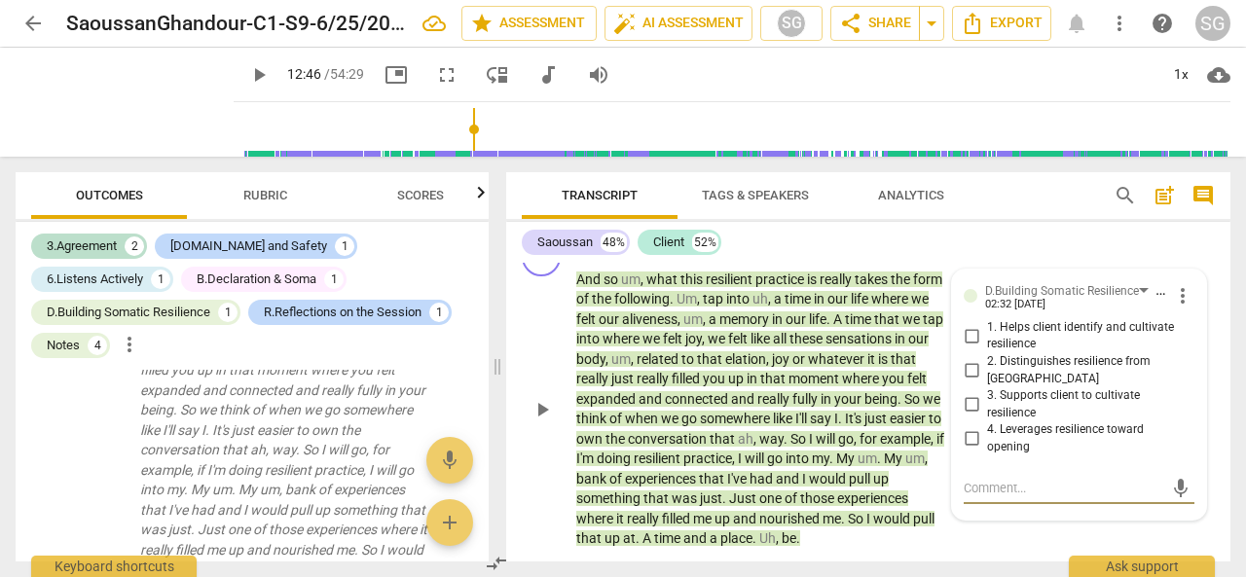
click at [972, 348] on input "1. Helps client identify and cultivate resilience" at bounding box center [971, 335] width 31 height 23
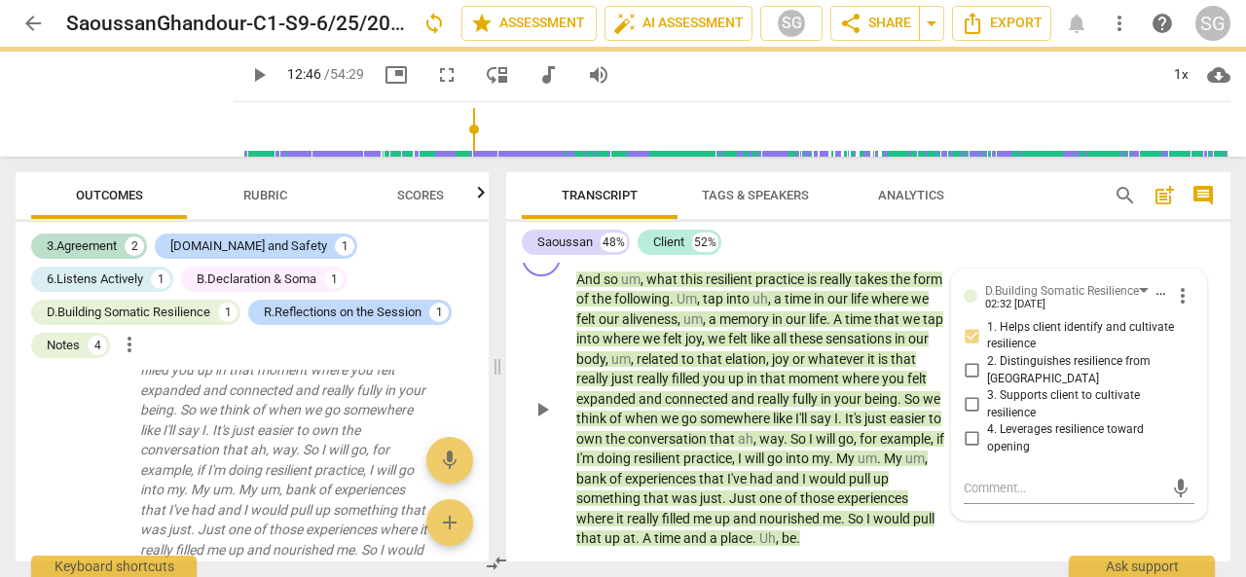
click at [634, 466] on span "doing" at bounding box center [615, 459] width 37 height 16
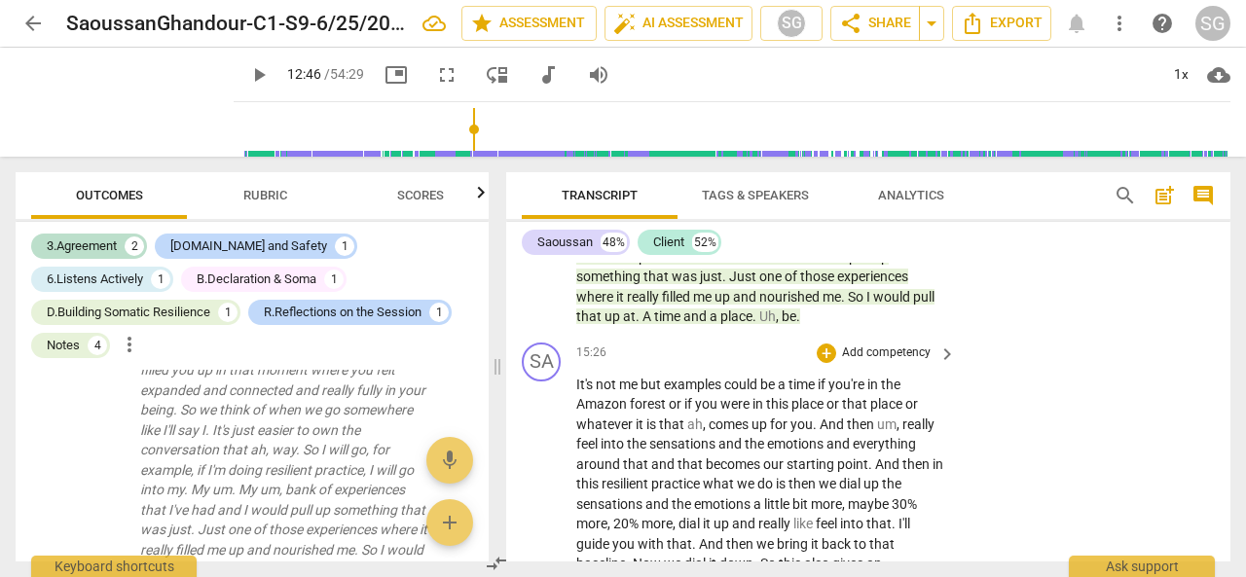
scroll to position [5191, 0]
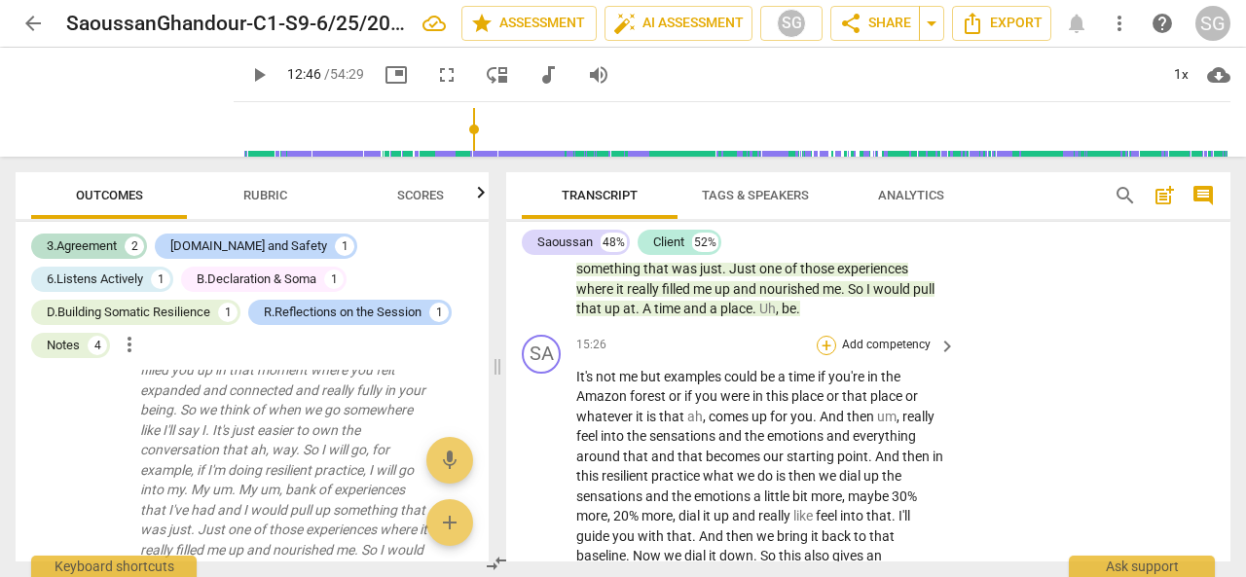
click at [823, 355] on div "+" at bounding box center [826, 345] width 19 height 19
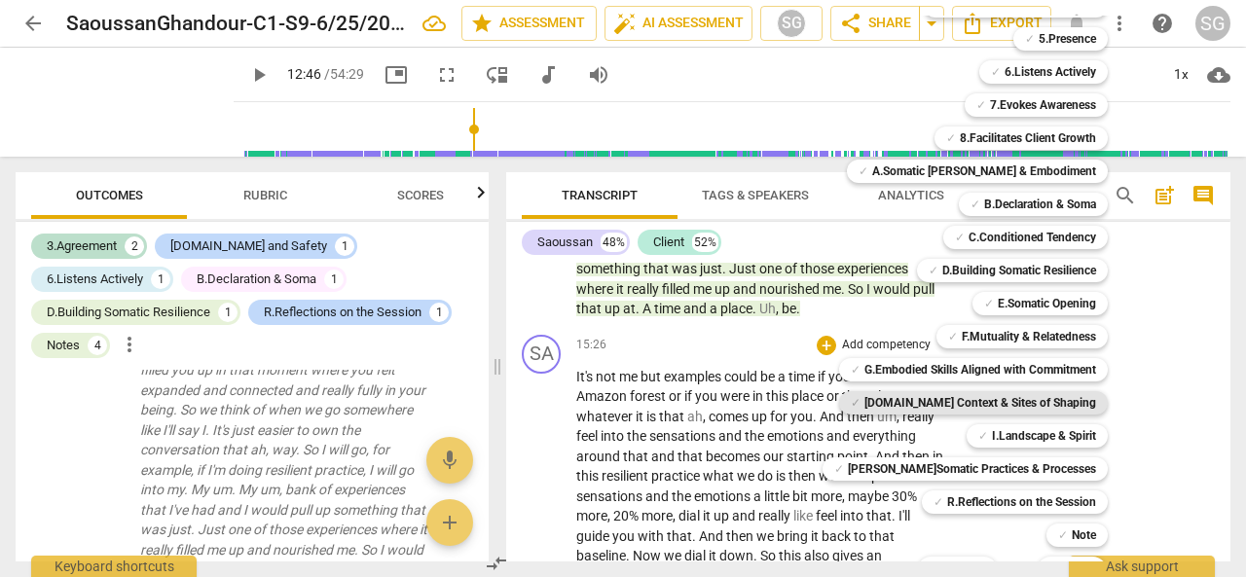
scroll to position [130, 0]
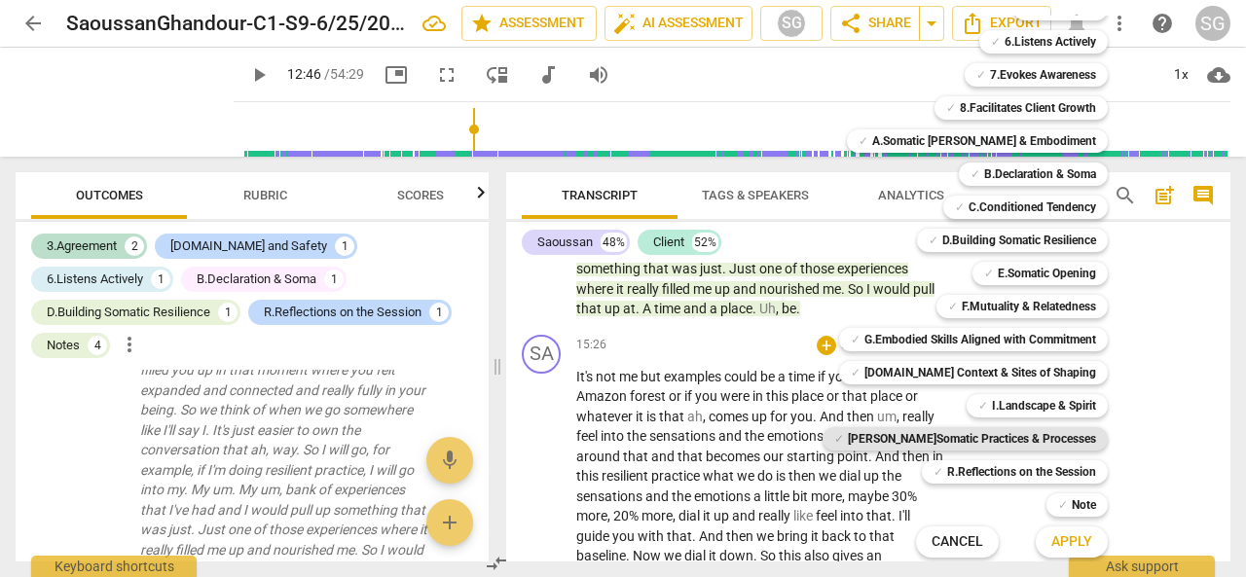
click at [1011, 438] on b "[PERSON_NAME]Somatic Practices & Processes" at bounding box center [972, 438] width 248 height 23
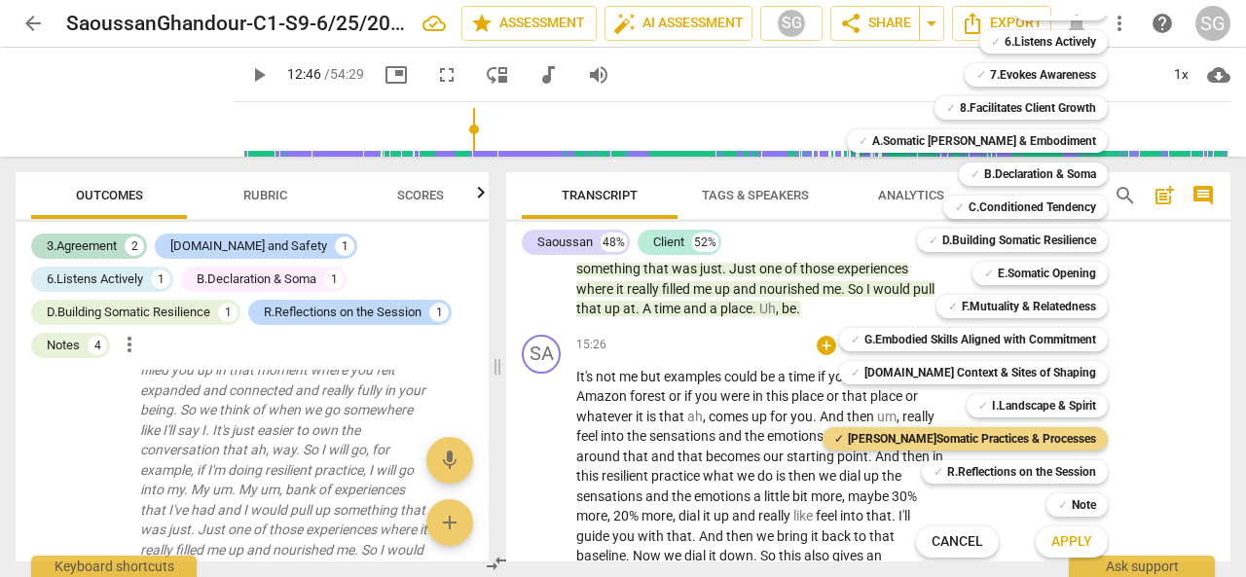
click at [716, 460] on div at bounding box center [623, 288] width 1246 height 577
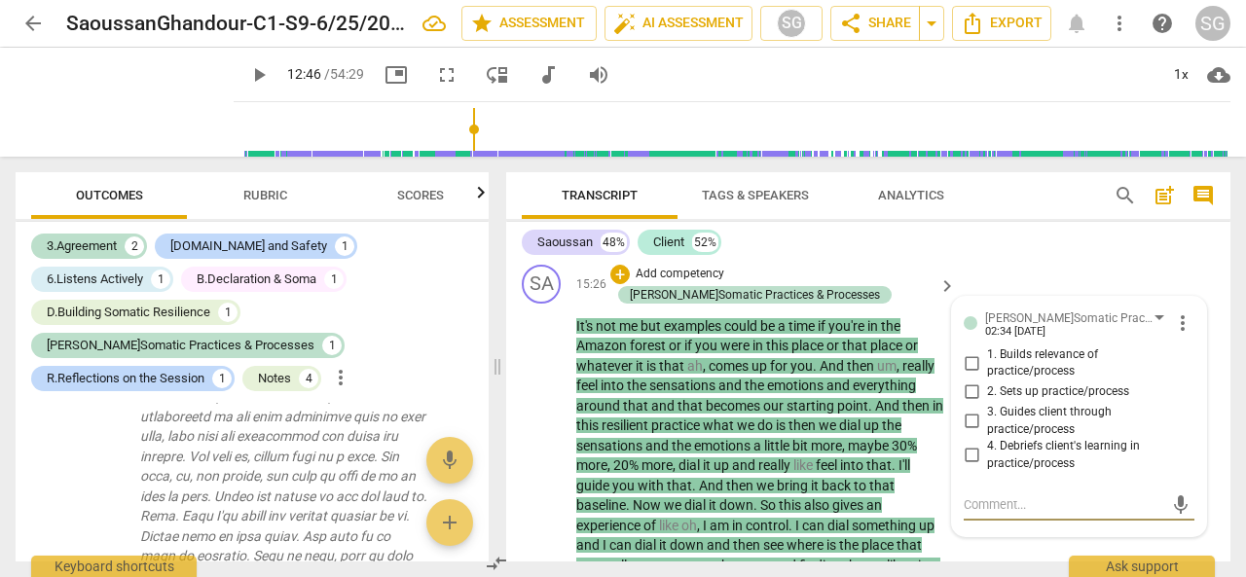
scroll to position [5262, 0]
click at [971, 374] on input "1. Builds relevance of practice/process" at bounding box center [971, 361] width 31 height 23
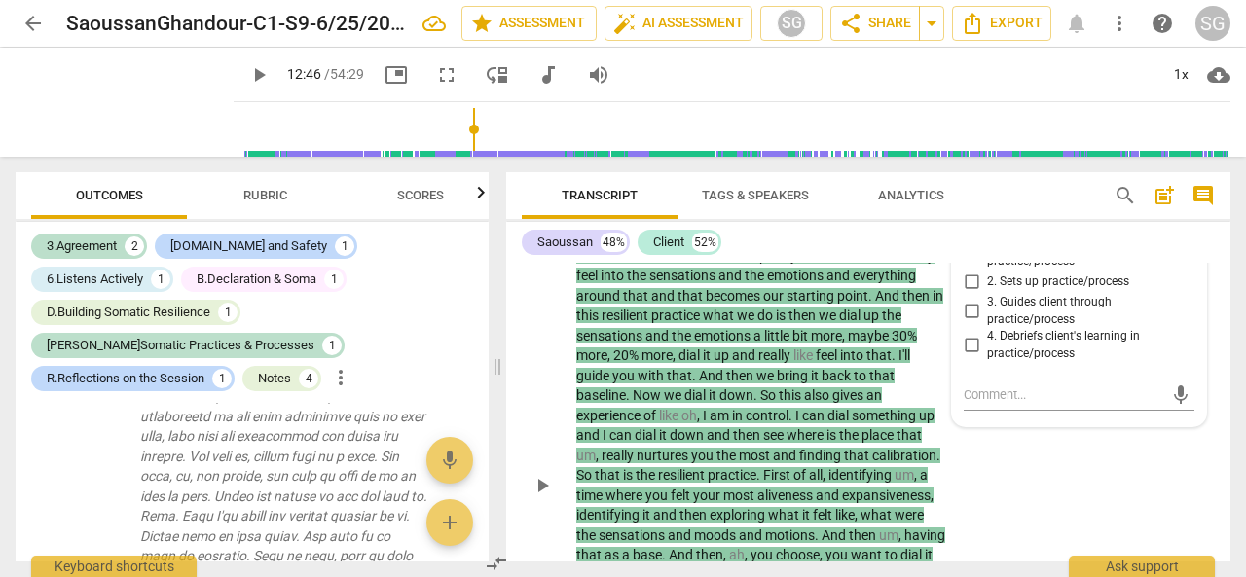
scroll to position [5387, 0]
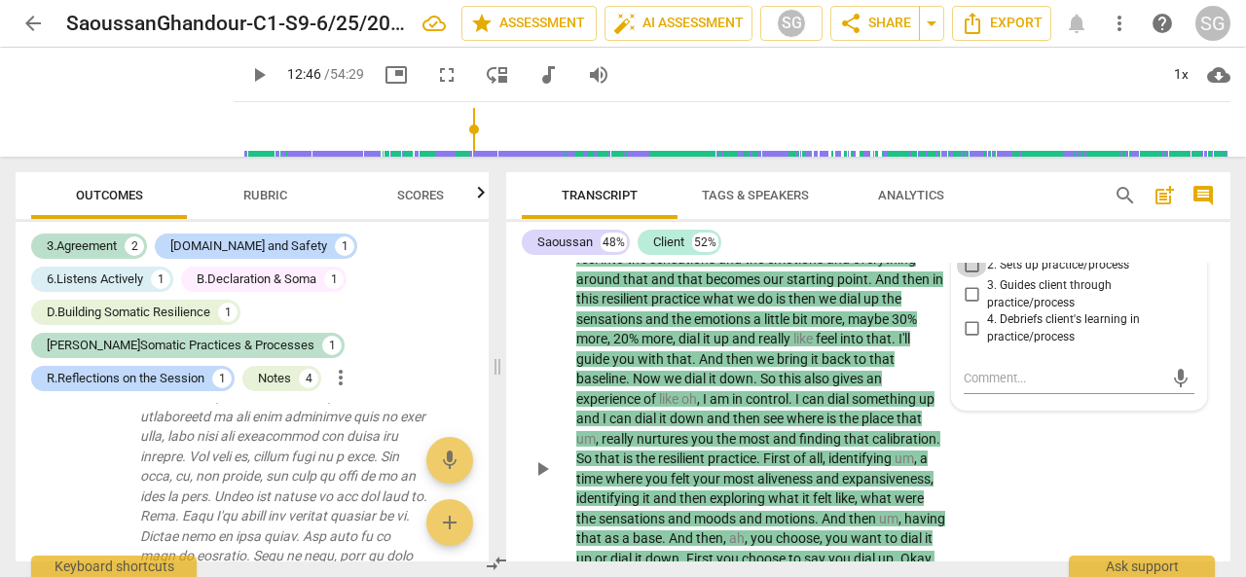
click at [970, 277] on input "2. Sets up practice/process" at bounding box center [971, 265] width 31 height 23
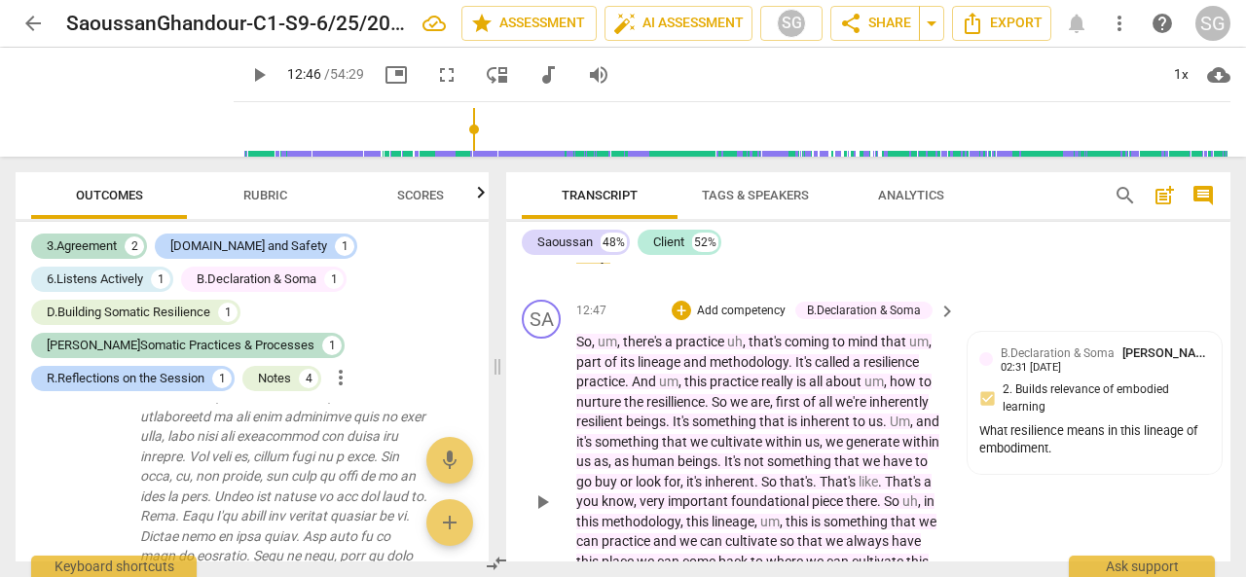
scroll to position [4510, 0]
click at [681, 321] on div "+" at bounding box center [681, 311] width 19 height 19
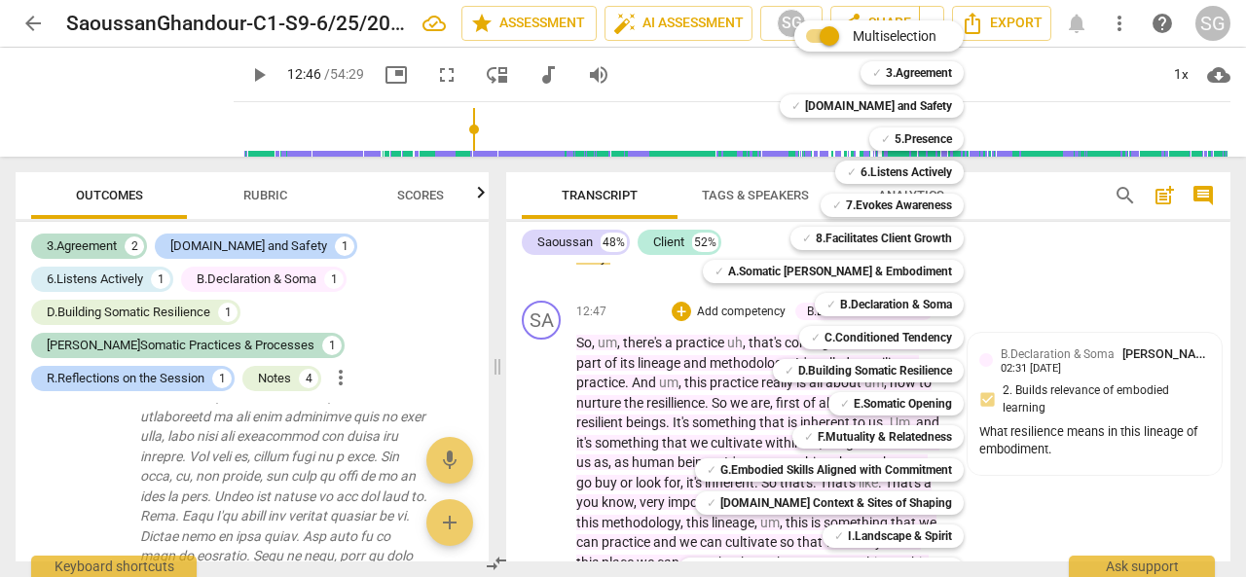
scroll to position [130, 0]
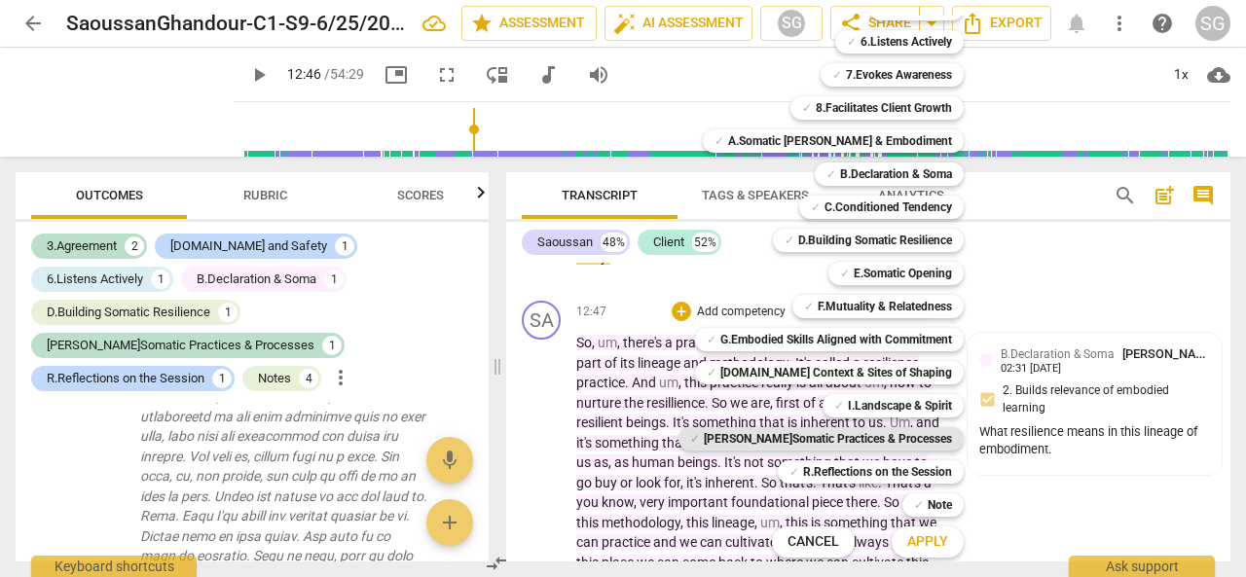
click at [878, 434] on b "[PERSON_NAME]Somatic Practices & Processes" at bounding box center [828, 438] width 248 height 23
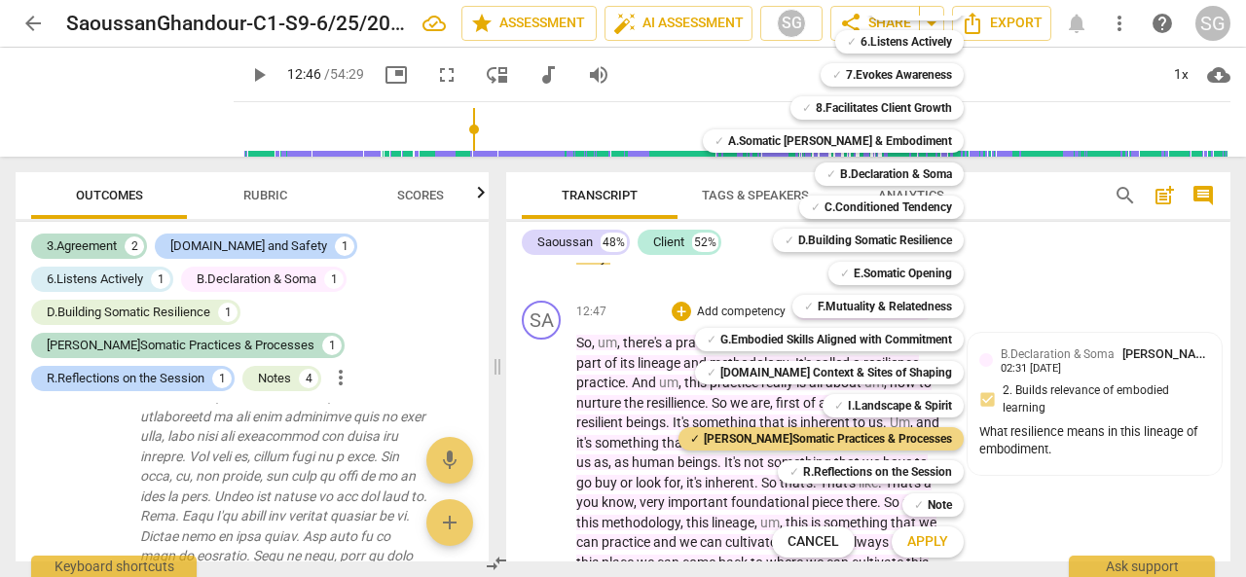
click at [968, 308] on div "✓ F.Mutuality & Relatedness w" at bounding box center [889, 306] width 208 height 33
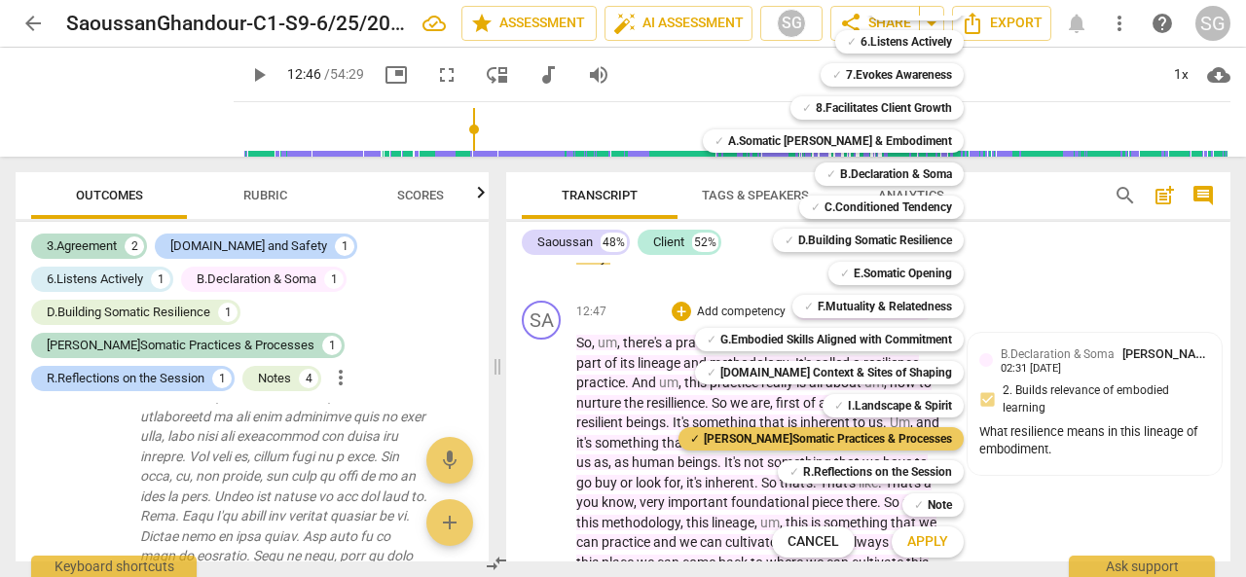
click at [855, 433] on b "[PERSON_NAME]Somatic Practices & Processes" at bounding box center [828, 438] width 248 height 23
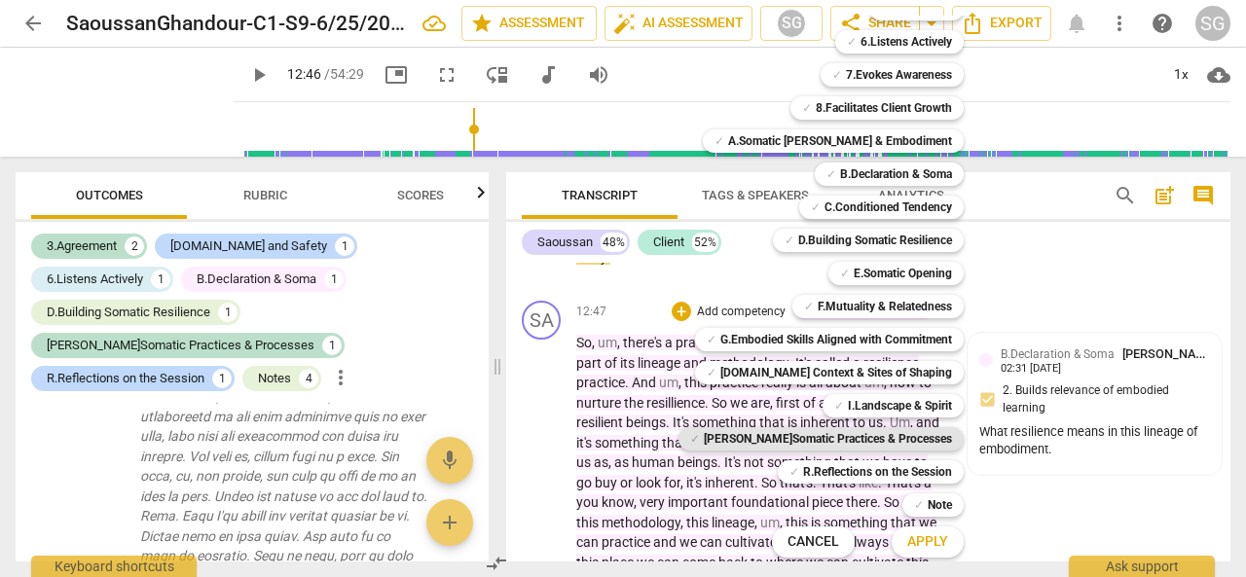
click at [855, 433] on b "[PERSON_NAME]Somatic Practices & Processes" at bounding box center [828, 438] width 248 height 23
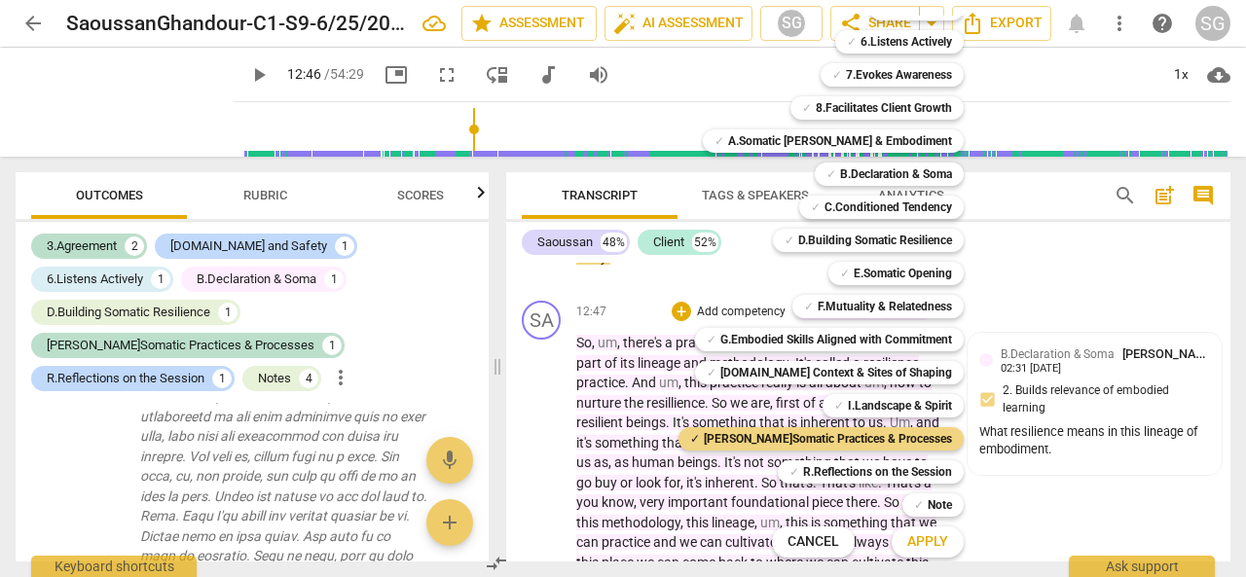
click at [604, 487] on div at bounding box center [623, 288] width 1246 height 577
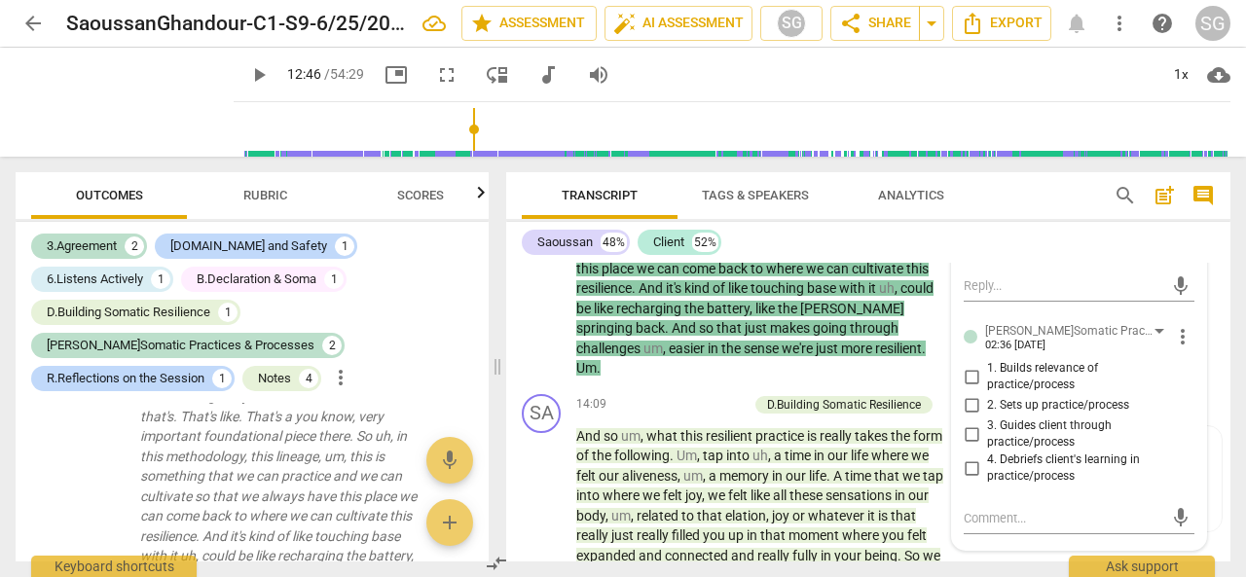
scroll to position [4830, 0]
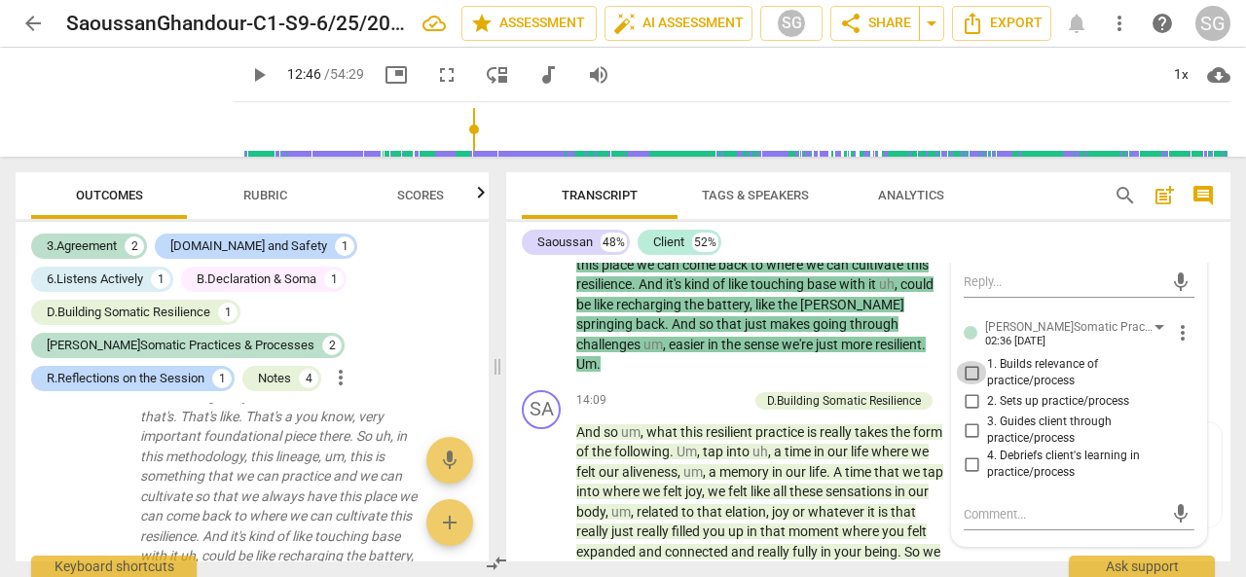
click at [971, 385] on input "1. Builds relevance of practice/process" at bounding box center [971, 372] width 31 height 23
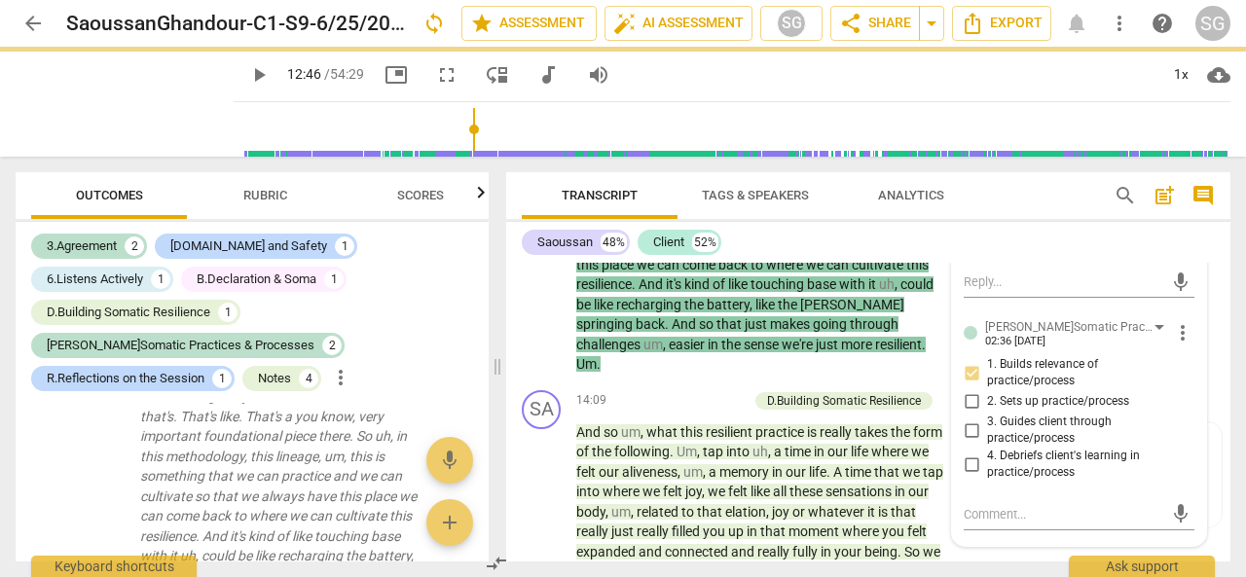
click at [708, 375] on p "So , um , there's a practice uh , that's coming to mind that um , part of its l…" at bounding box center [761, 205] width 370 height 340
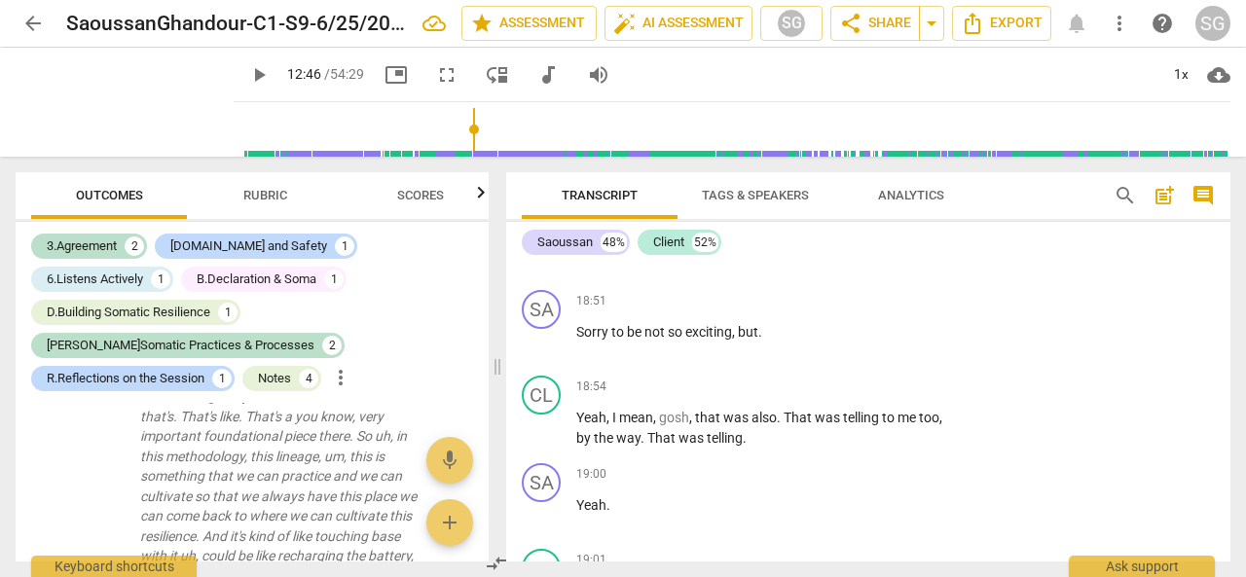
scroll to position [7228, 0]
click at [537, 348] on span "play_arrow" at bounding box center [542, 340] width 23 height 23
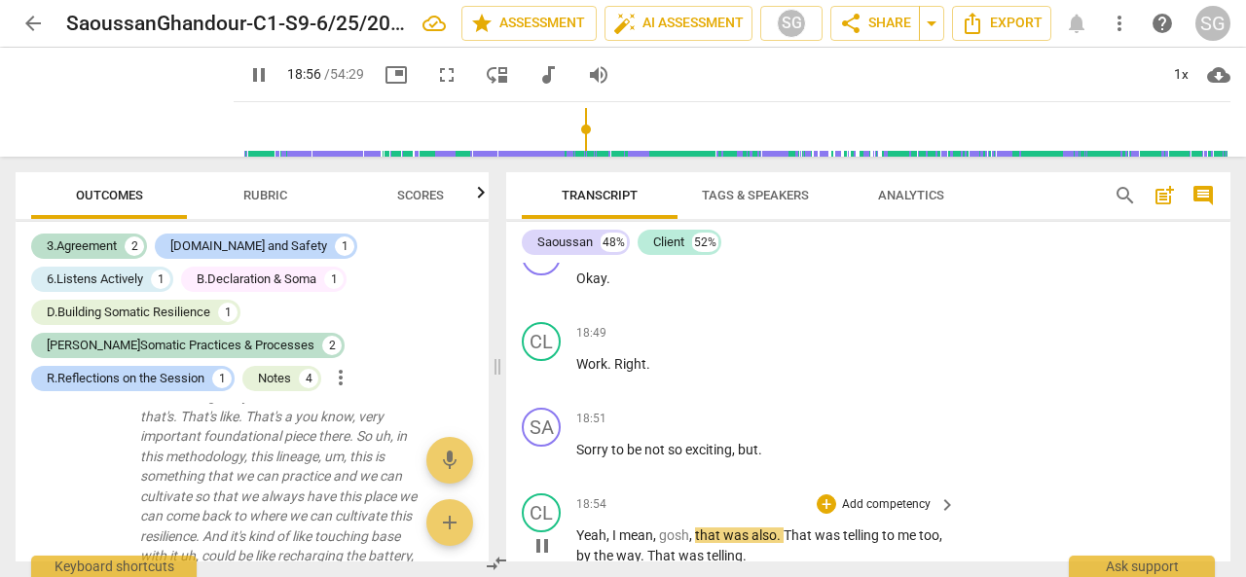
scroll to position [7106, 0]
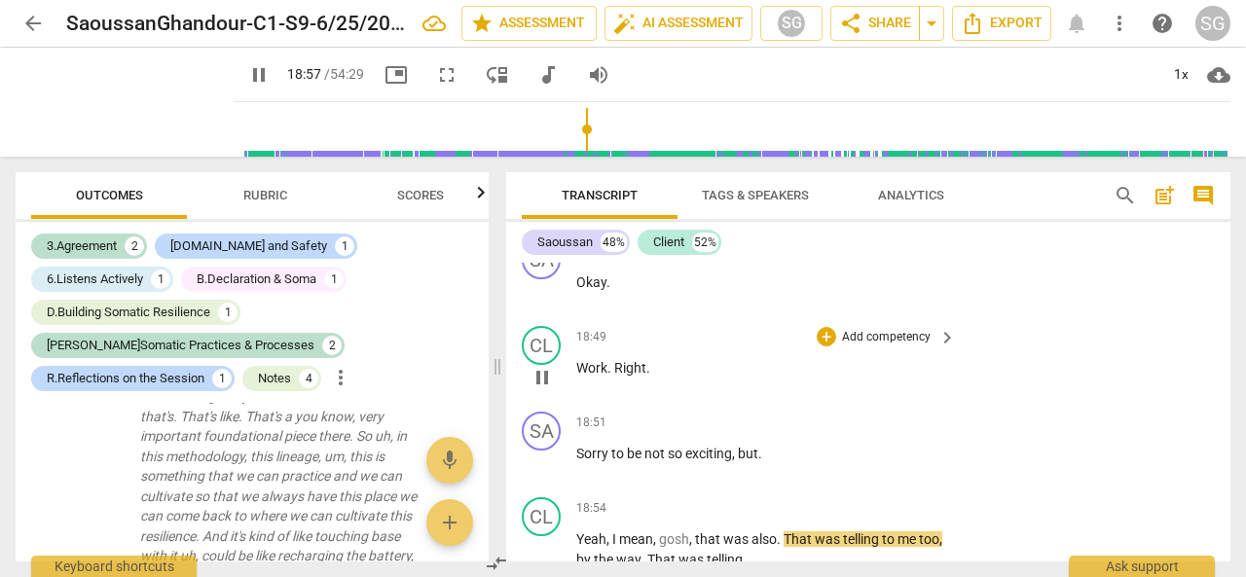
click at [545, 373] on span "pause" at bounding box center [542, 377] width 23 height 23
click at [545, 373] on span "play_arrow" at bounding box center [542, 377] width 23 height 23
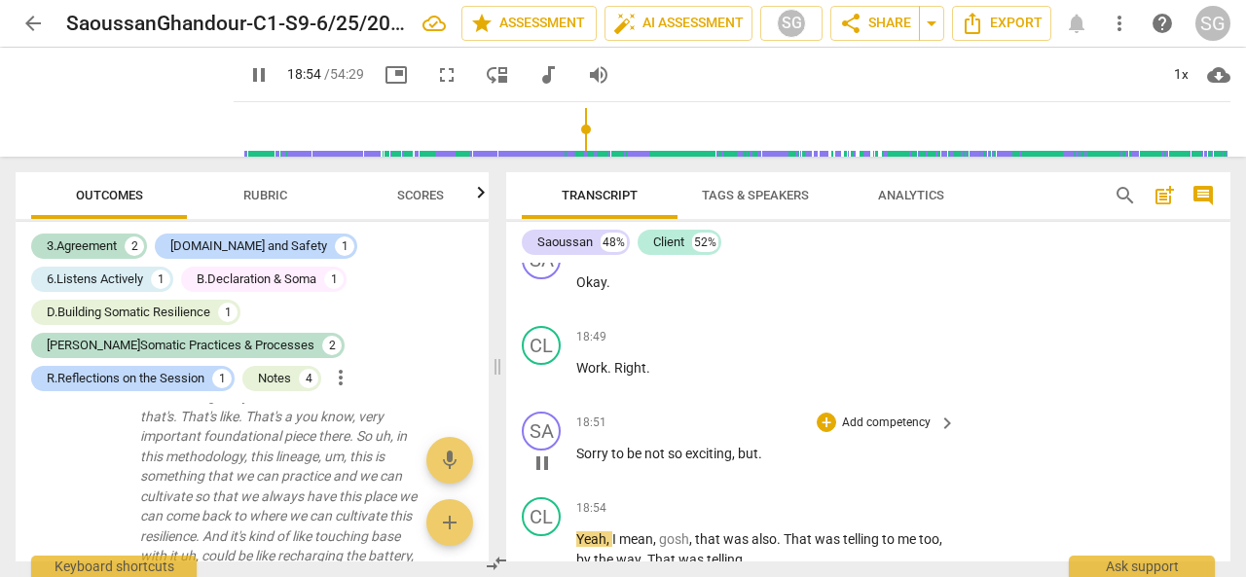
click at [578, 451] on span "Sorry" at bounding box center [593, 454] width 35 height 16
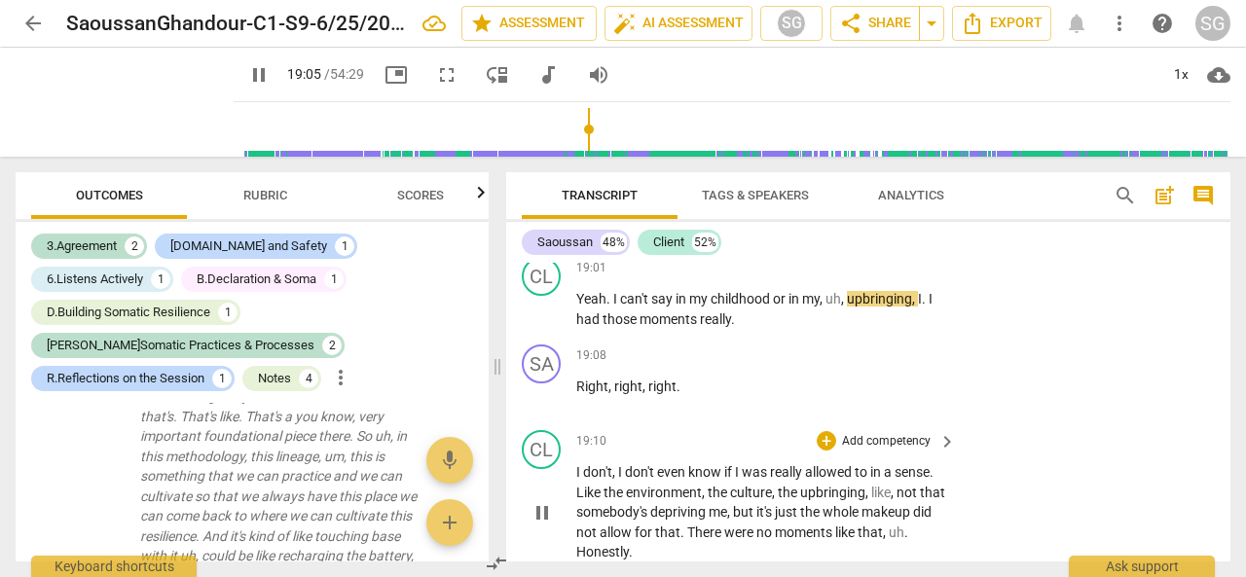
scroll to position [7558, 0]
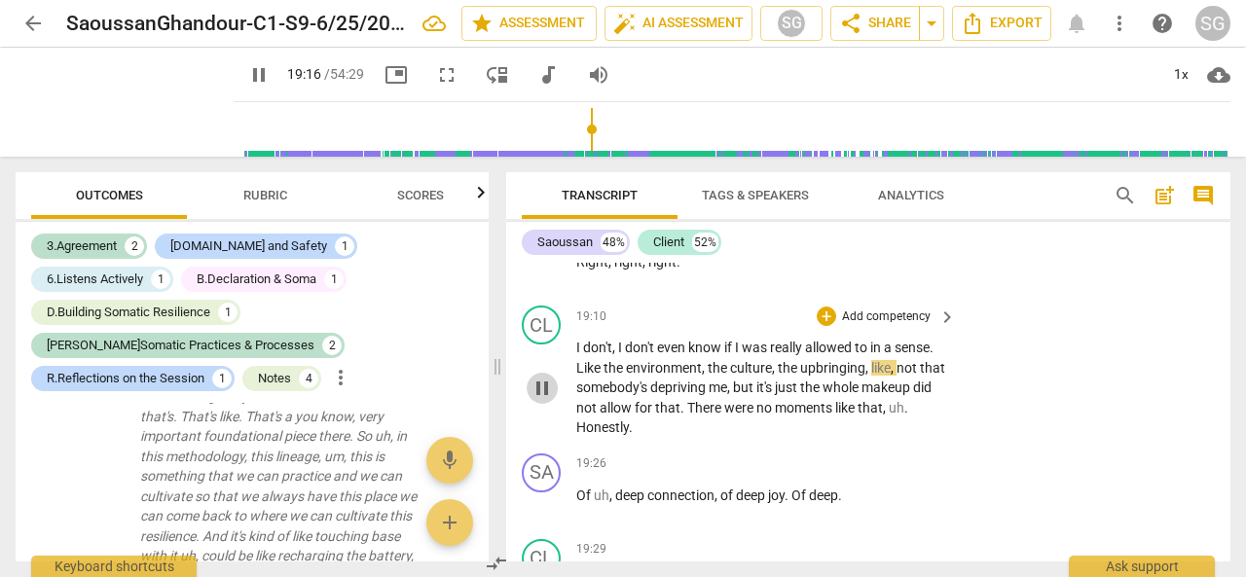
click at [543, 386] on span "pause" at bounding box center [542, 388] width 23 height 23
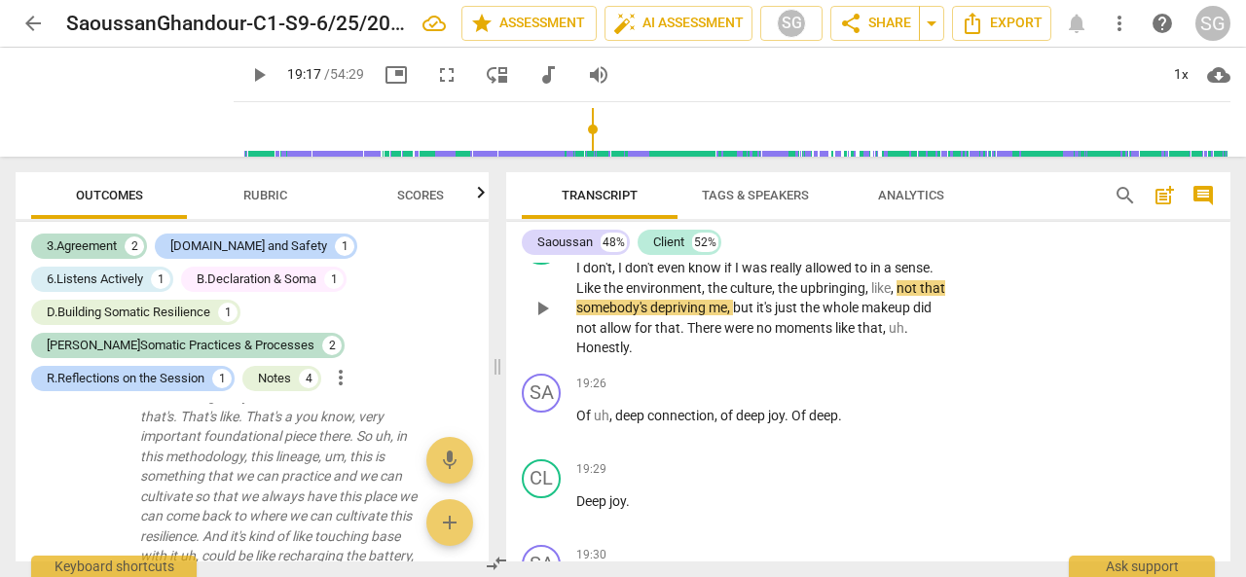
scroll to position [7640, 0]
click at [543, 418] on span "play_arrow" at bounding box center [542, 423] width 23 height 23
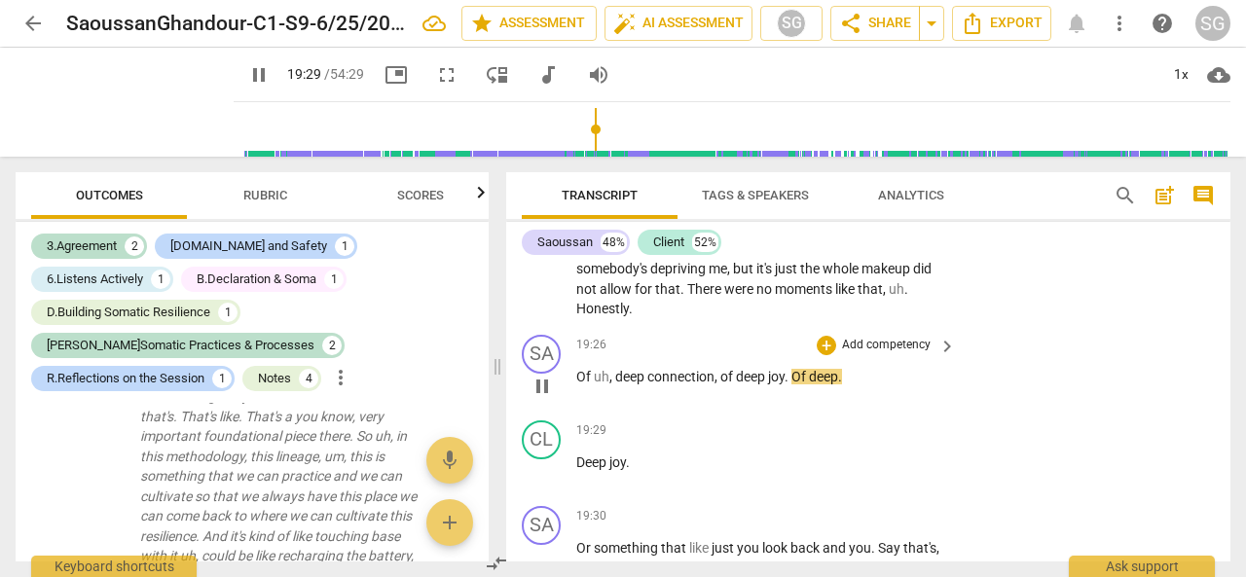
scroll to position [7716, 0]
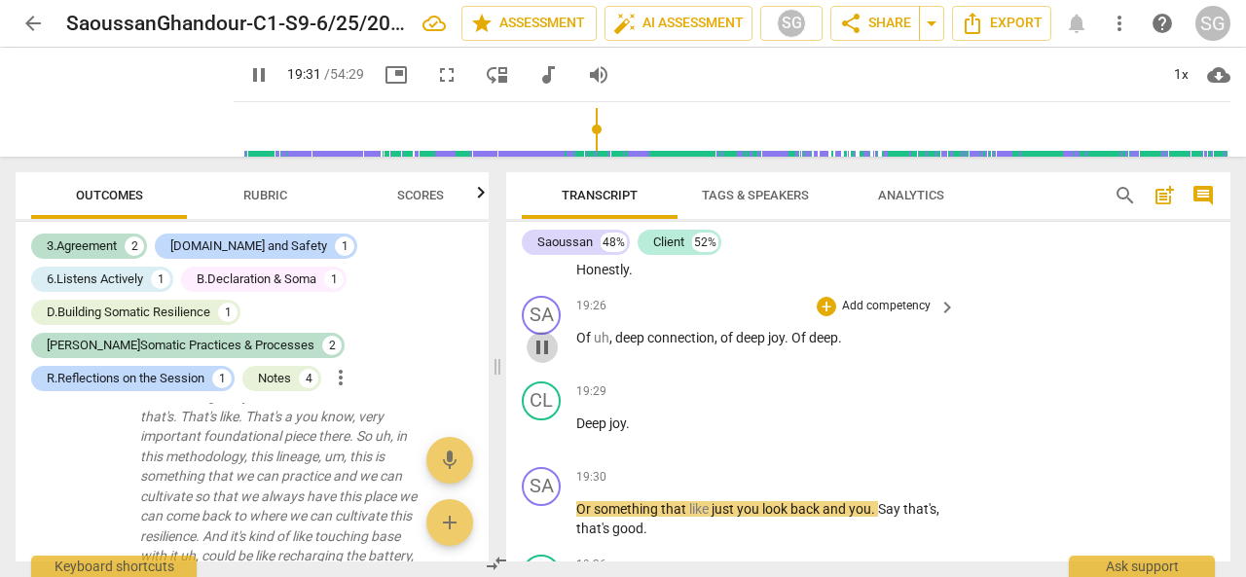
click at [539, 353] on span "pause" at bounding box center [542, 347] width 23 height 23
click at [547, 525] on span "play_arrow" at bounding box center [542, 519] width 23 height 23
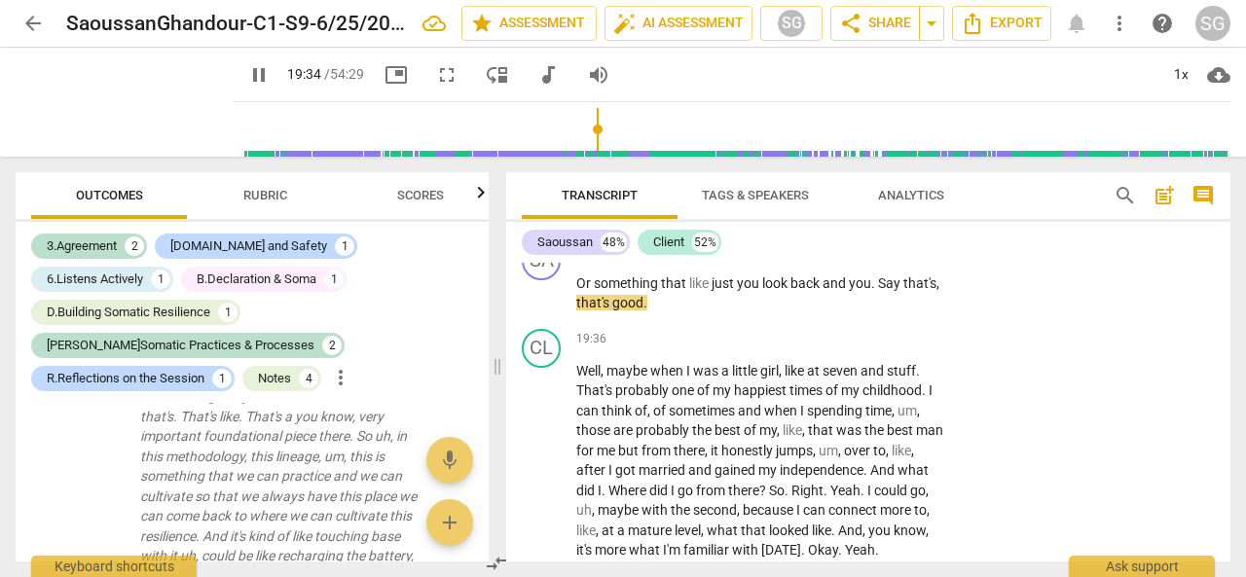
scroll to position [7971, 0]
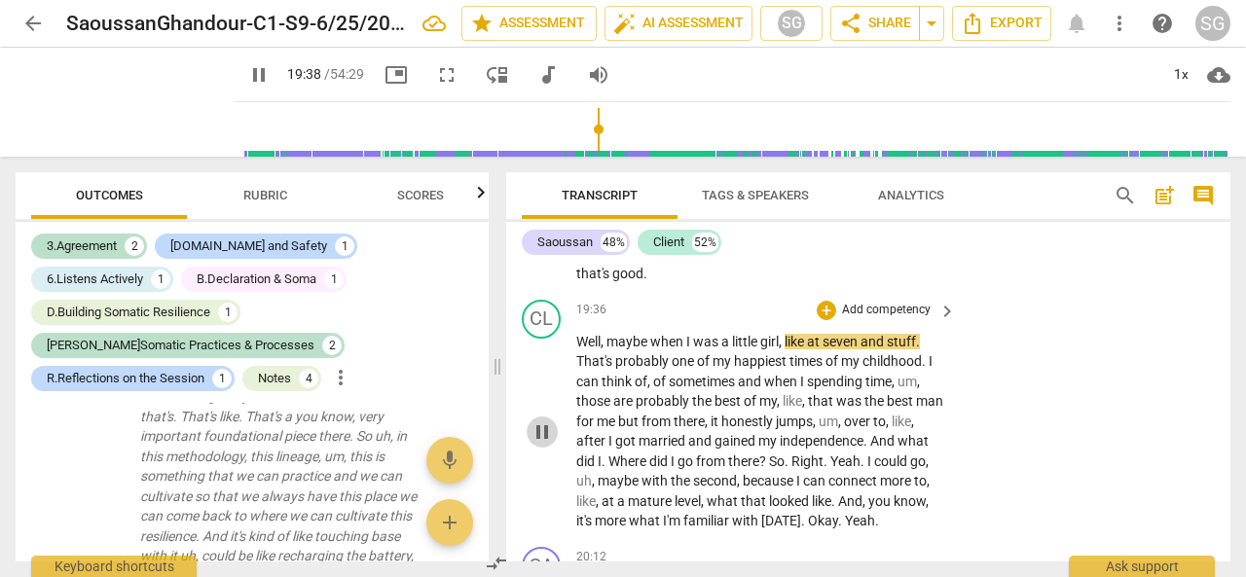
click at [543, 427] on span "pause" at bounding box center [542, 432] width 23 height 23
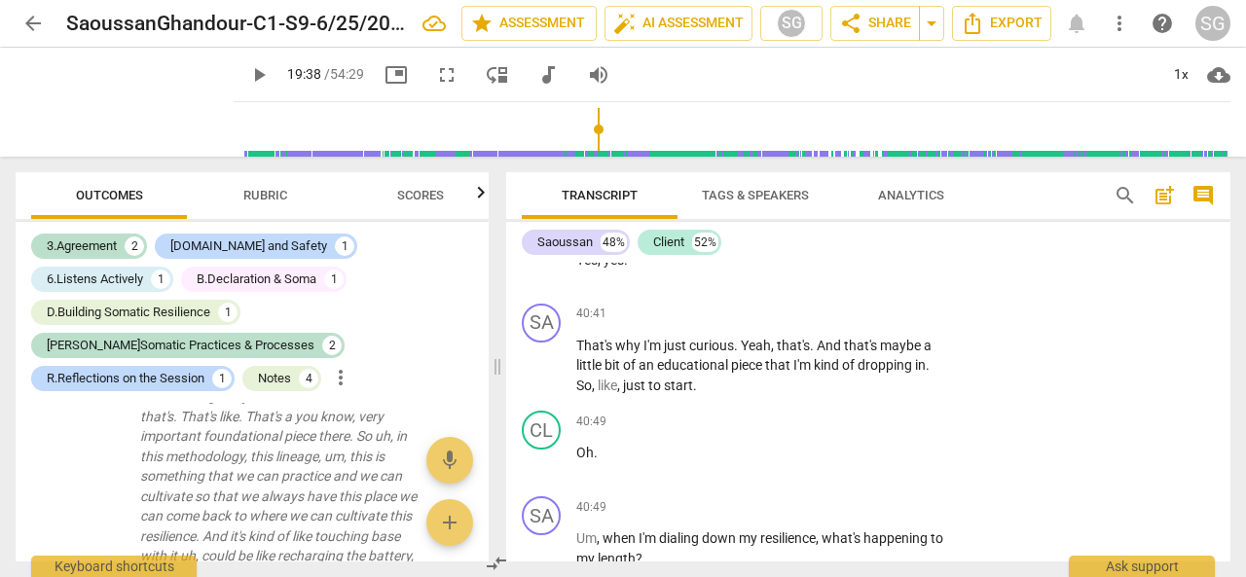
scroll to position [18454, 0]
